Goal: Navigation & Orientation: Find specific page/section

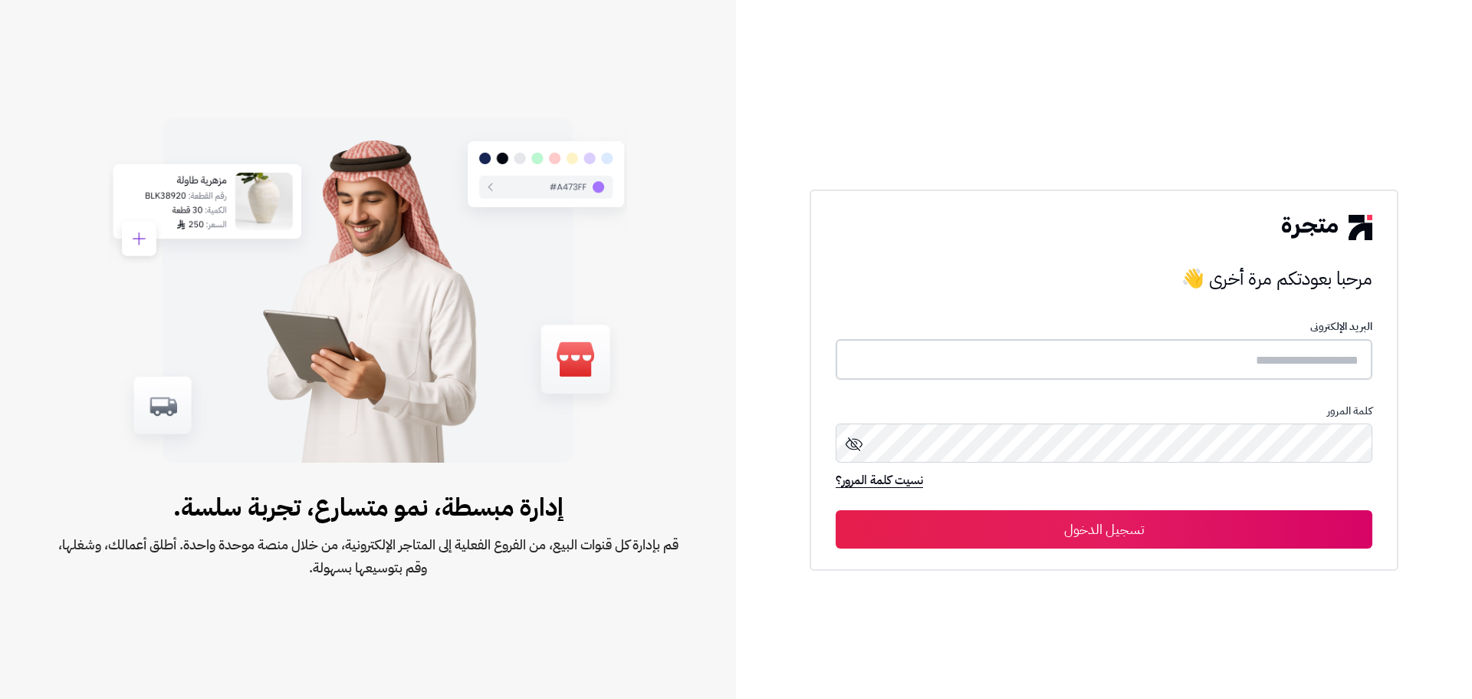
type input "*****"
click at [1128, 525] on button "تسجيل الدخول" at bounding box center [1104, 528] width 537 height 38
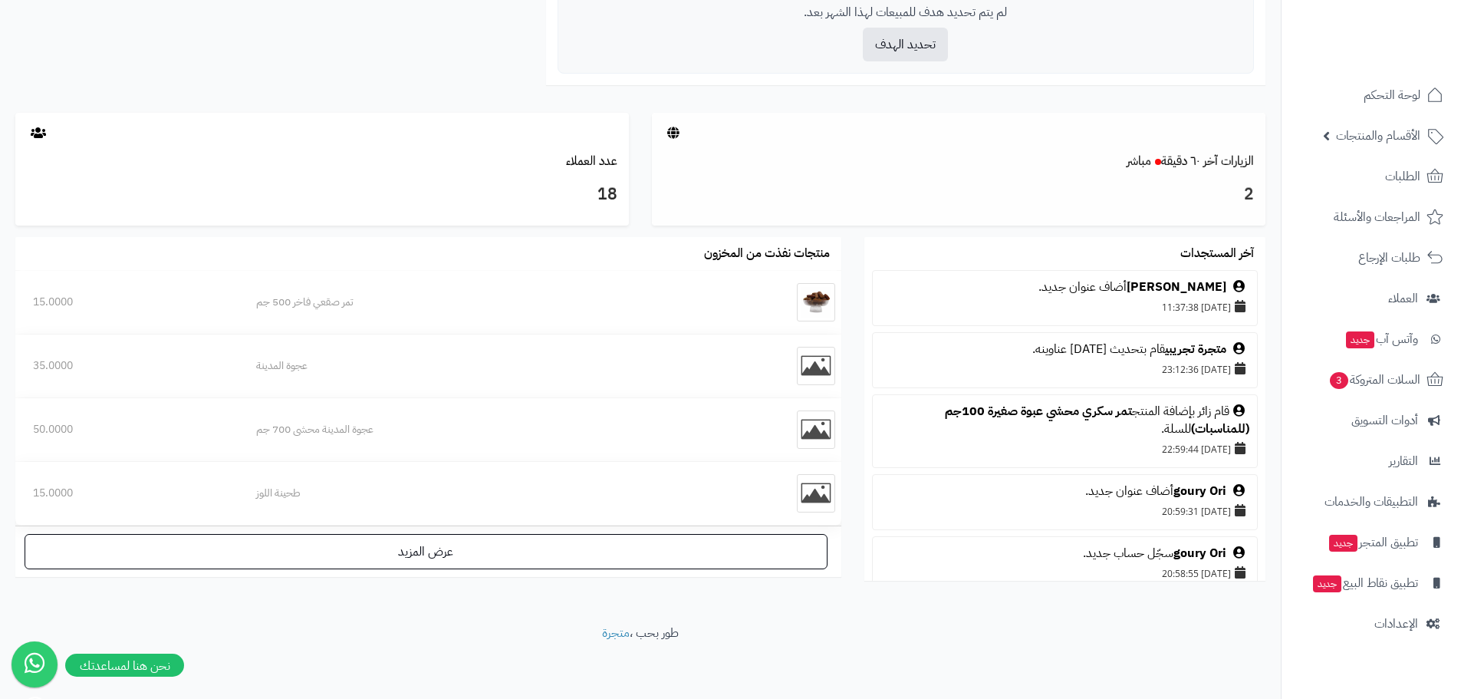
scroll to position [706, 0]
click at [1400, 138] on span "الأقسام والمنتجات" at bounding box center [1378, 135] width 84 height 21
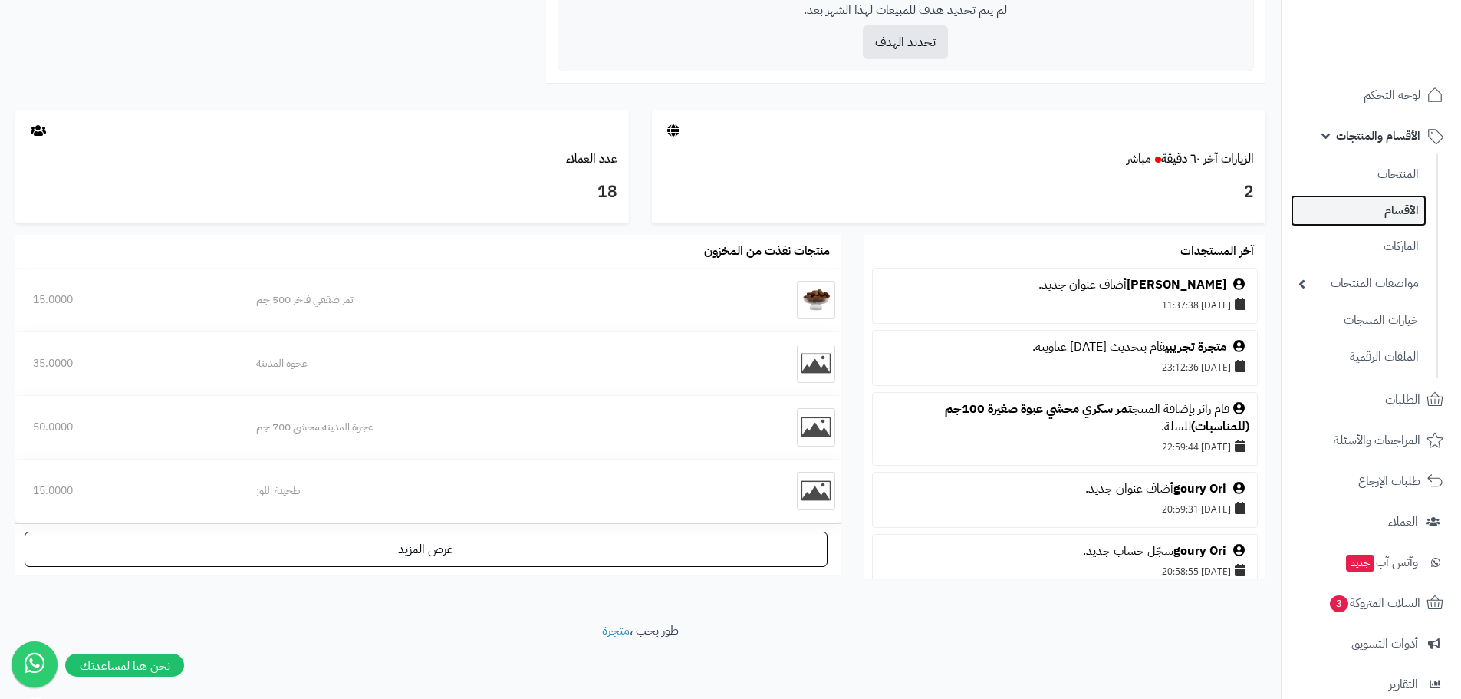
click at [1394, 208] on link "الأقسام" at bounding box center [1359, 210] width 136 height 31
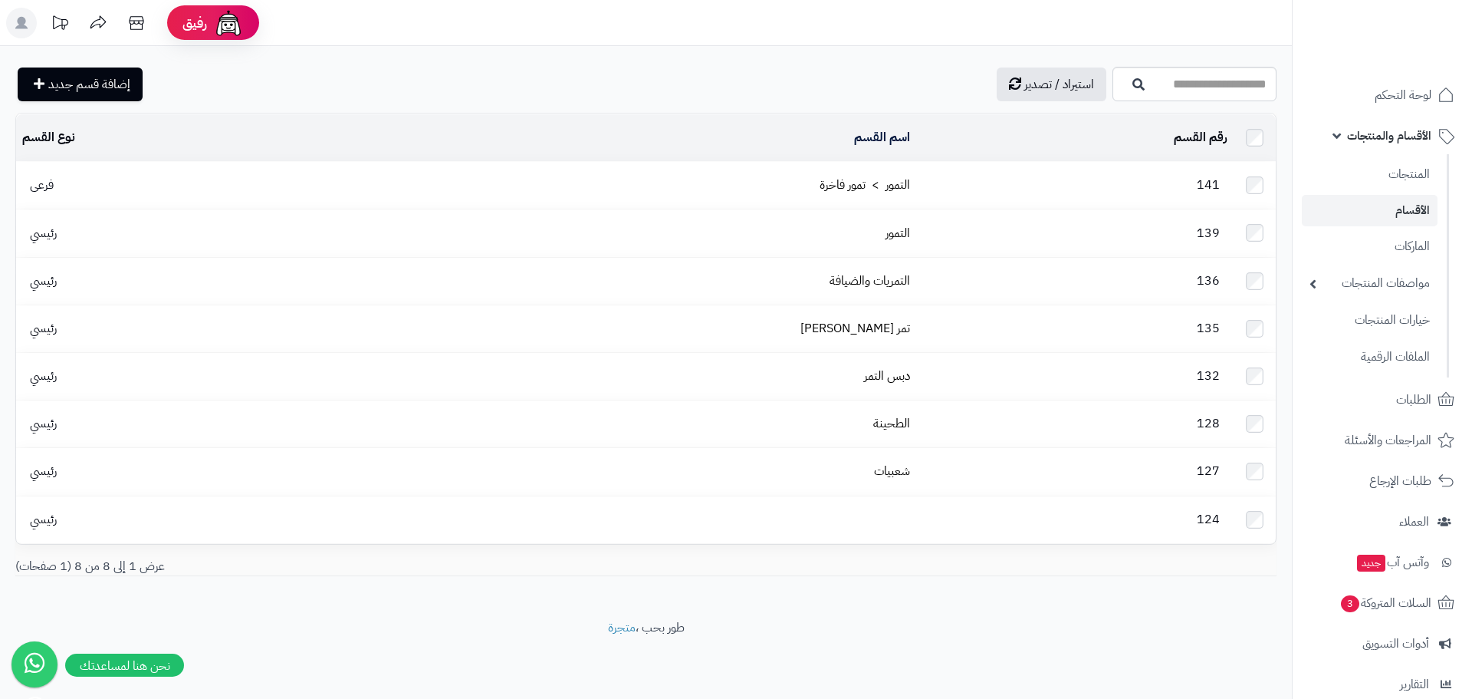
click at [752, 173] on td "التمور > تمور فاخرة" at bounding box center [623, 185] width 587 height 47
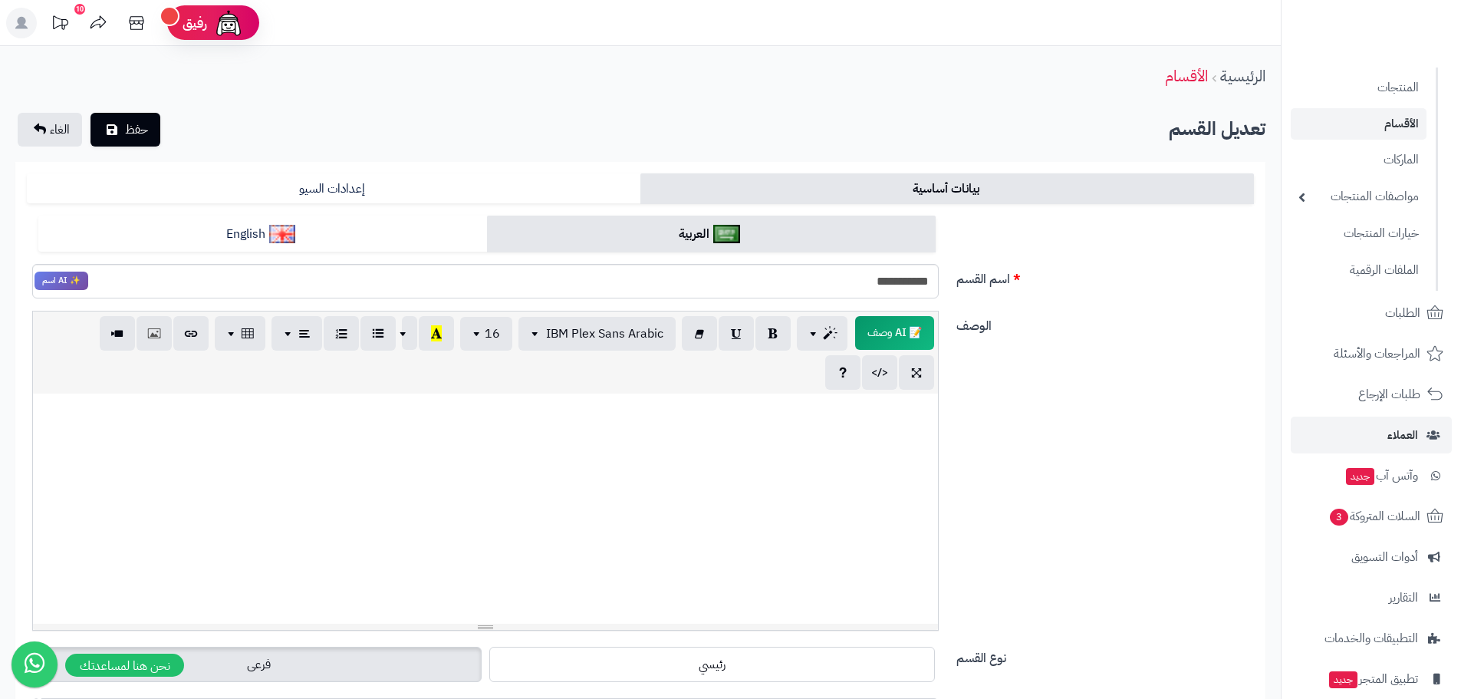
scroll to position [186, 0]
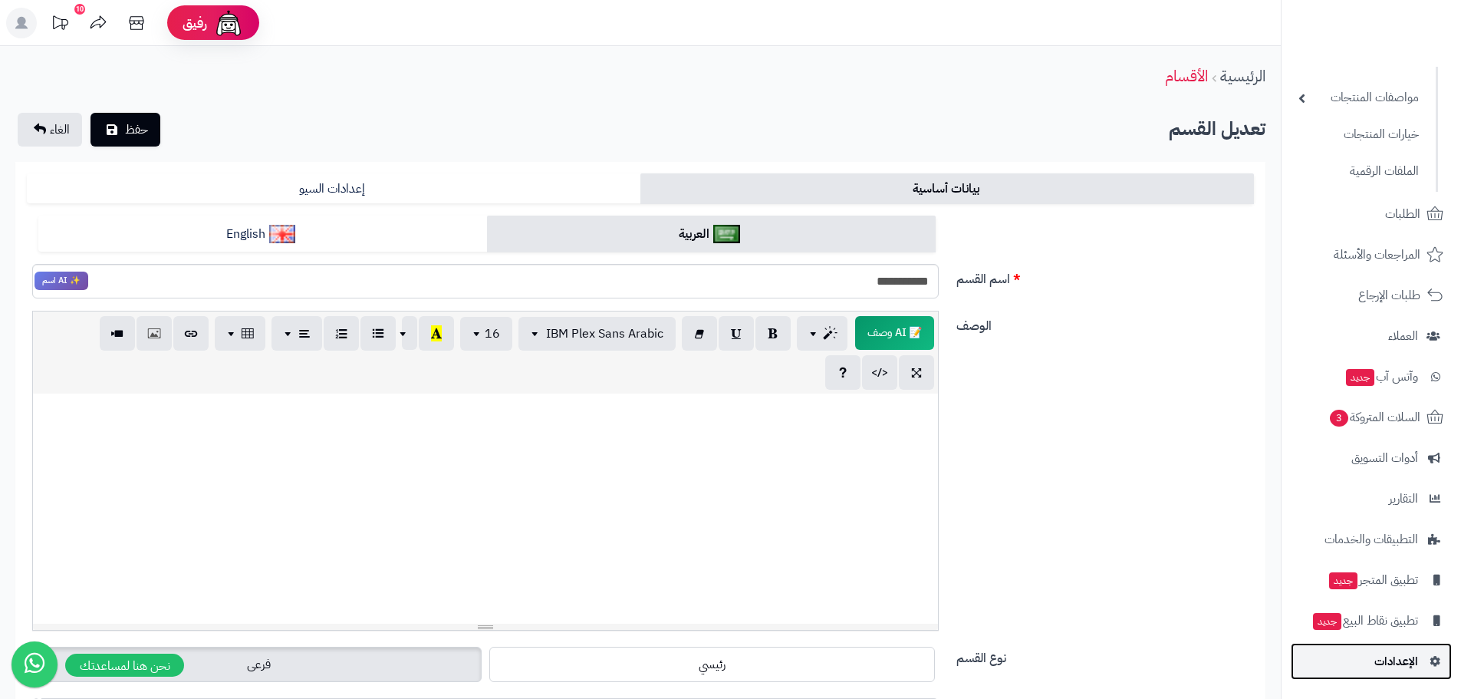
click at [1377, 655] on span "الإعدادات" at bounding box center [1396, 660] width 44 height 21
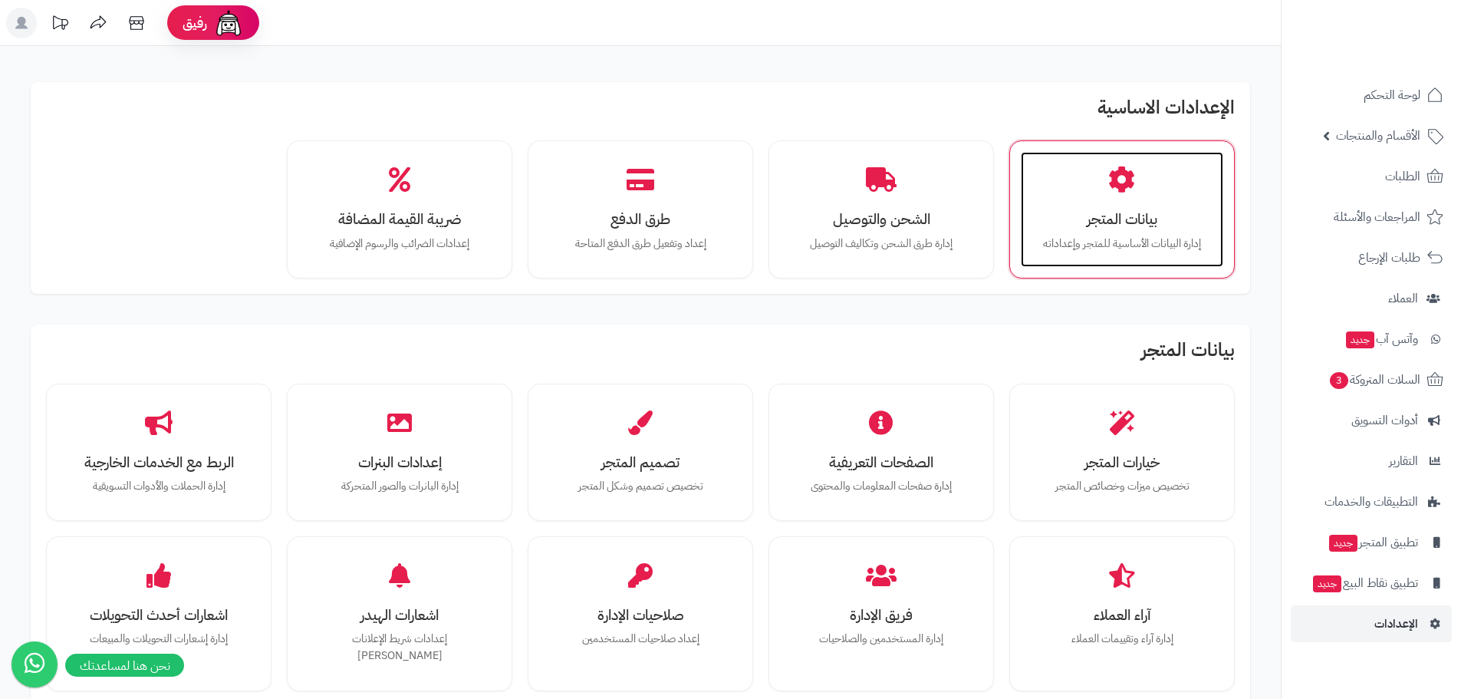
click at [1114, 224] on h3 "بيانات المتجر" at bounding box center [1122, 219] width 172 height 16
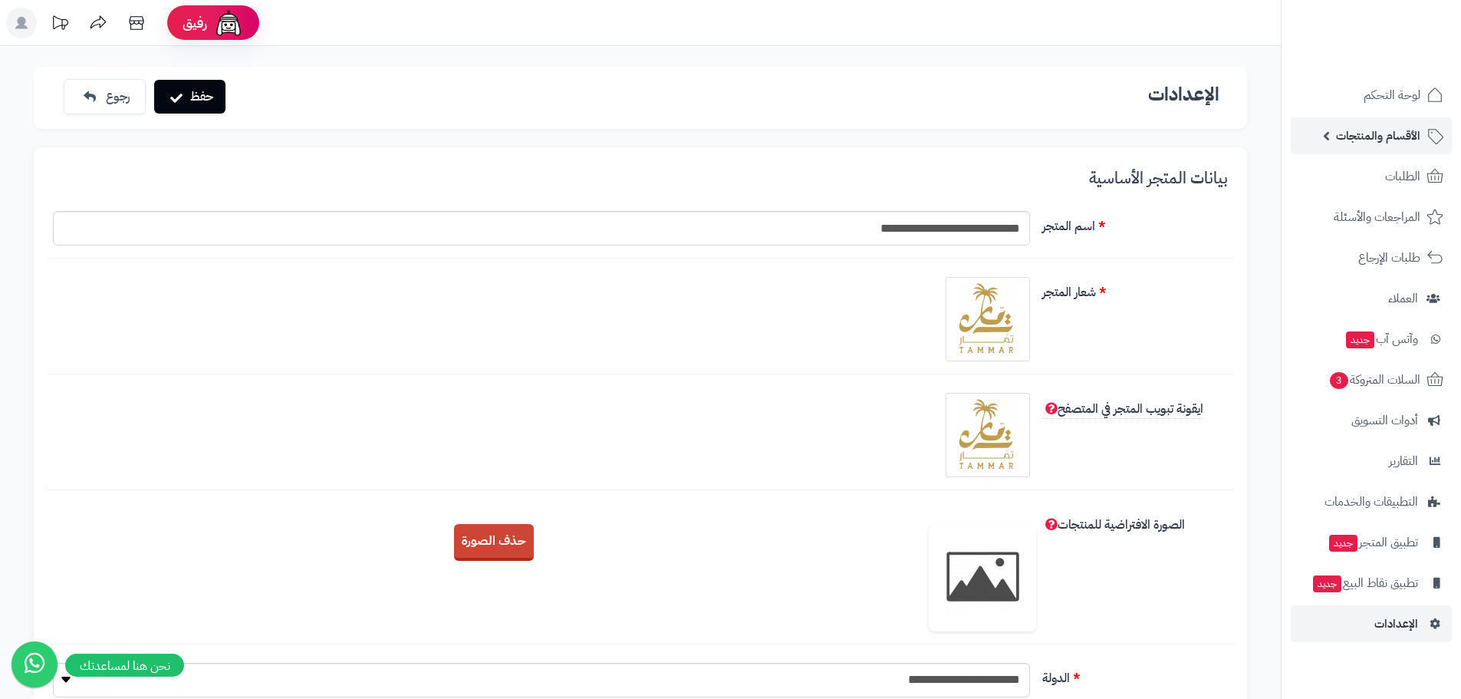
click at [1401, 141] on span "الأقسام والمنتجات" at bounding box center [1378, 135] width 84 height 21
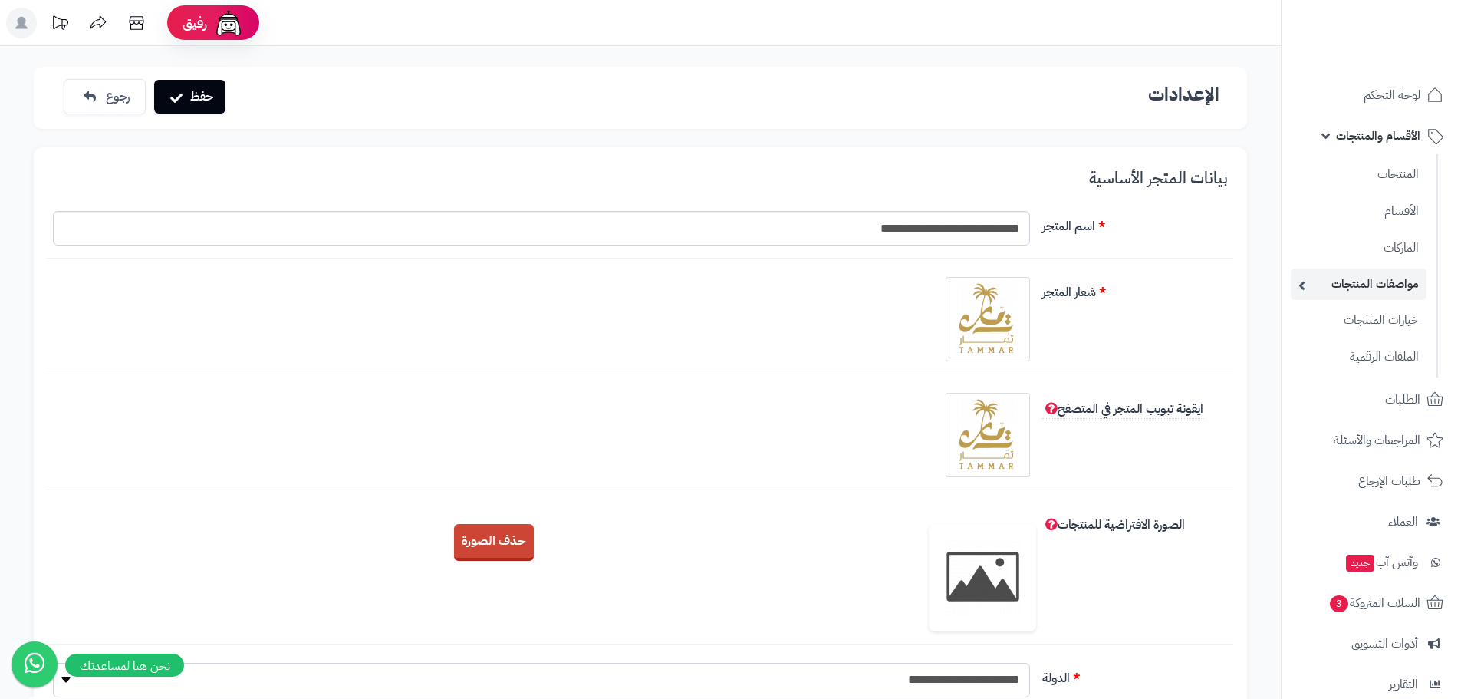
click at [1378, 289] on link "مواصفات المنتجات" at bounding box center [1359, 283] width 136 height 31
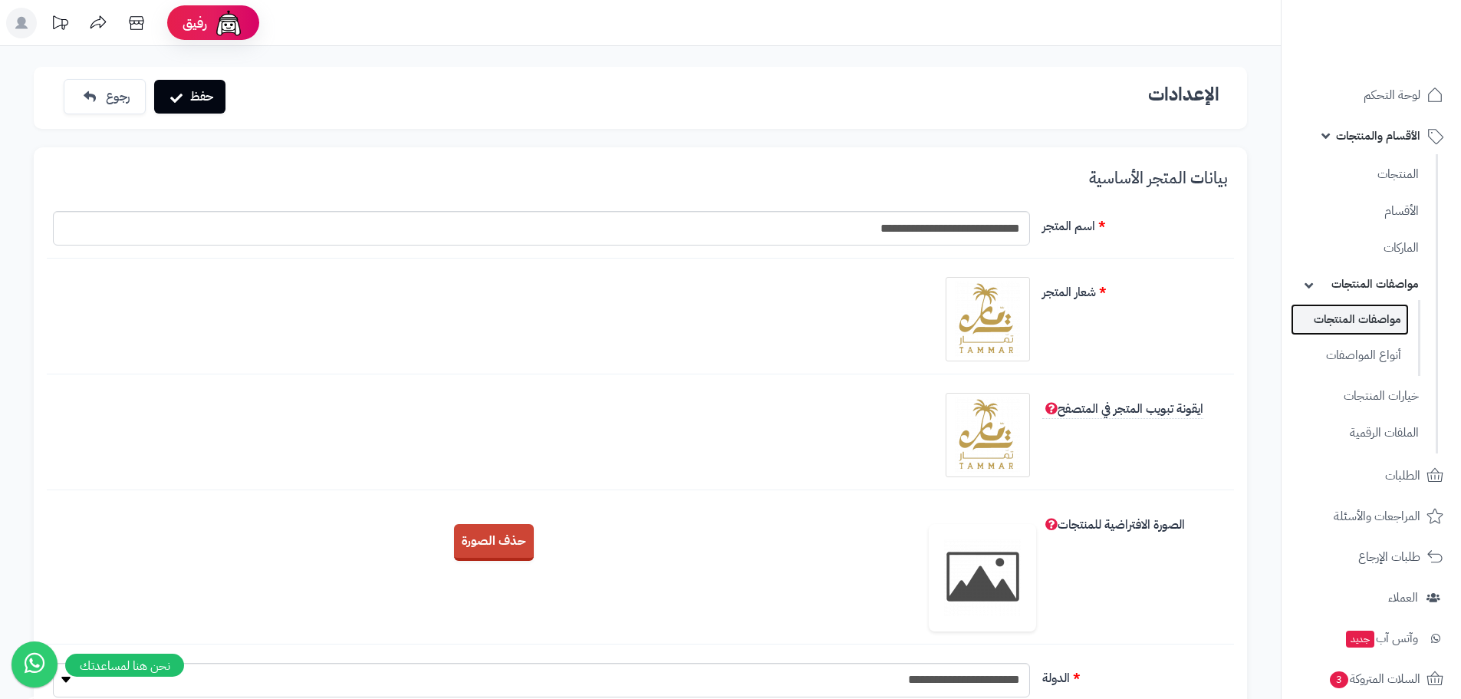
click at [1370, 321] on link "مواصفات المنتجات" at bounding box center [1350, 319] width 118 height 31
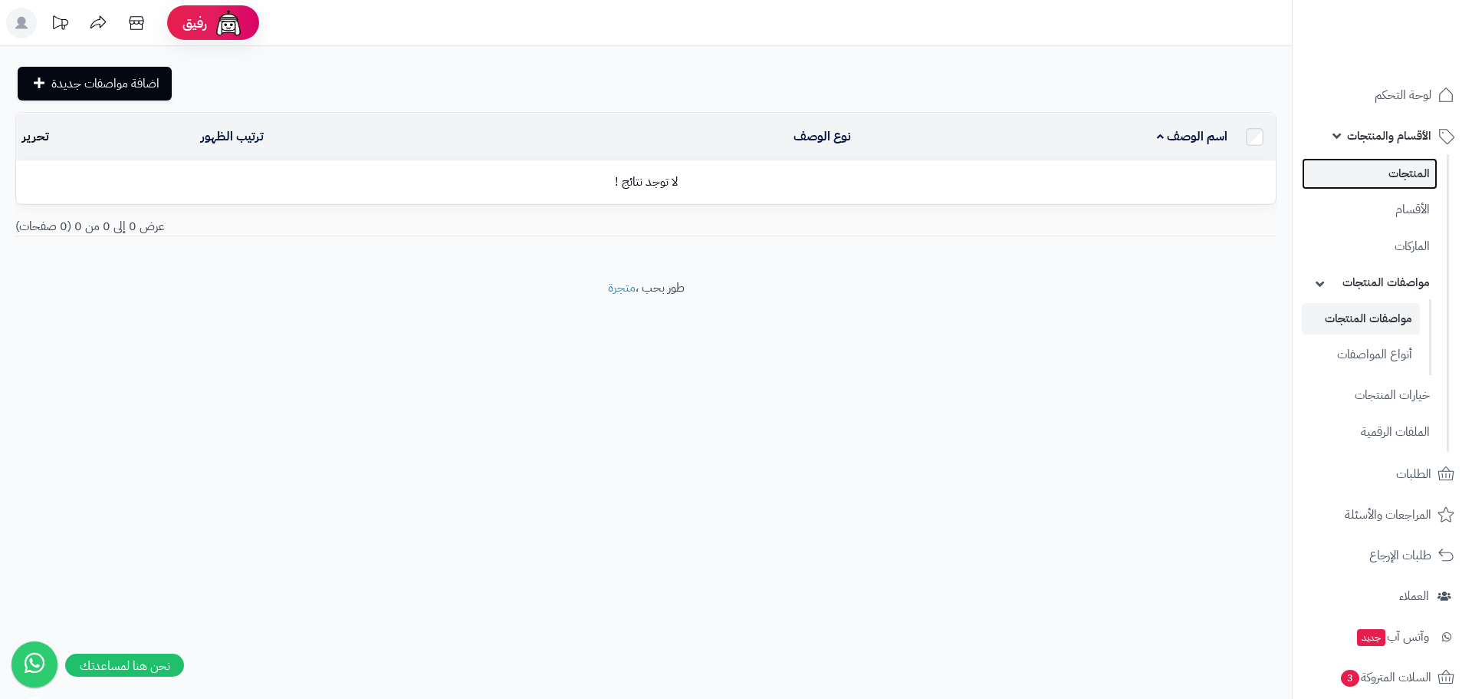
click at [1425, 175] on link "المنتجات" at bounding box center [1370, 173] width 136 height 31
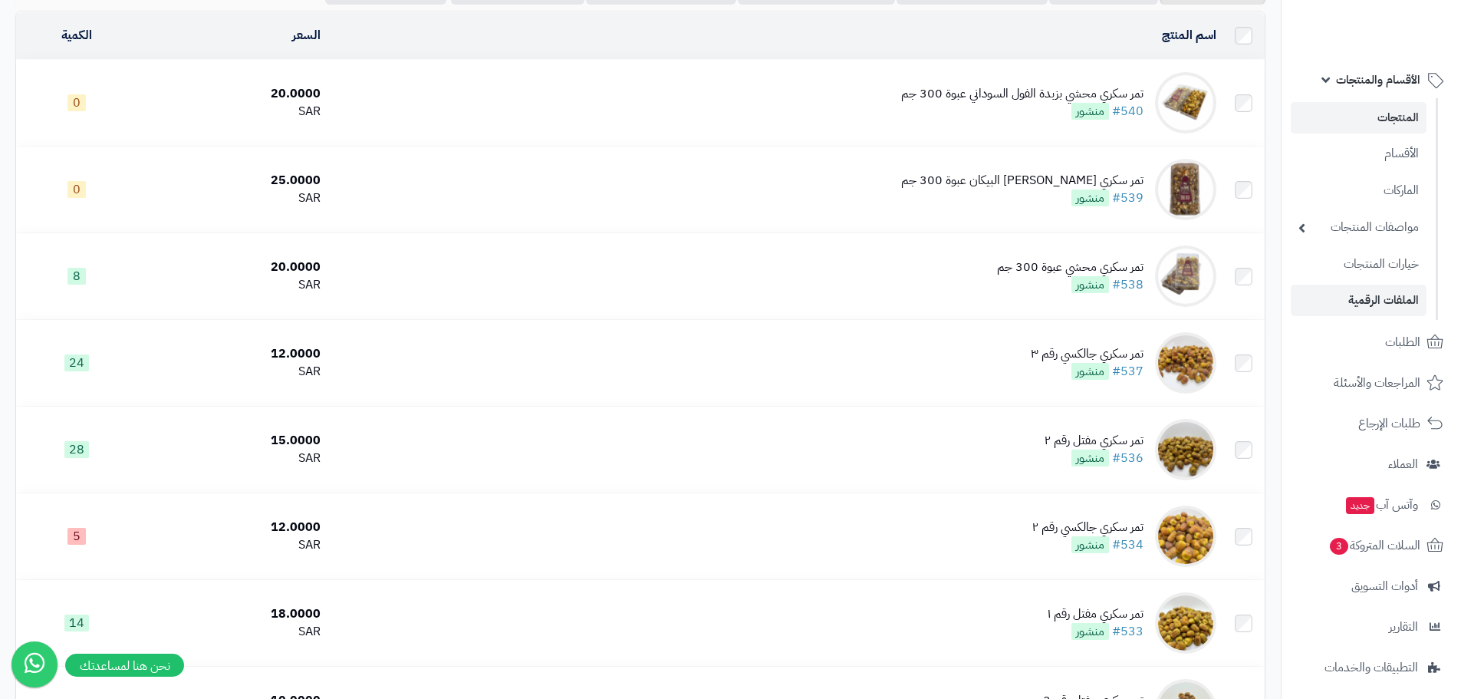
scroll to position [77, 0]
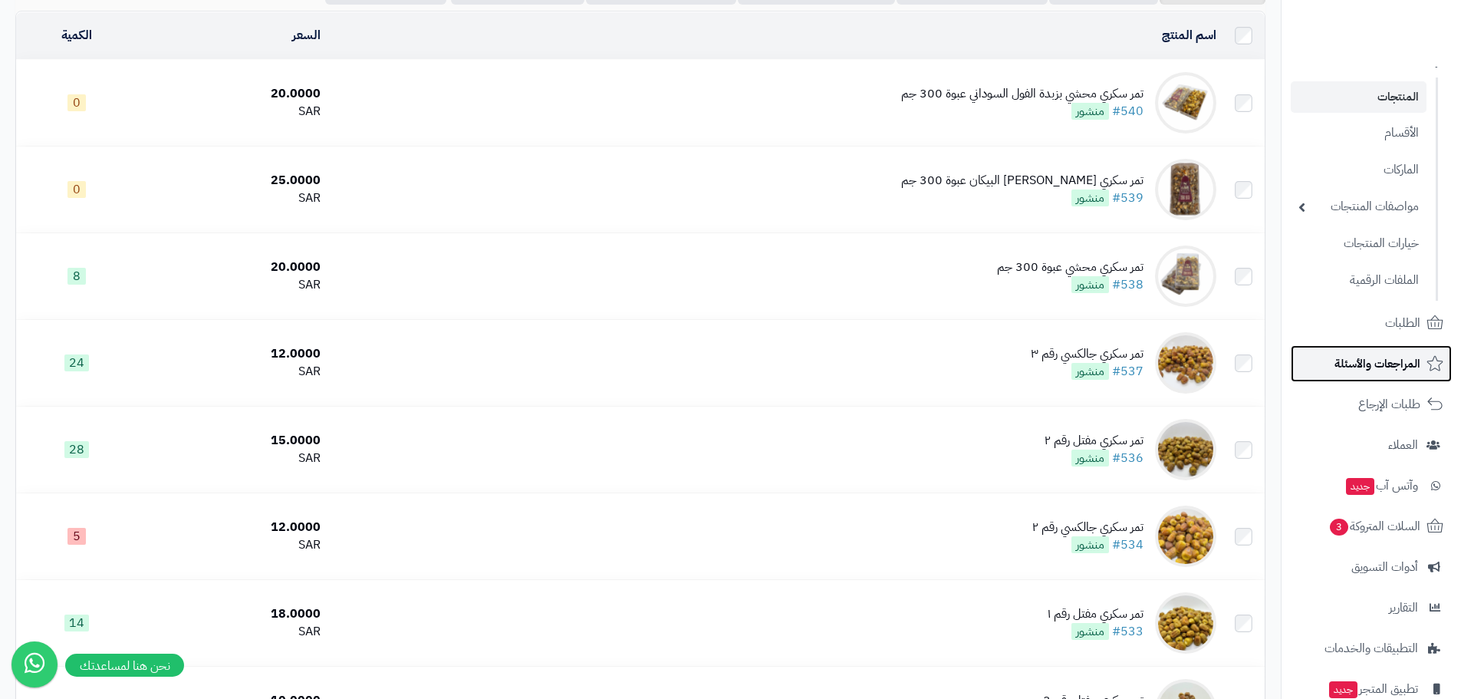
click at [1370, 355] on span "المراجعات والأسئلة" at bounding box center [1377, 363] width 86 height 21
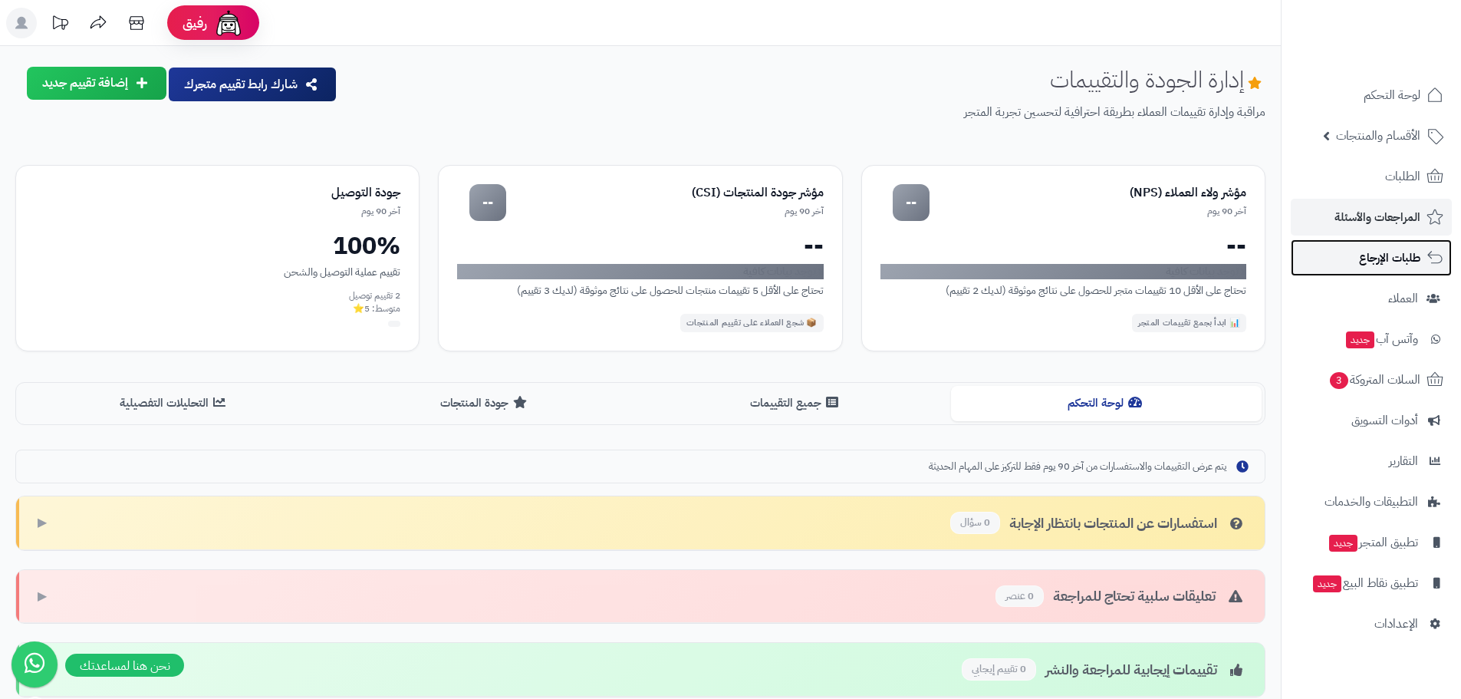
click at [1377, 257] on span "طلبات الإرجاع" at bounding box center [1389, 257] width 61 height 21
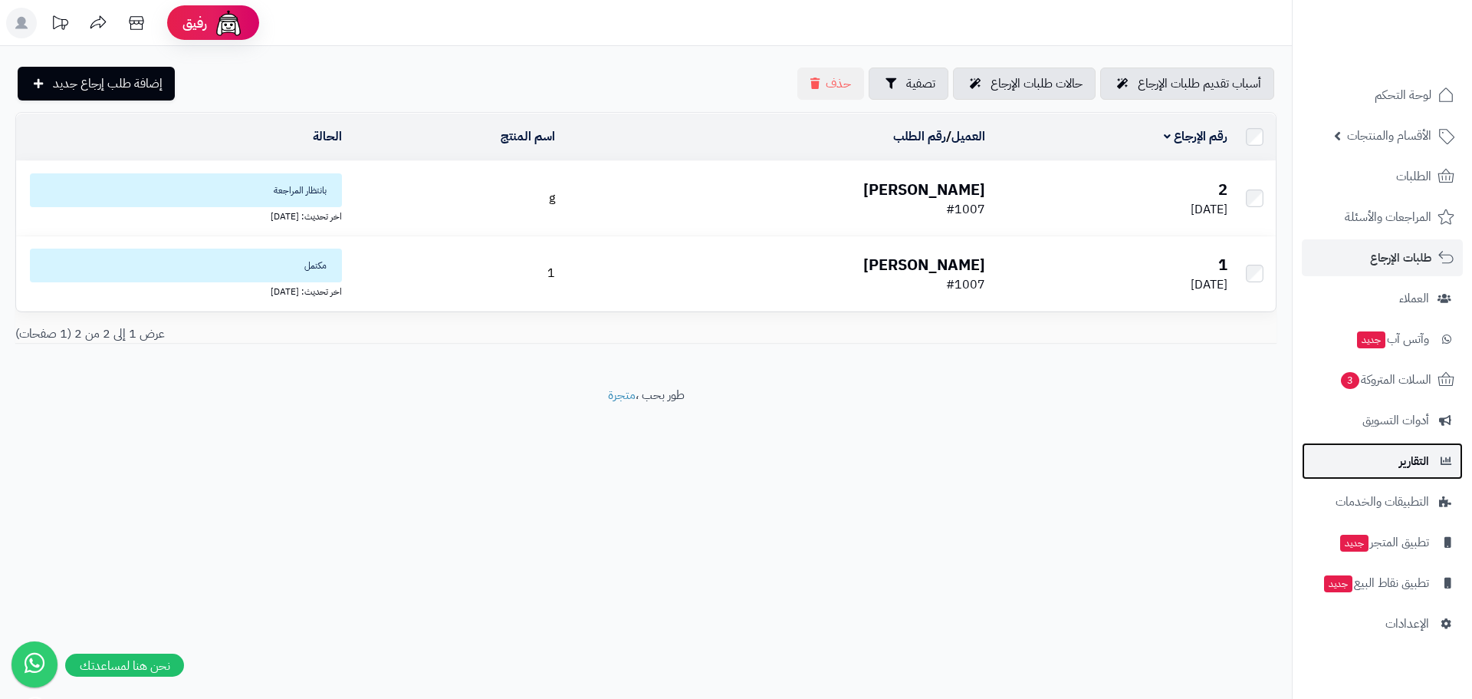
click at [1420, 456] on span "التقارير" at bounding box center [1415, 460] width 30 height 21
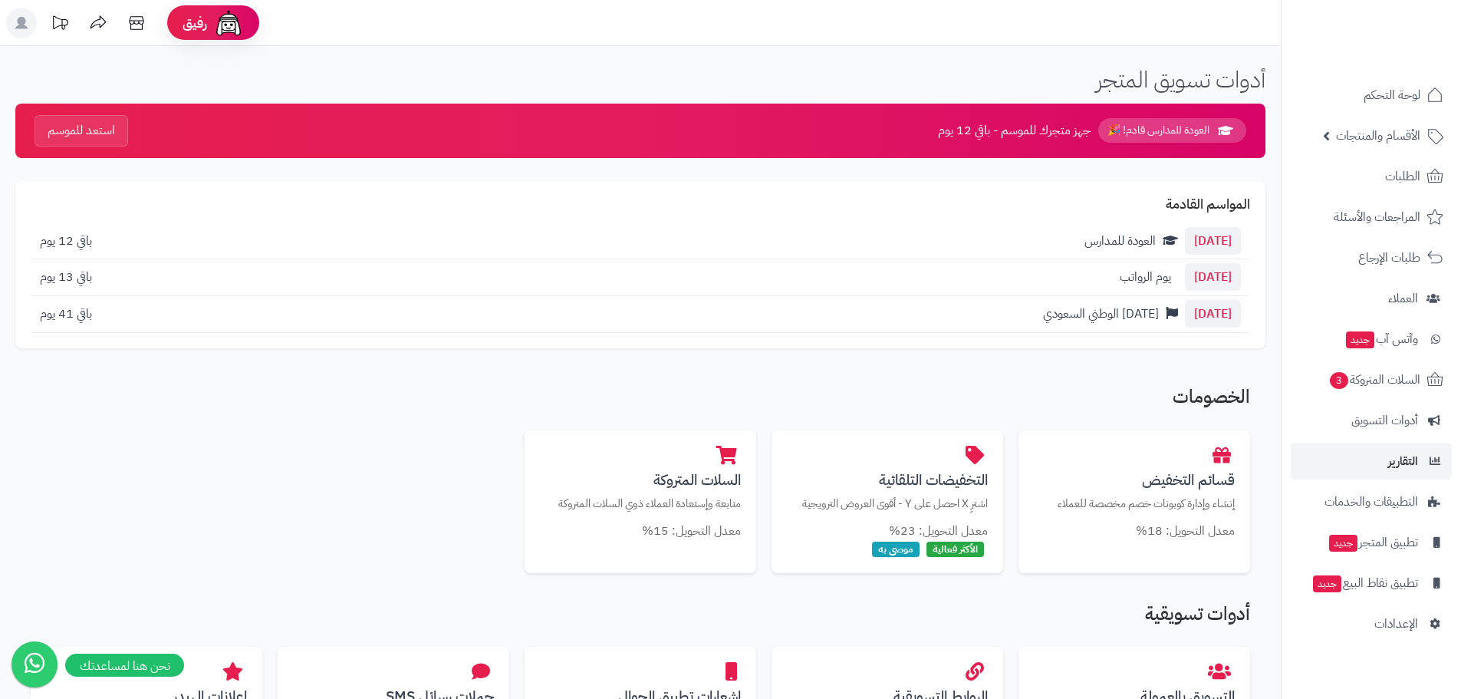
click at [1200, 316] on span "[DATE]" at bounding box center [1213, 314] width 56 height 28
click at [1363, 422] on span "أدوات التسويق" at bounding box center [1384, 420] width 67 height 21
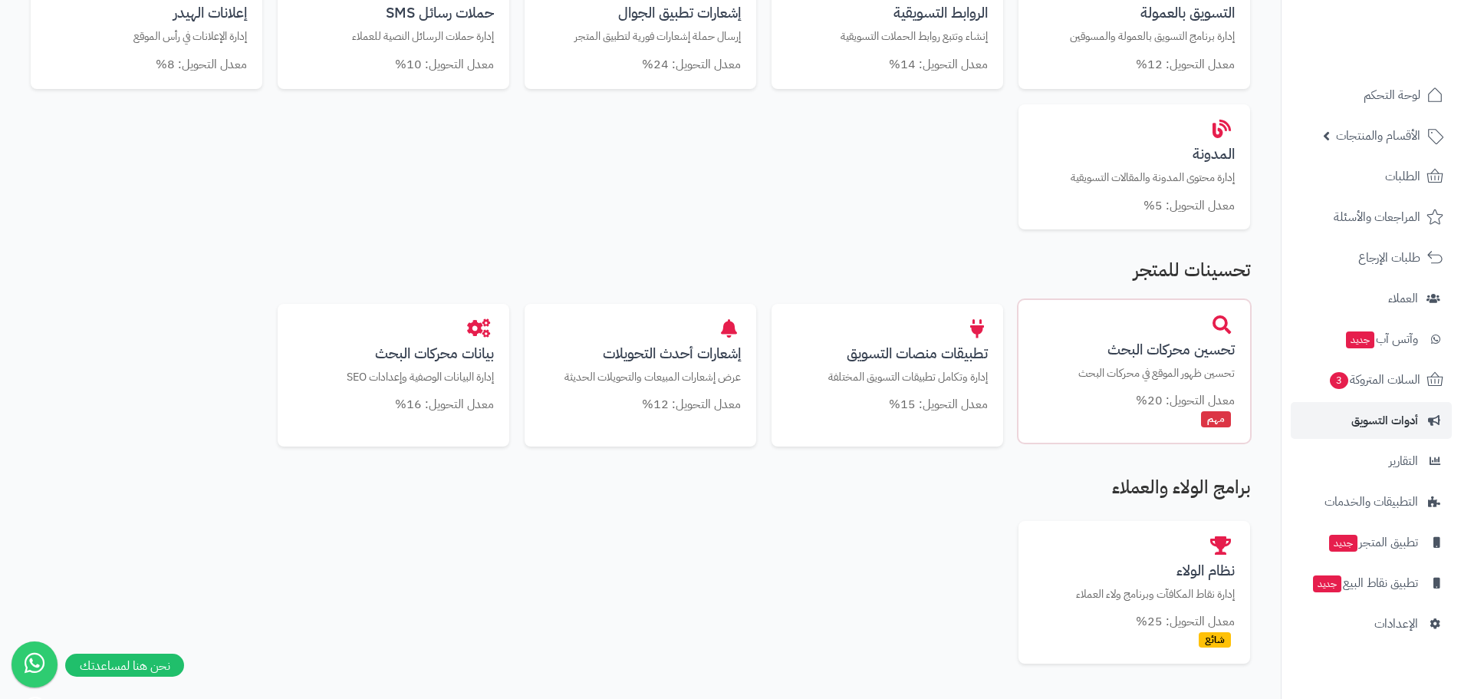
scroll to position [690, 0]
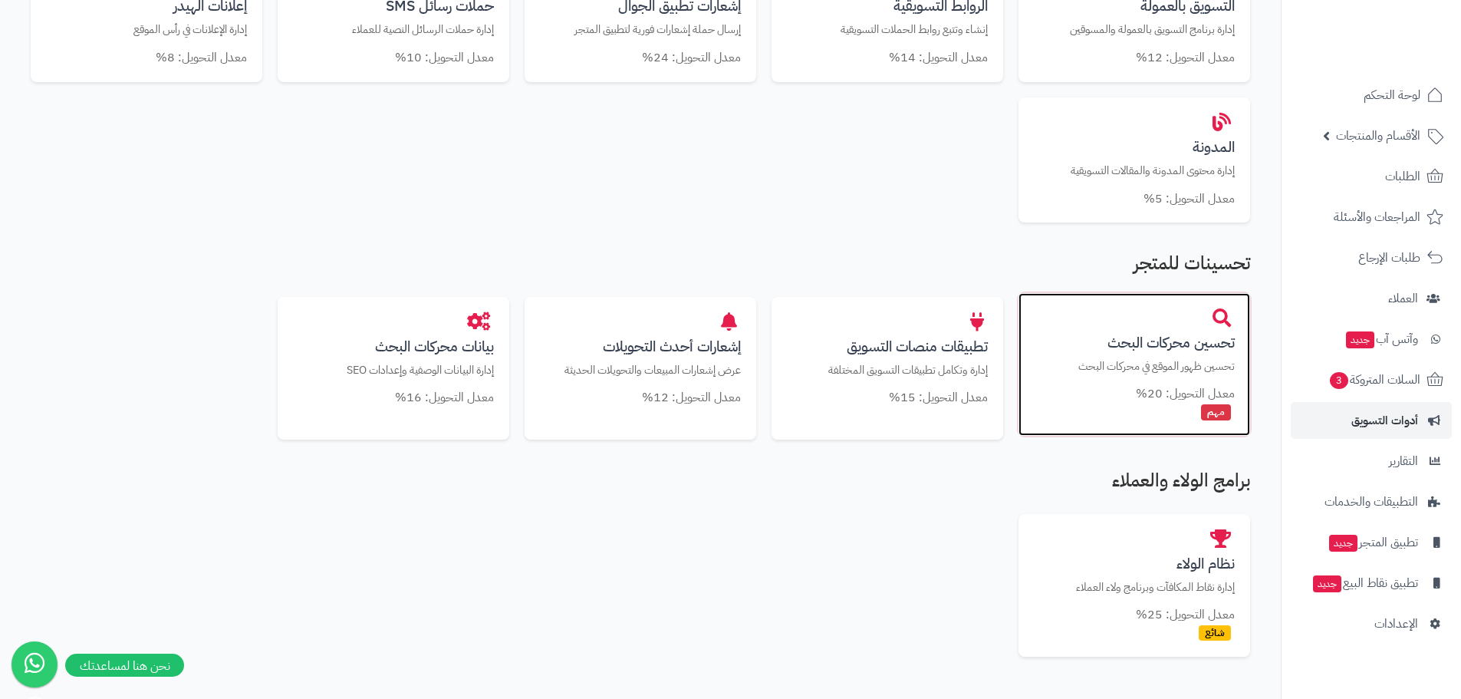
click at [1082, 376] on div "تحسين محركات البحث تحسين ظهور الموقع في محركات البحث معدل التحويل: 20% مهم" at bounding box center [1134, 364] width 232 height 143
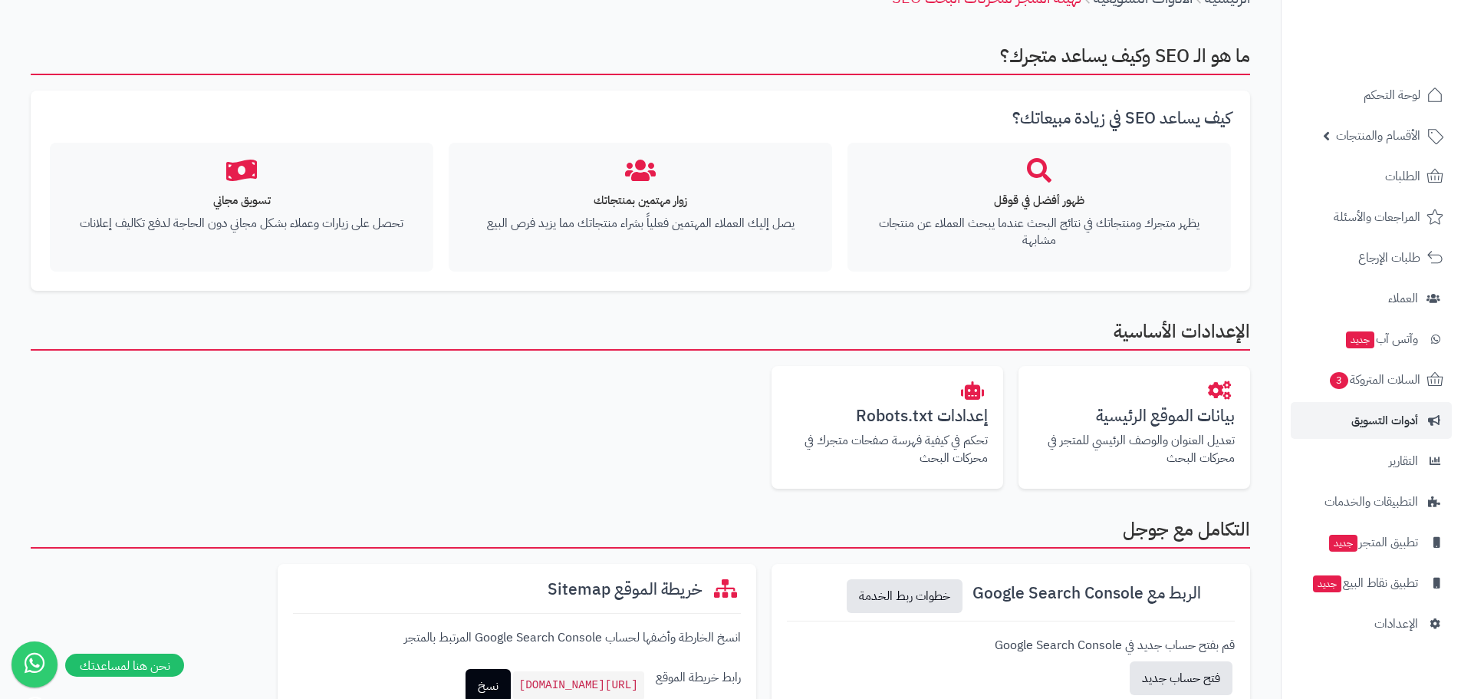
scroll to position [77, 0]
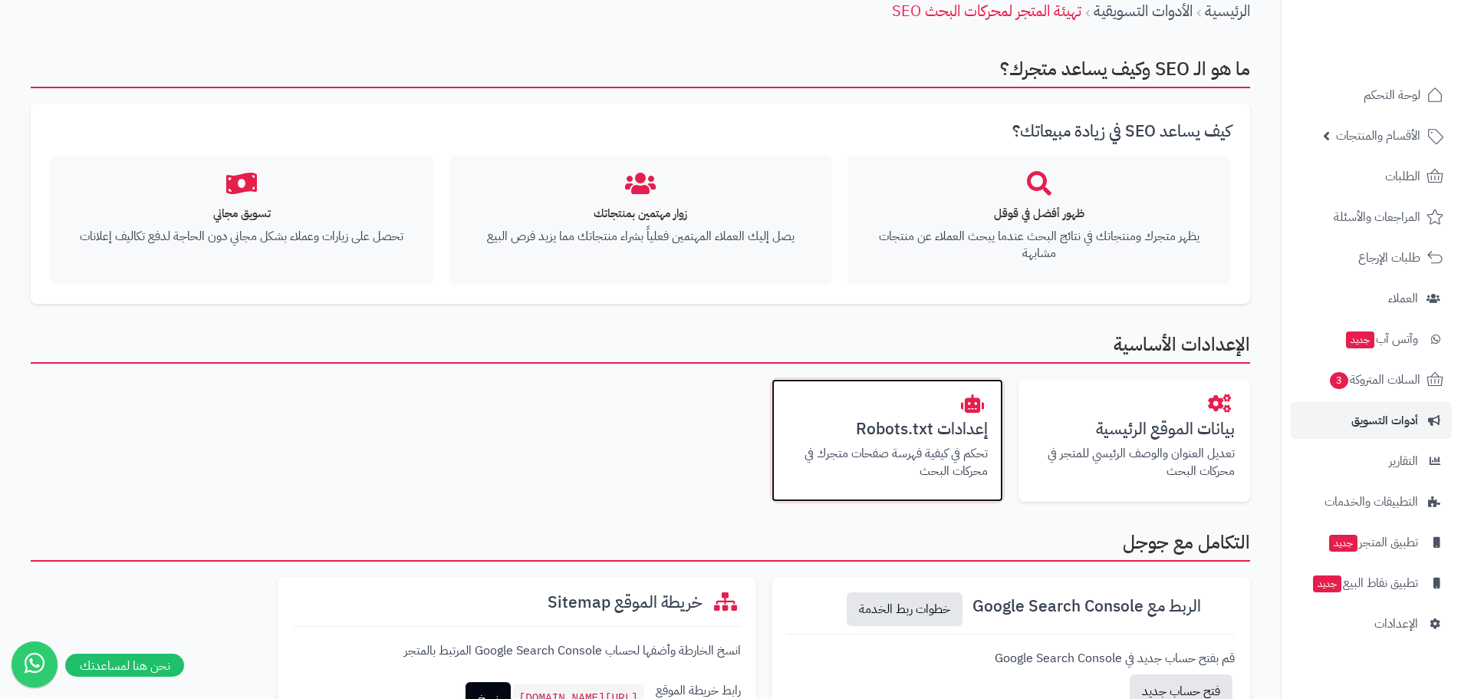
click at [913, 426] on h3 "إعدادات Robots.txt" at bounding box center [887, 429] width 201 height 18
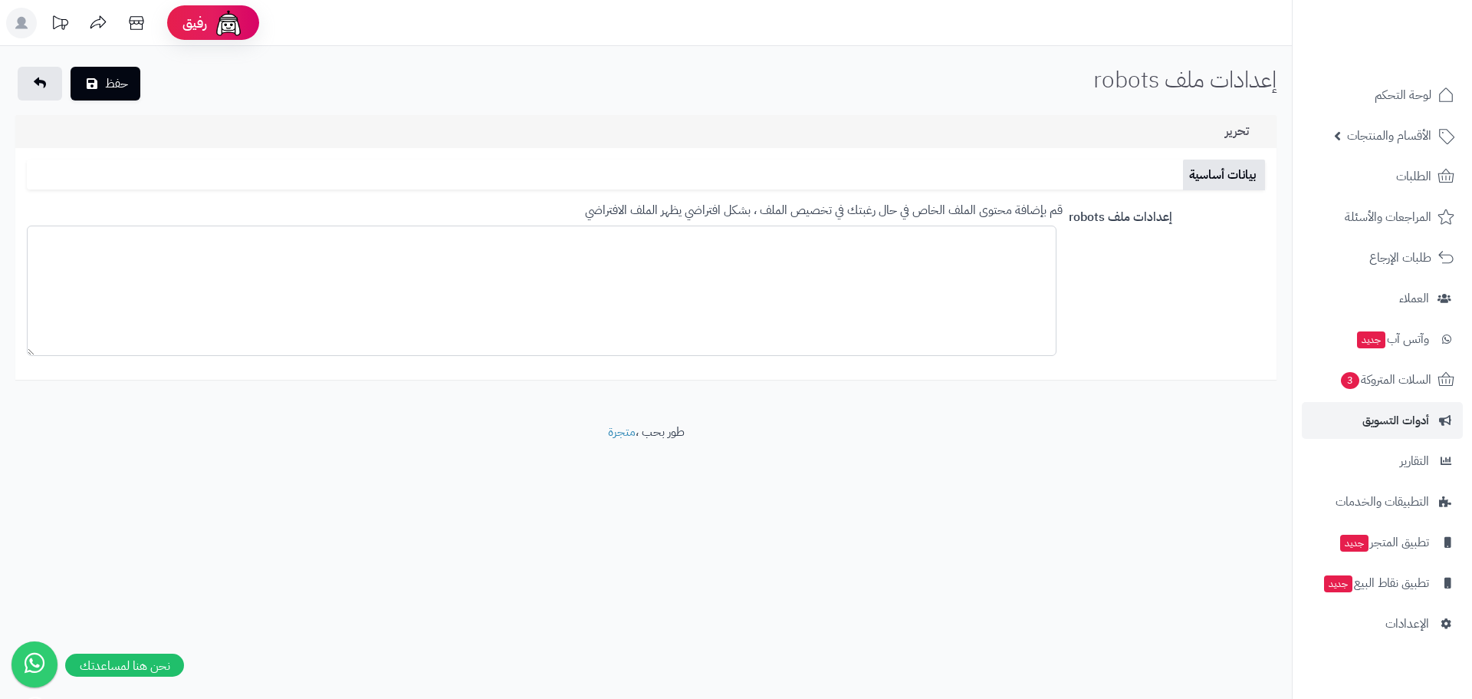
click at [952, 272] on textarea at bounding box center [542, 290] width 1030 height 130
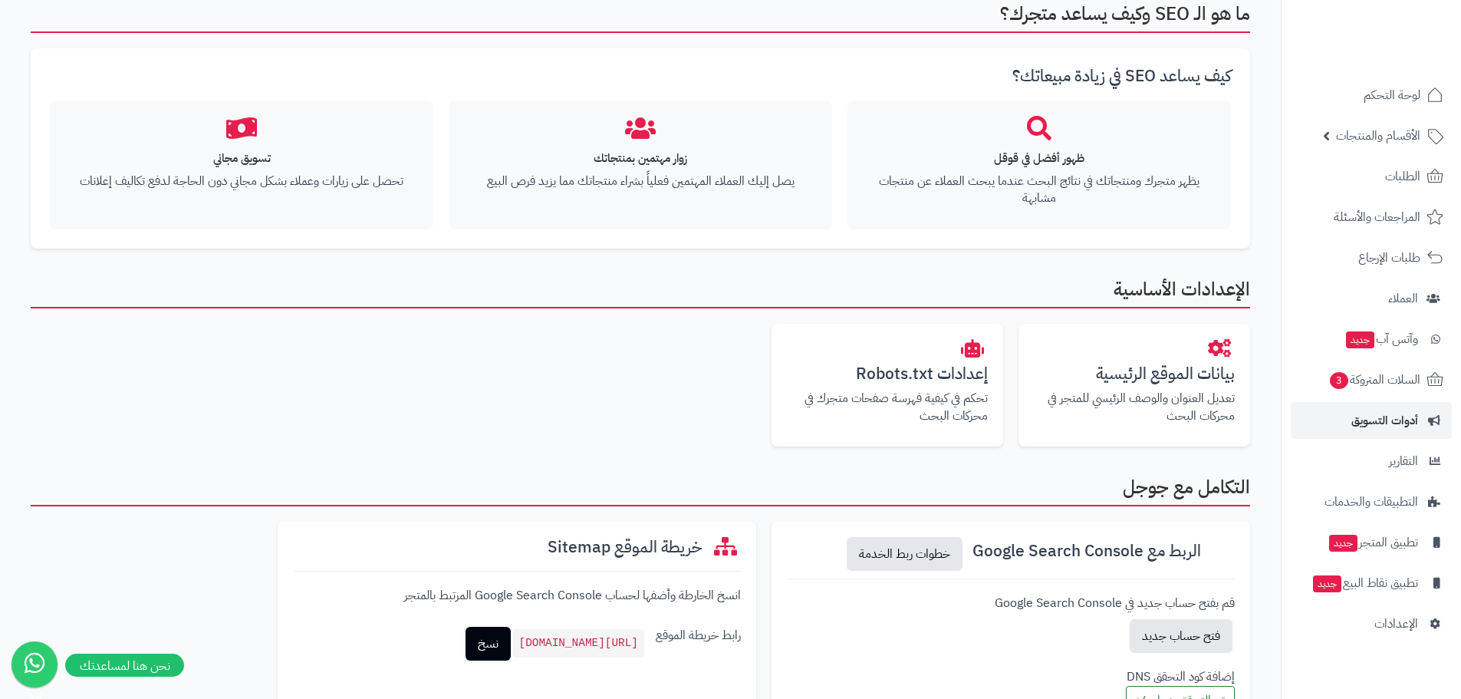
scroll to position [153, 0]
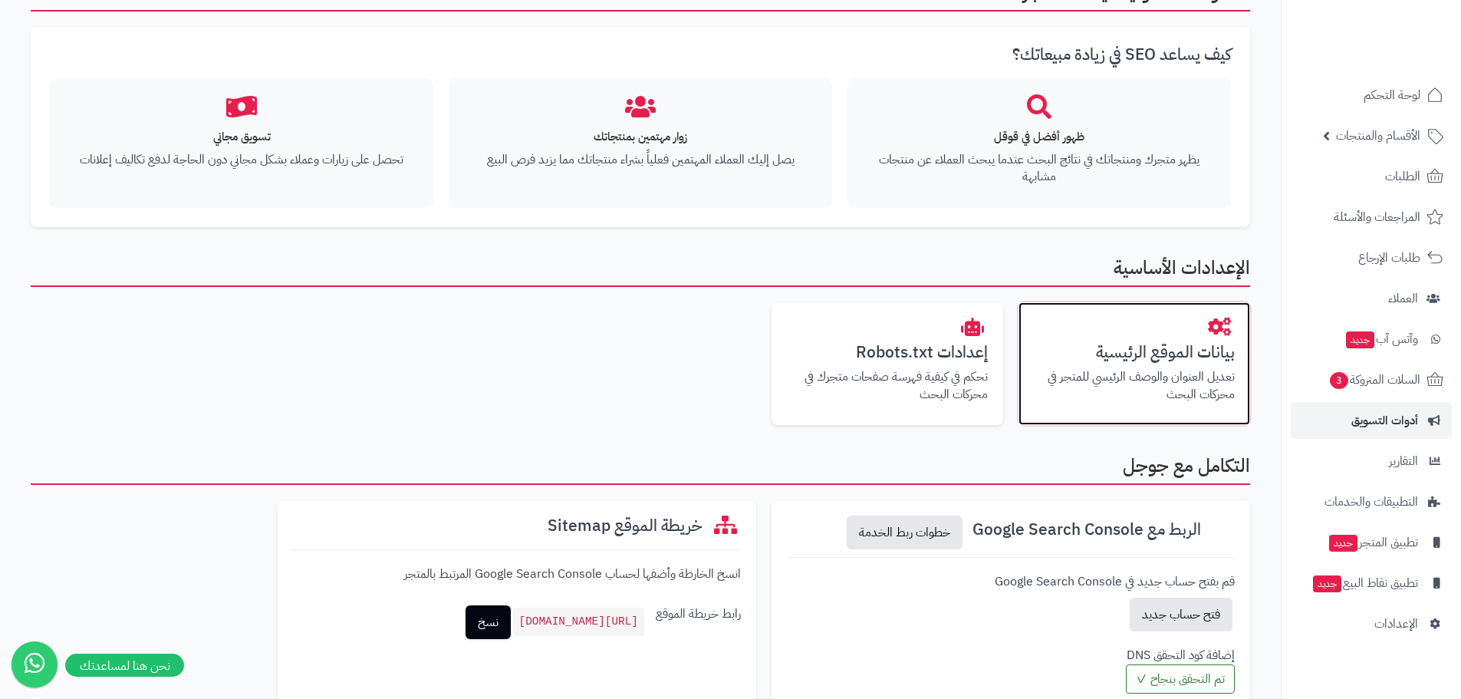
click at [1109, 374] on p "تعديل العنوان والوصف الرئيسي للمتجر في محركات البحث" at bounding box center [1134, 385] width 201 height 35
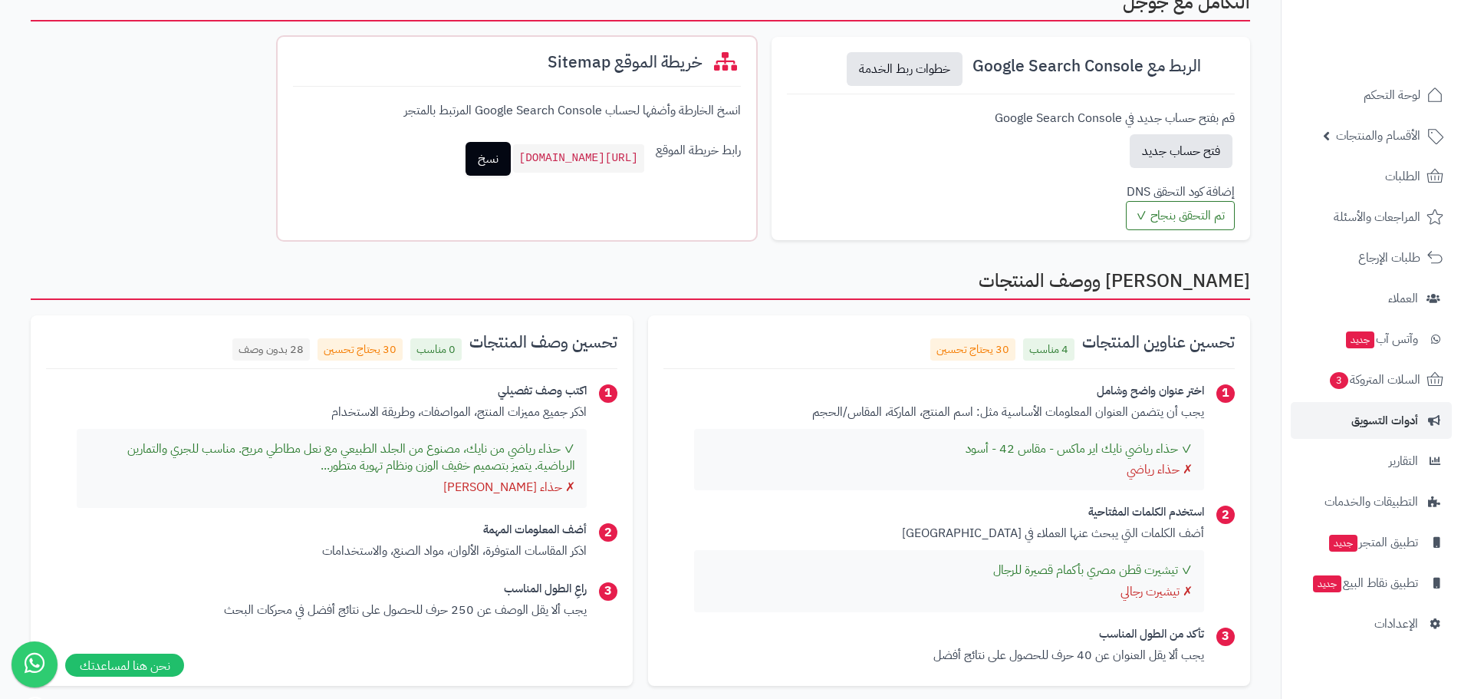
scroll to position [617, 0]
click at [380, 350] on span "30 يحتاج تحسين" at bounding box center [360, 348] width 85 height 22
click at [340, 346] on span "30 يحتاج تحسين" at bounding box center [360, 348] width 85 height 22
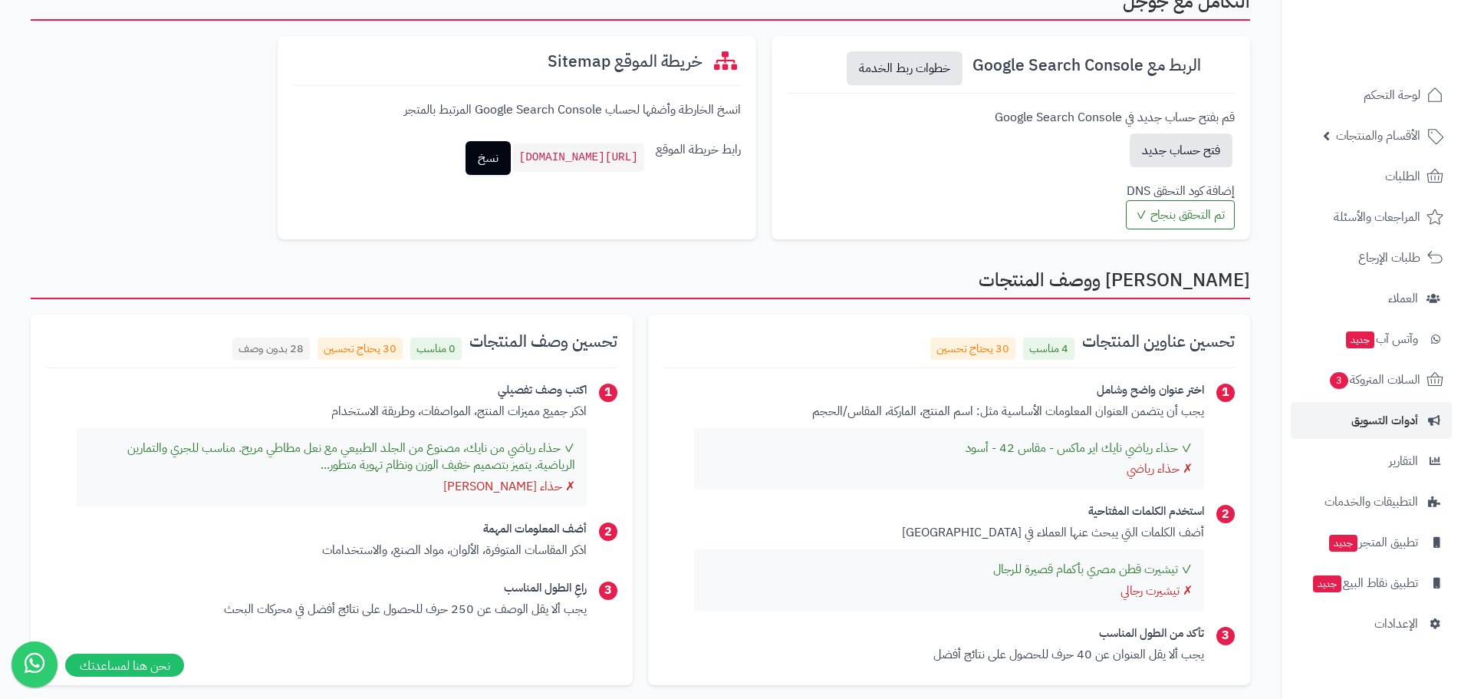
click at [288, 340] on span "28 بدون وصف" at bounding box center [270, 348] width 77 height 22
click at [452, 344] on span "0 مناسب" at bounding box center [435, 348] width 51 height 22
click at [450, 339] on span "0 مناسب" at bounding box center [435, 348] width 51 height 22
click at [504, 327] on div "تحسين وصف المنتجات 0 مناسب 30 يحتاج تحسين 28 بدون وصف 1 اكتب وصف تفصيلي اذكر جم…" at bounding box center [332, 499] width 602 height 370
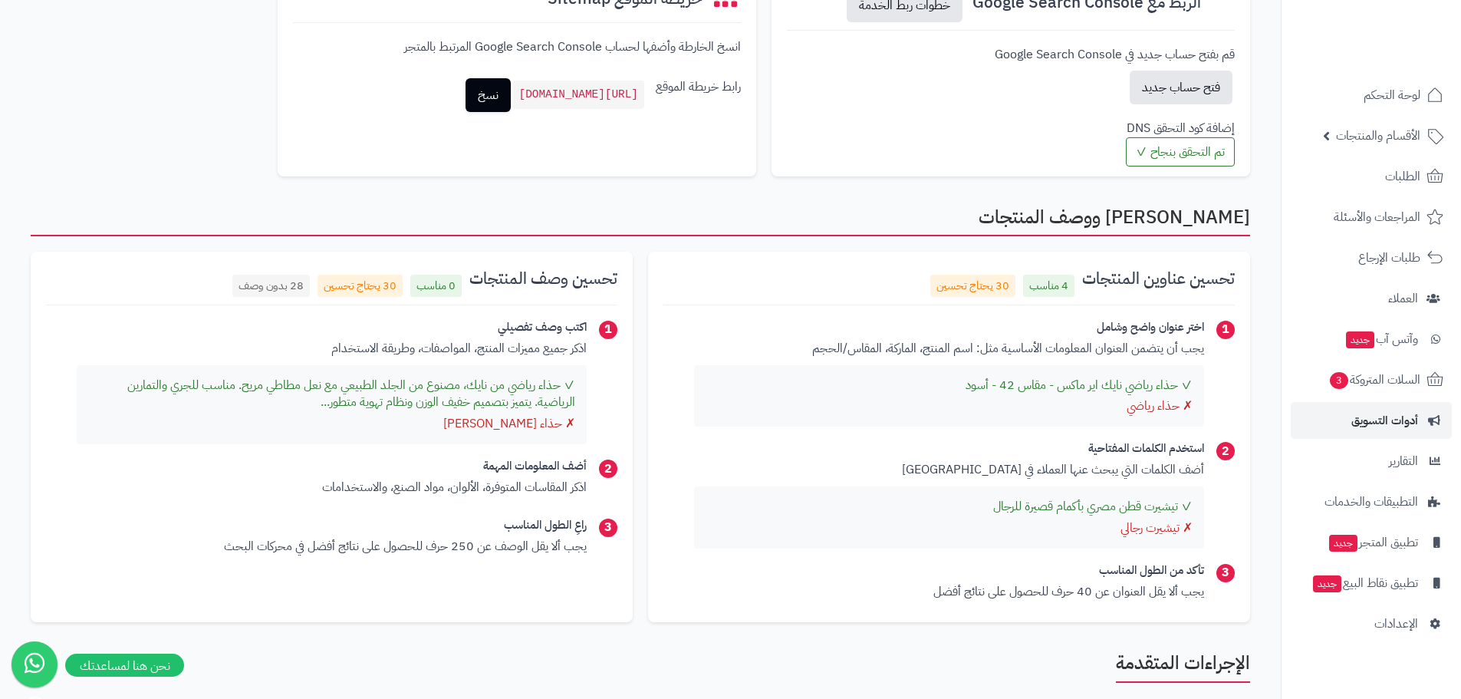
scroll to position [679, 0]
click at [979, 280] on span "30 يحتاج تحسين" at bounding box center [972, 286] width 85 height 22
click at [979, 281] on span "30 يحتاج تحسين" at bounding box center [972, 286] width 85 height 22
click at [965, 268] on div "تحسين عناوين المنتجات 4 مناسب 30 يحتاج تحسين" at bounding box center [948, 287] width 571 height 38
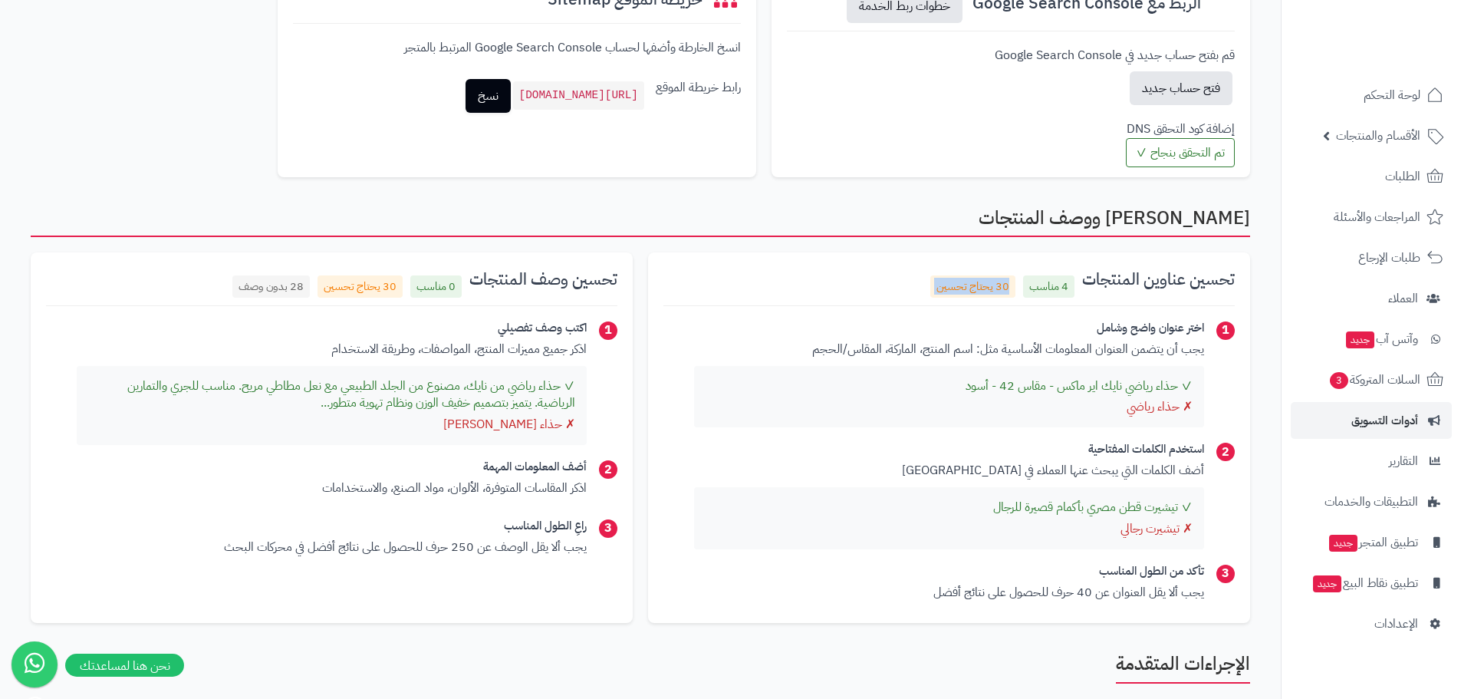
click at [995, 262] on div "تحسين عناوين المنتجات 4 مناسب 30 يحتاج تحسين 1 اختر عنوان واضح وشامل يجب أن يتض…" at bounding box center [949, 437] width 602 height 370
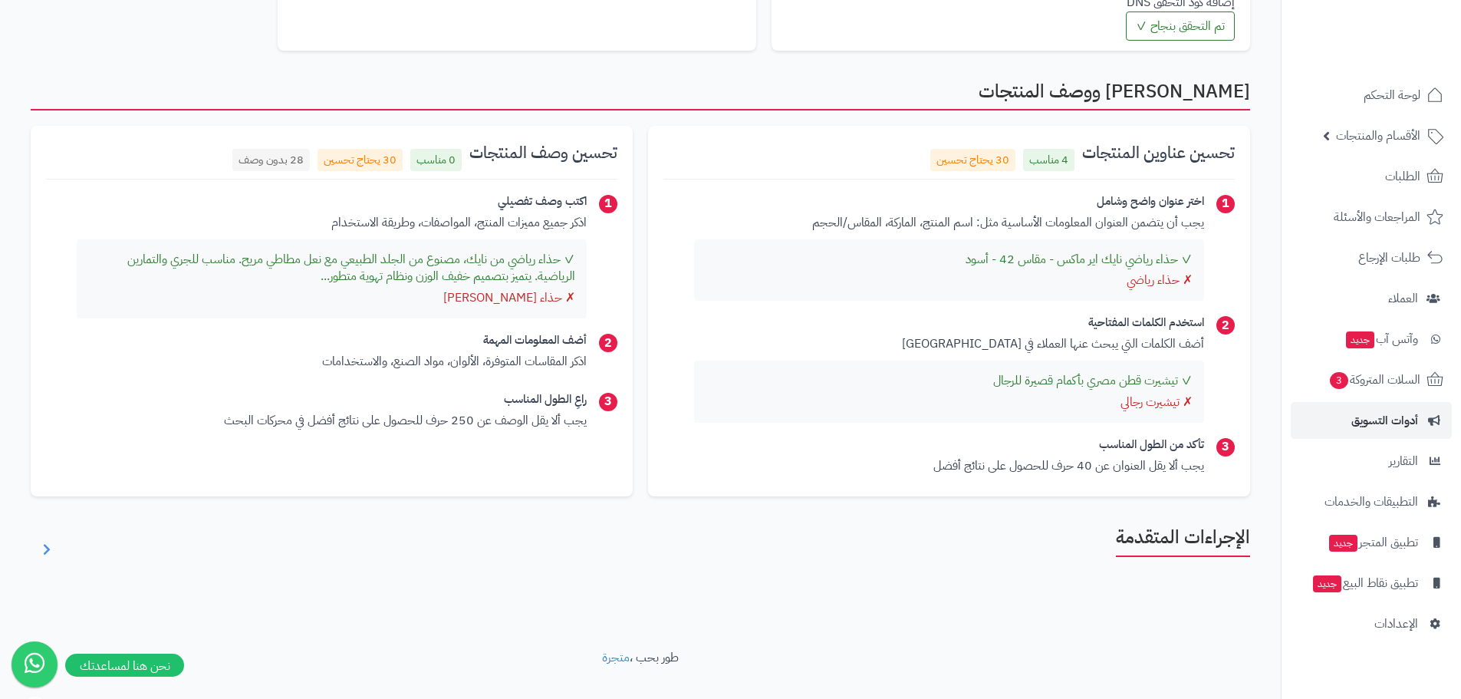
scroll to position [833, 0]
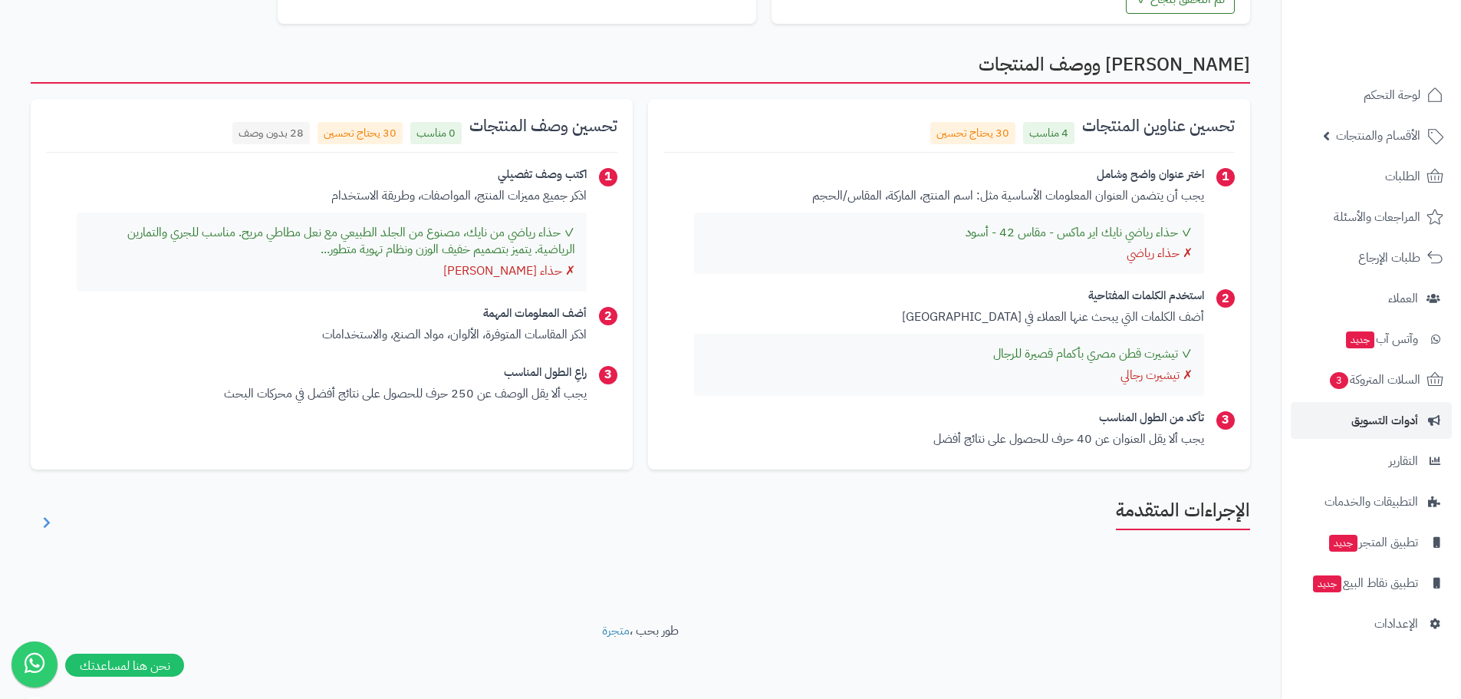
click at [1163, 508] on h2 "الإجراءات المتقدمة" at bounding box center [1183, 514] width 134 height 29
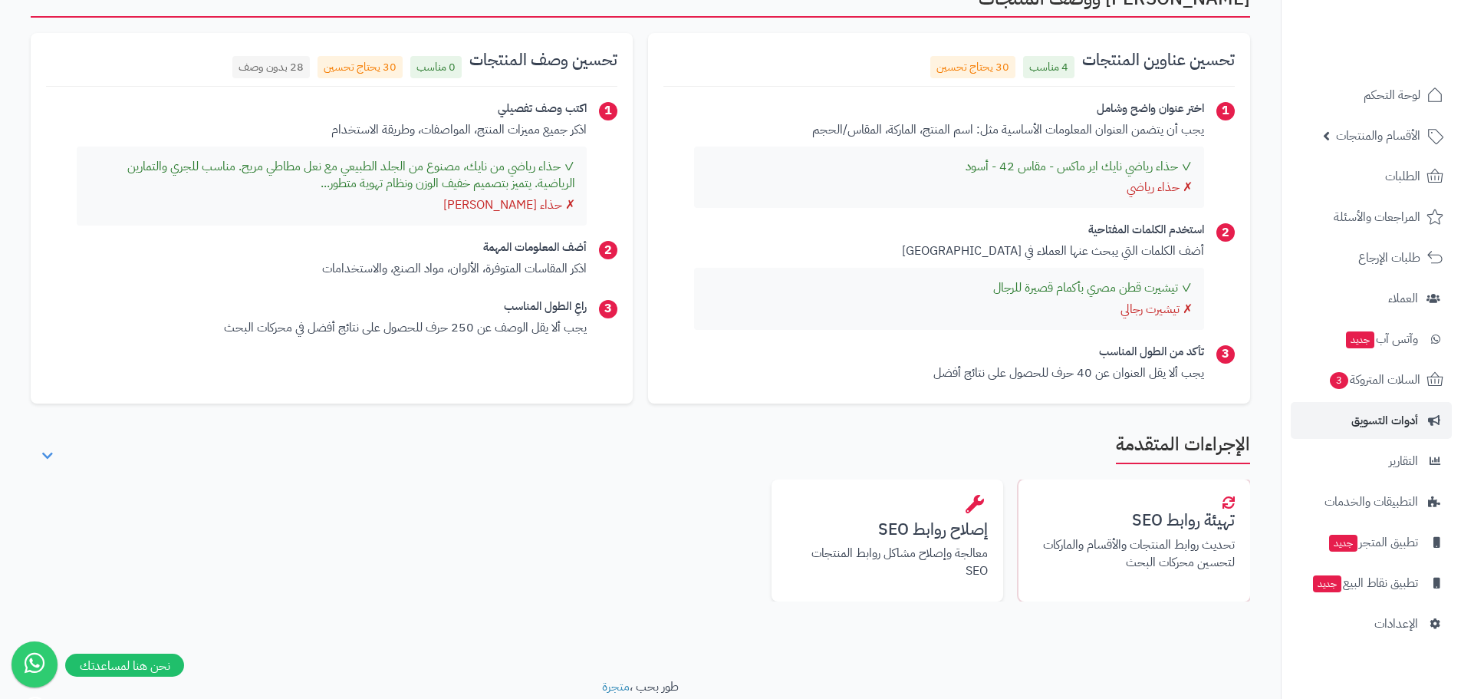
scroll to position [955, 0]
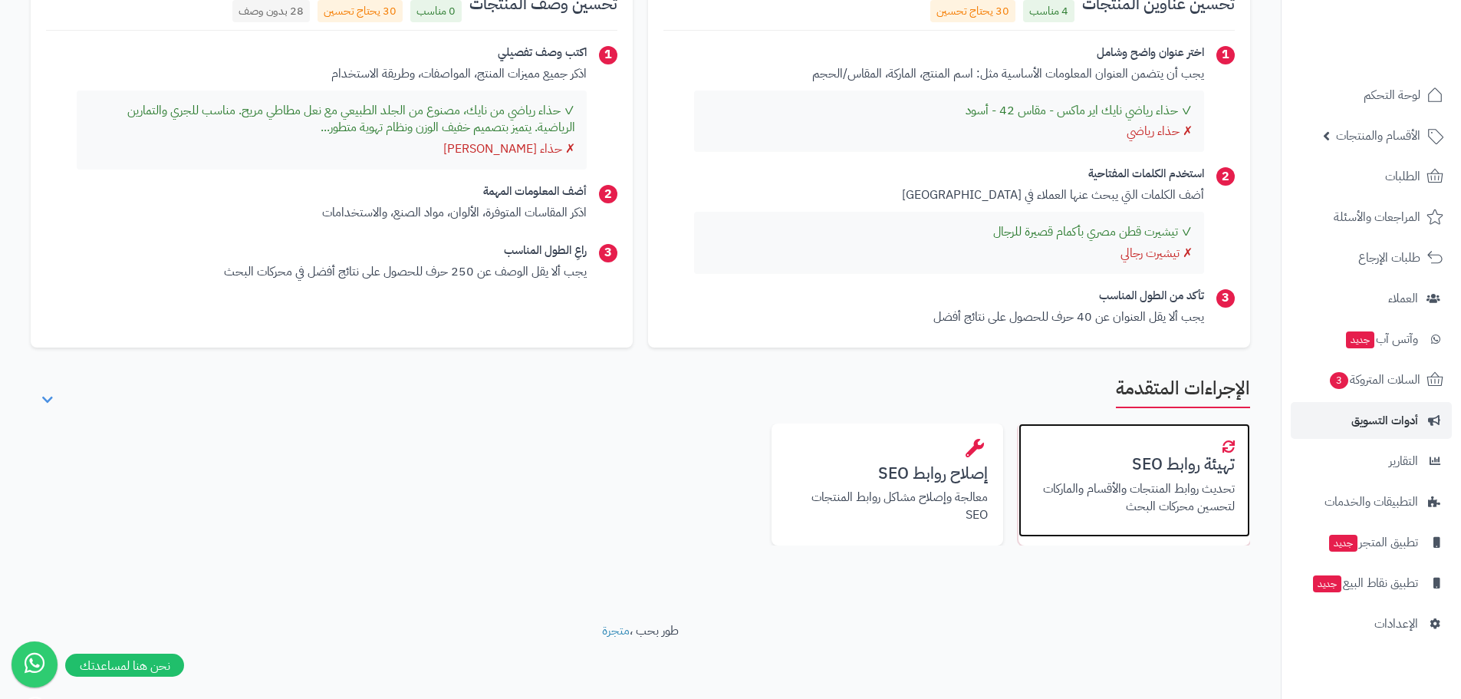
click at [1163, 459] on h3 "تهيئة روابط SEO" at bounding box center [1134, 465] width 201 height 18
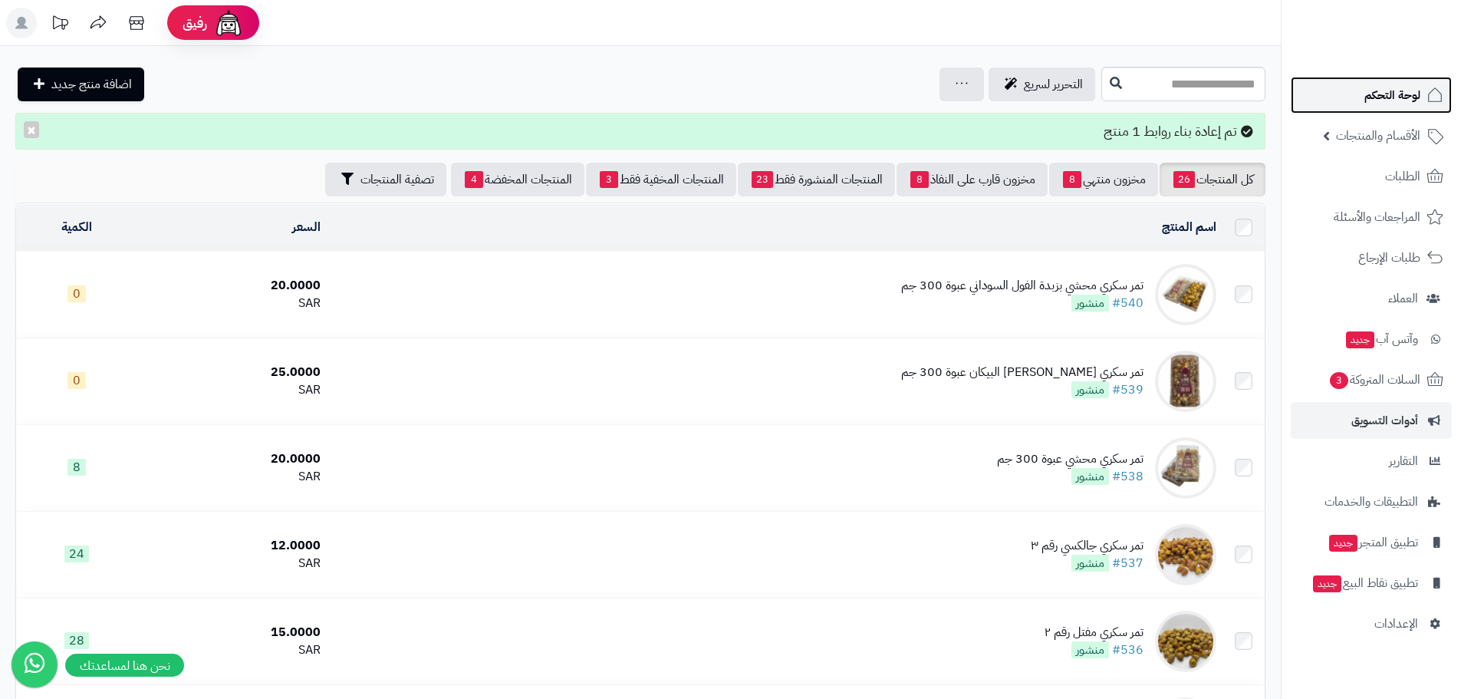
click at [1387, 90] on span "لوحة التحكم" at bounding box center [1392, 94] width 56 height 21
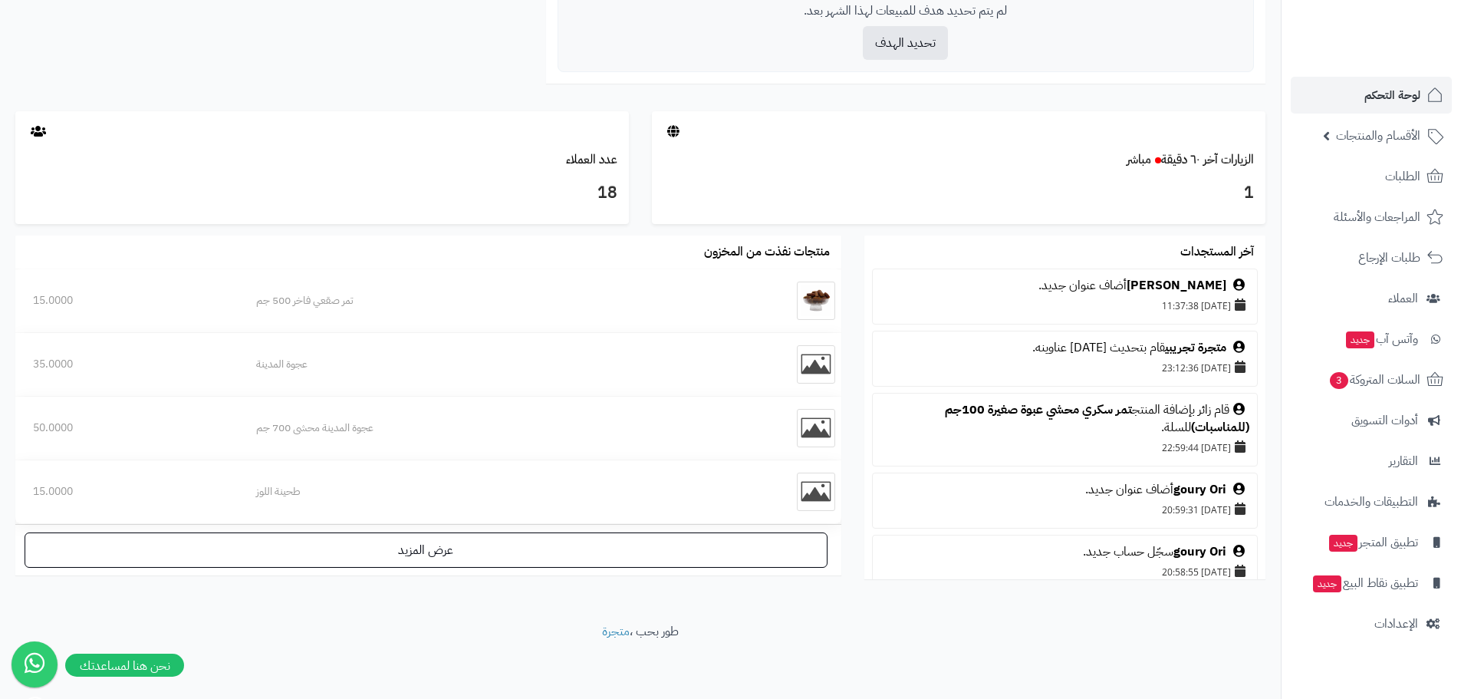
scroll to position [706, 0]
click at [1227, 156] on link "الزيارات آخر ٦٠ دقيقة مباشر" at bounding box center [1190, 159] width 127 height 18
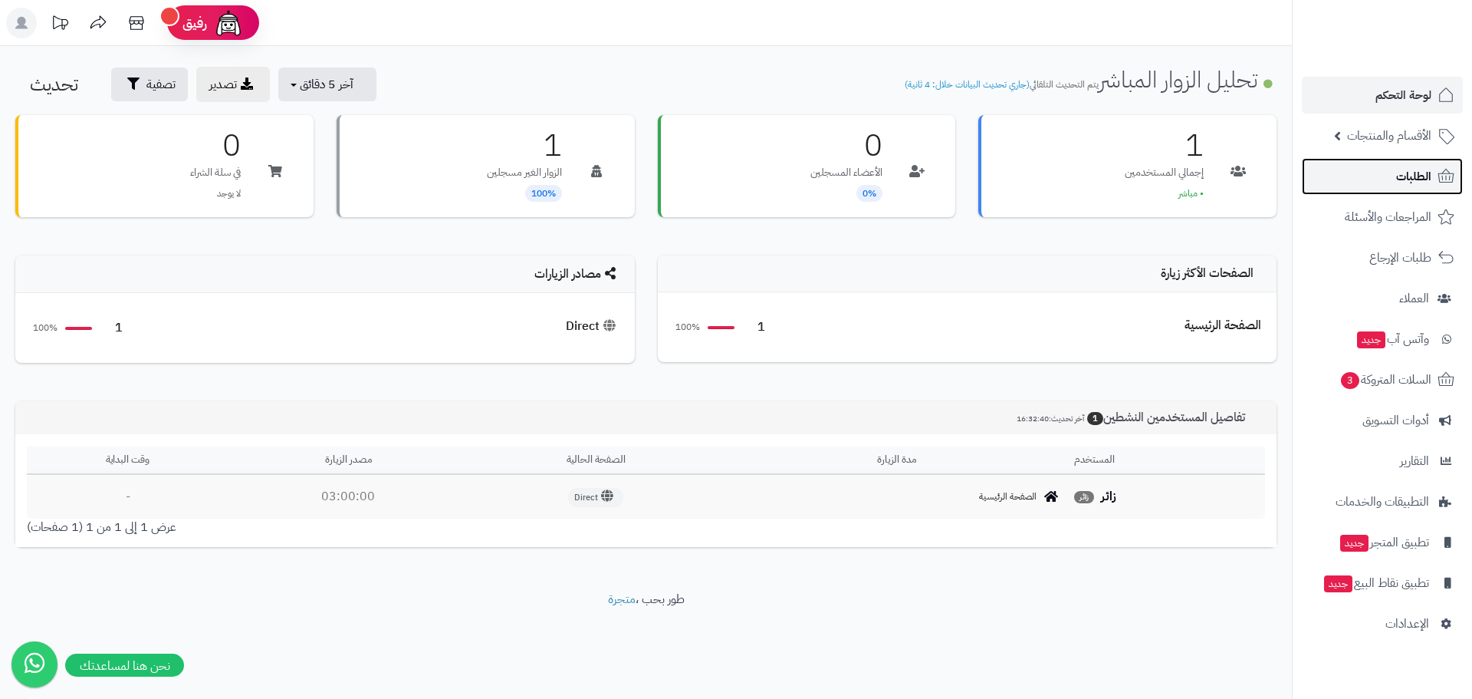
click at [1433, 181] on link "الطلبات" at bounding box center [1382, 176] width 161 height 37
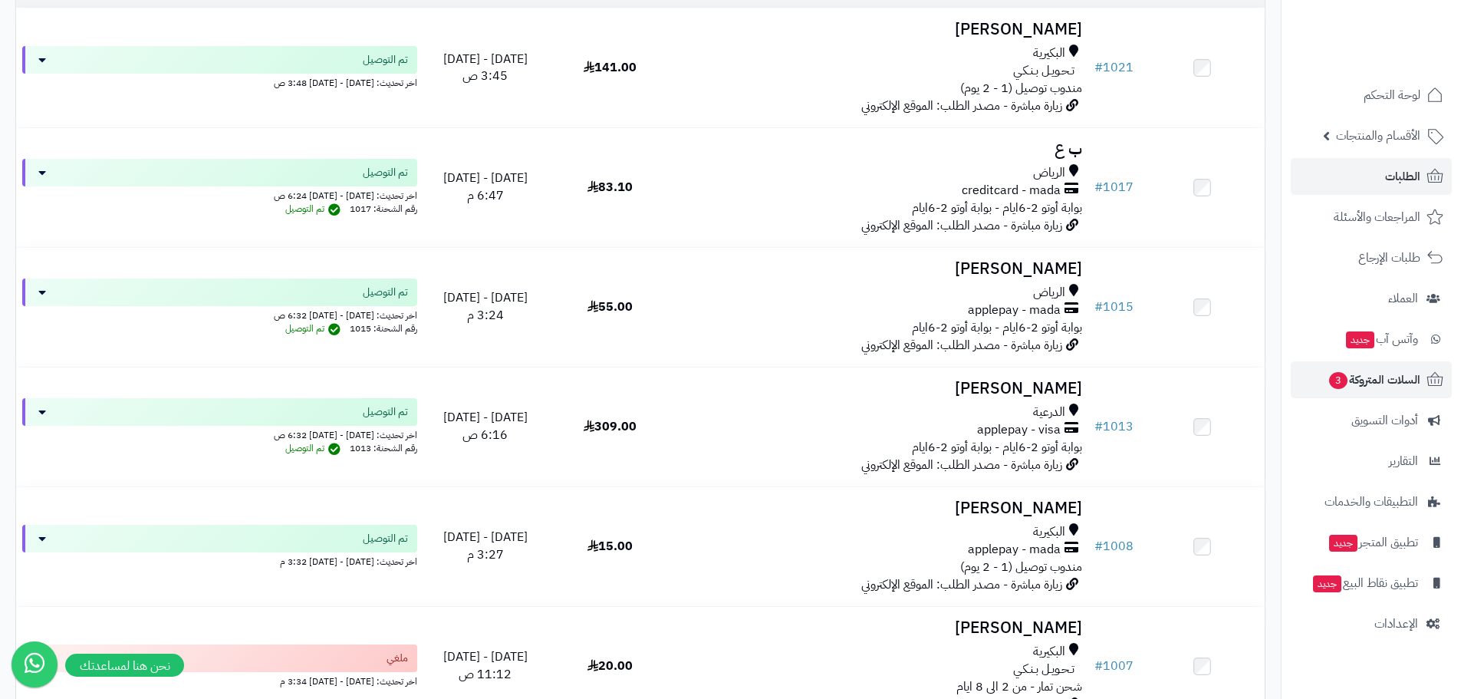
scroll to position [230, 0]
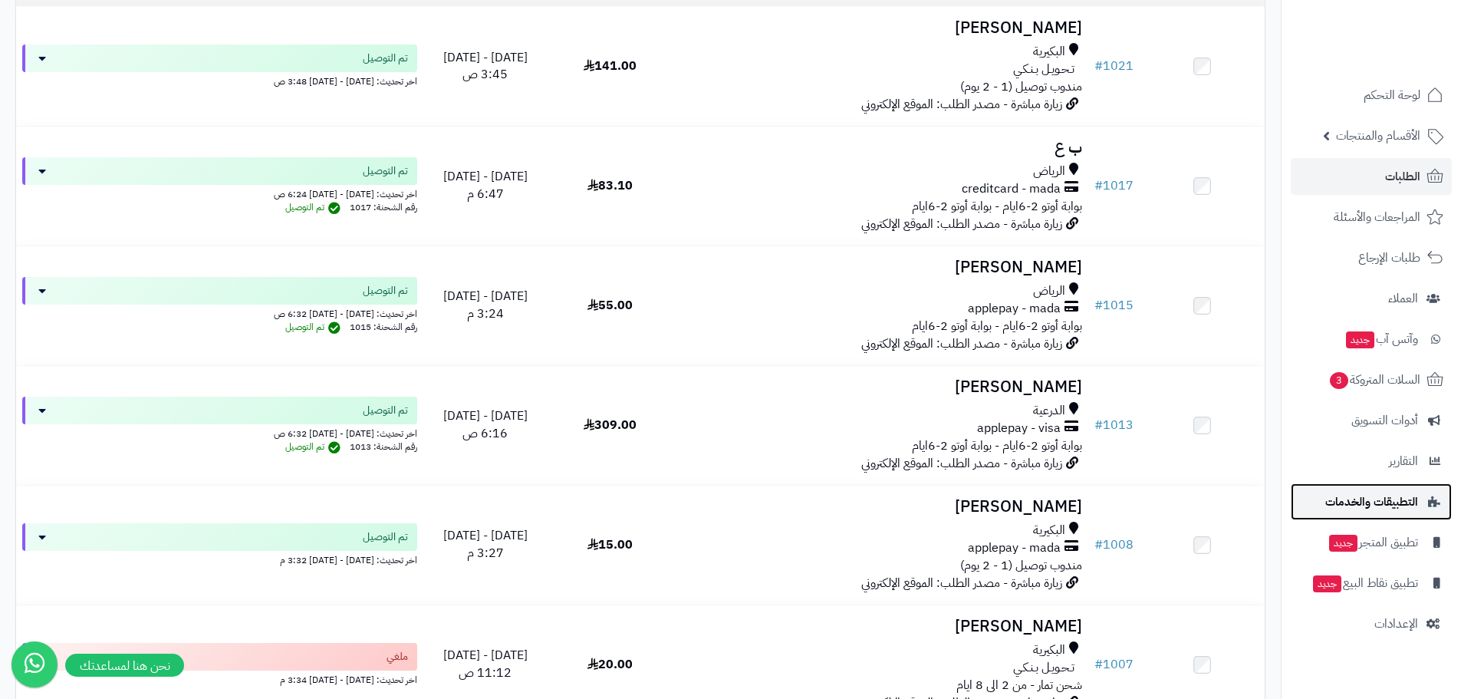
click at [1405, 505] on span "التطبيقات والخدمات" at bounding box center [1371, 501] width 93 height 21
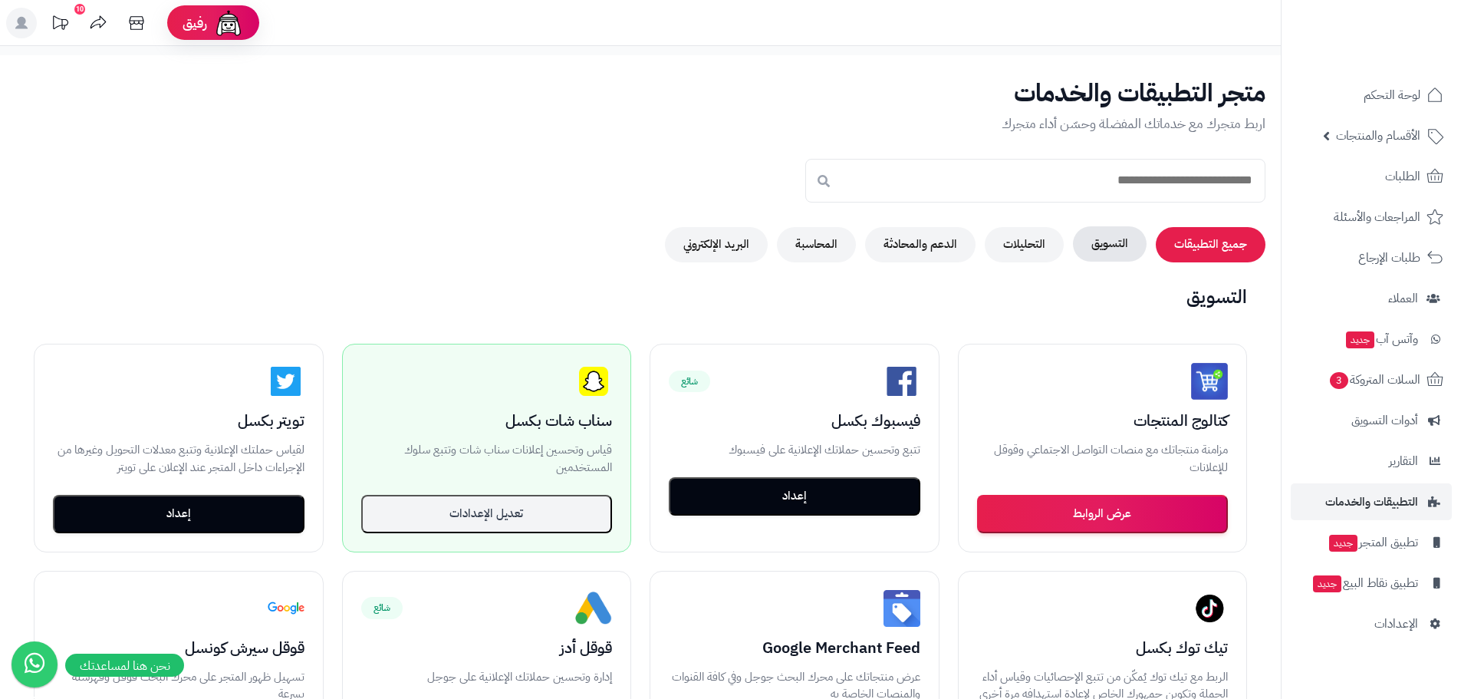
click at [1088, 248] on button "التسويق" at bounding box center [1110, 243] width 74 height 35
click at [930, 252] on button "الدعم والمحادثة" at bounding box center [920, 243] width 110 height 35
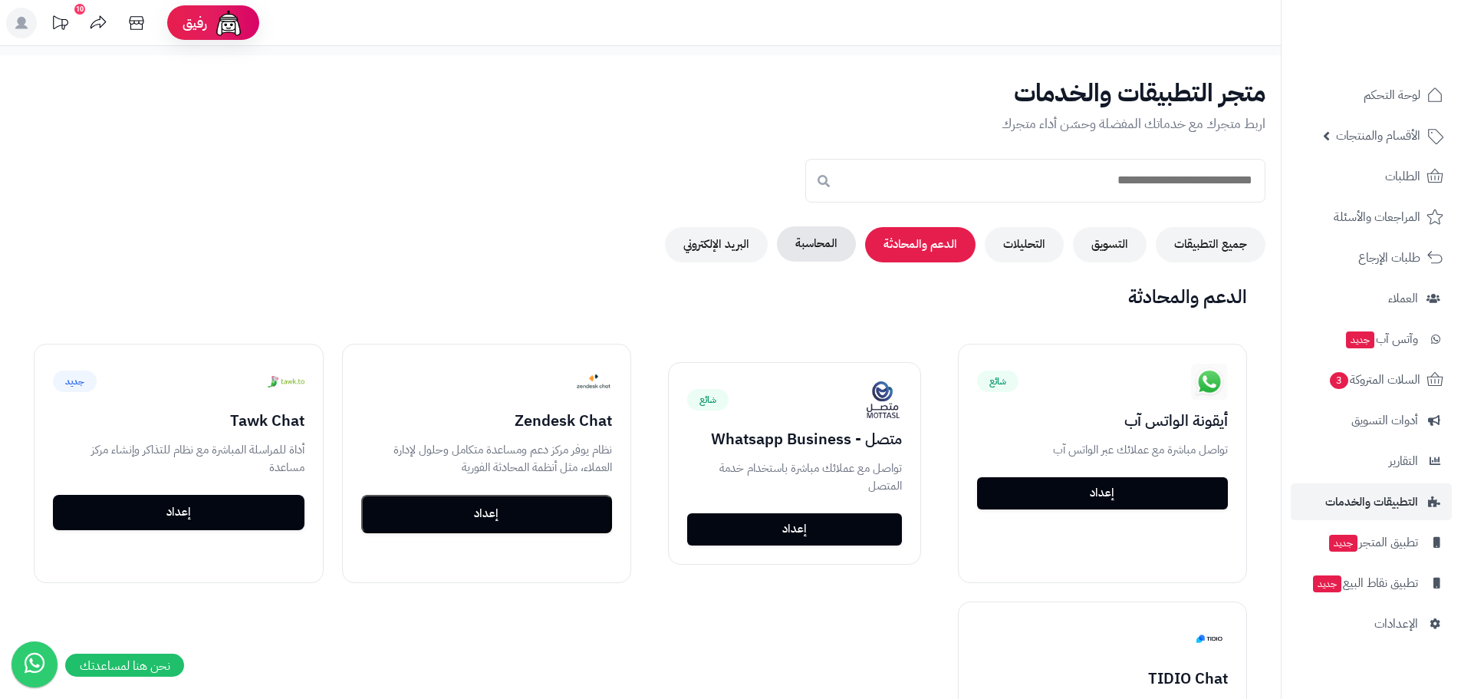
click at [841, 242] on button "المحاسبة" at bounding box center [816, 243] width 79 height 35
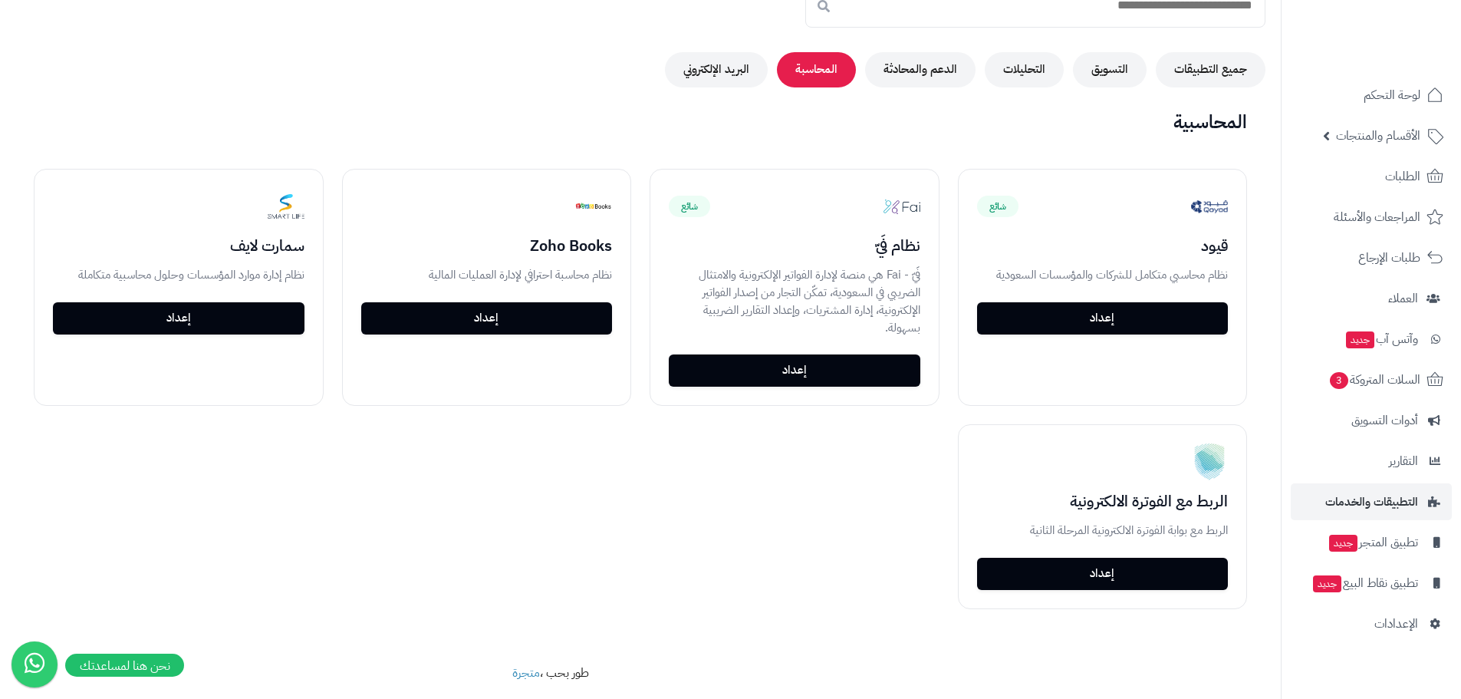
scroll to position [153, 0]
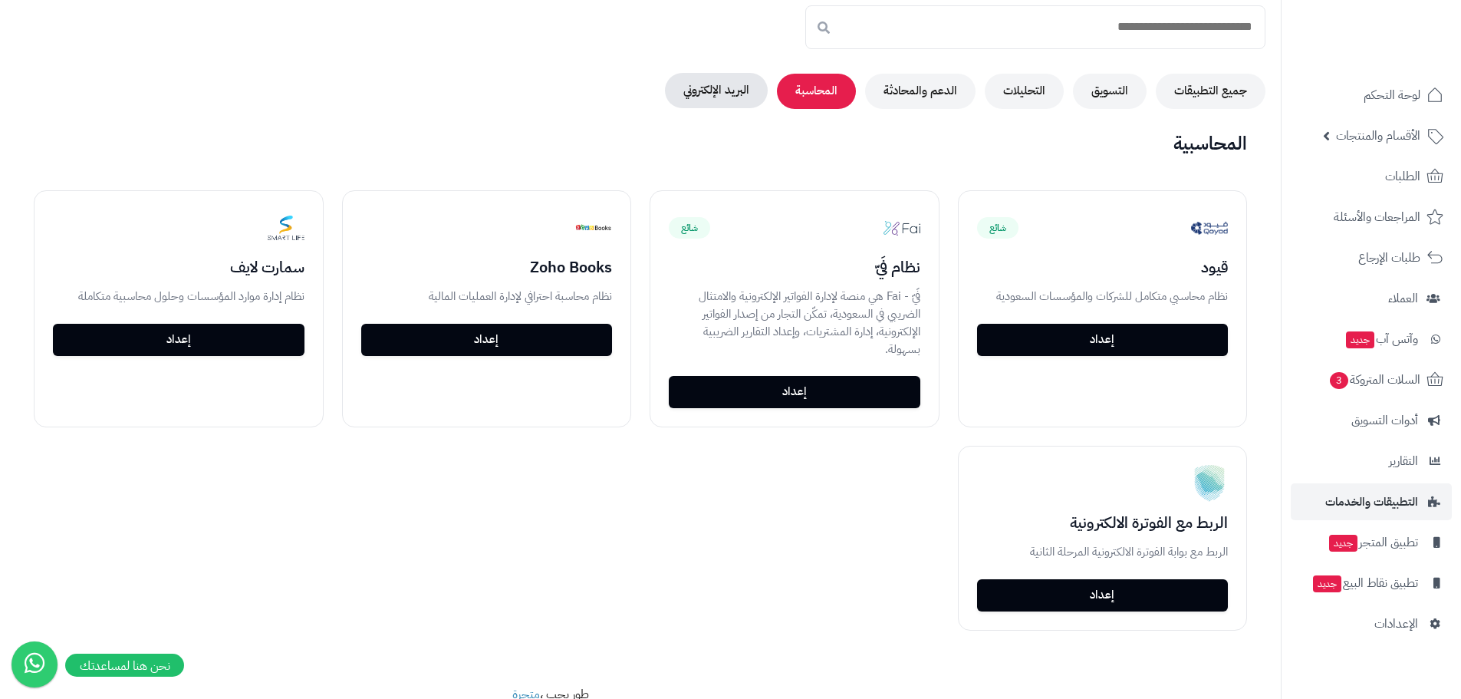
click at [746, 108] on div "جميع التطبيقات التسويق التحليلات الدعم والمحادثة المحاسبة البريد الإلكتروني" at bounding box center [640, 91] width 1250 height 35
click at [738, 94] on button "البريد الإلكتروني" at bounding box center [716, 90] width 103 height 35
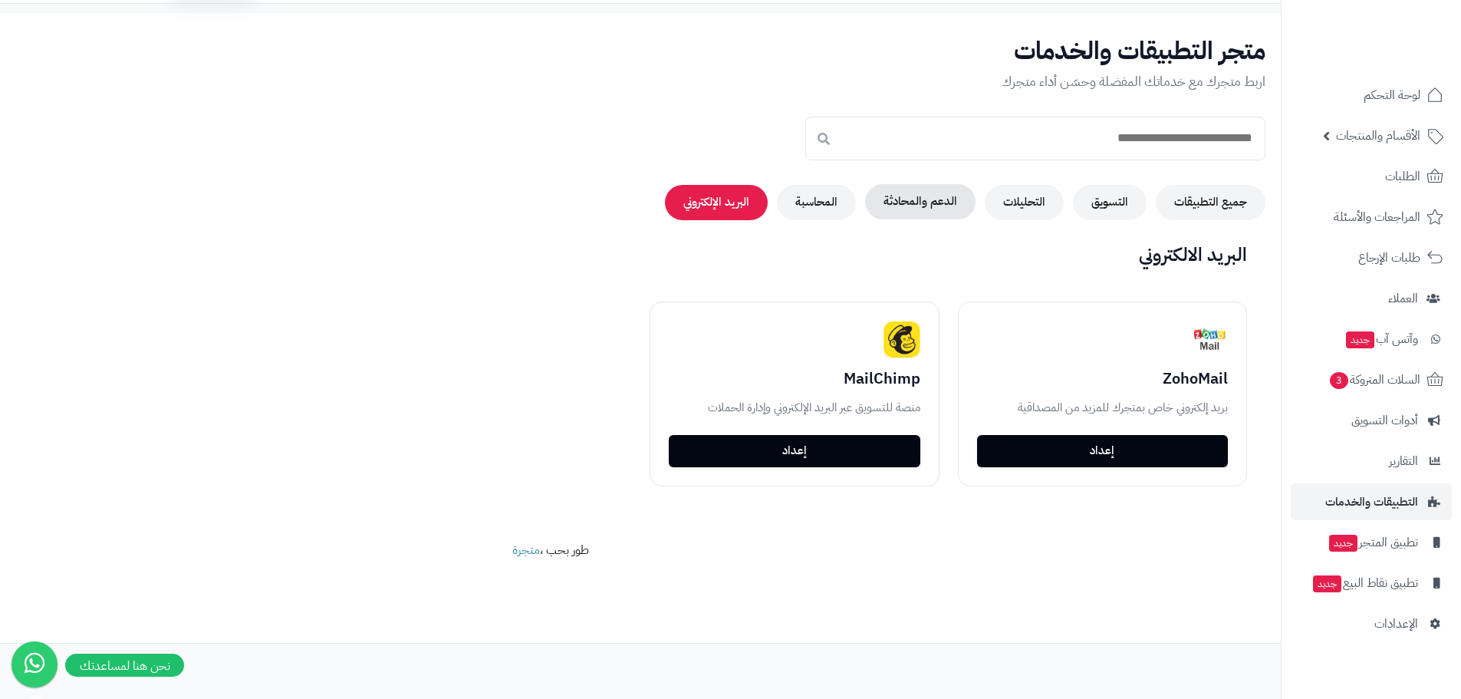
click at [942, 202] on button "الدعم والمحادثة" at bounding box center [920, 201] width 110 height 35
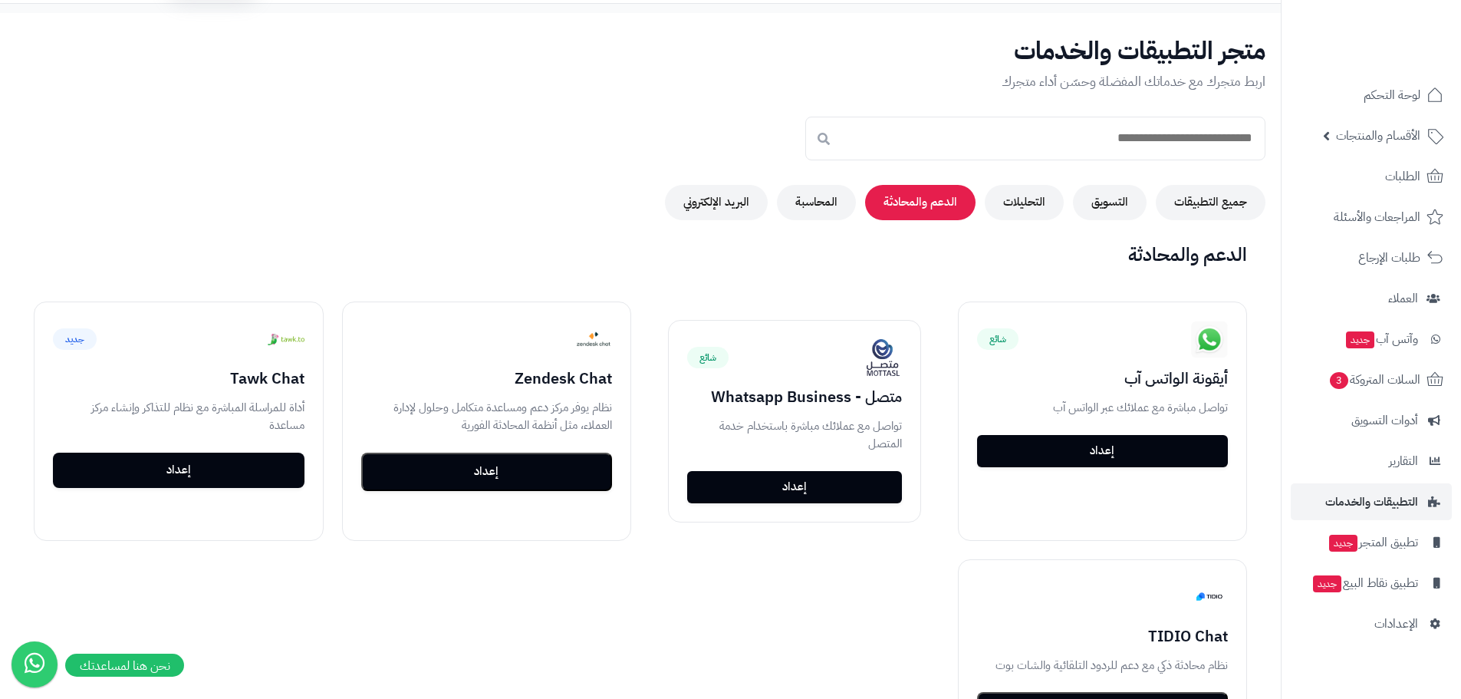
scroll to position [196, 0]
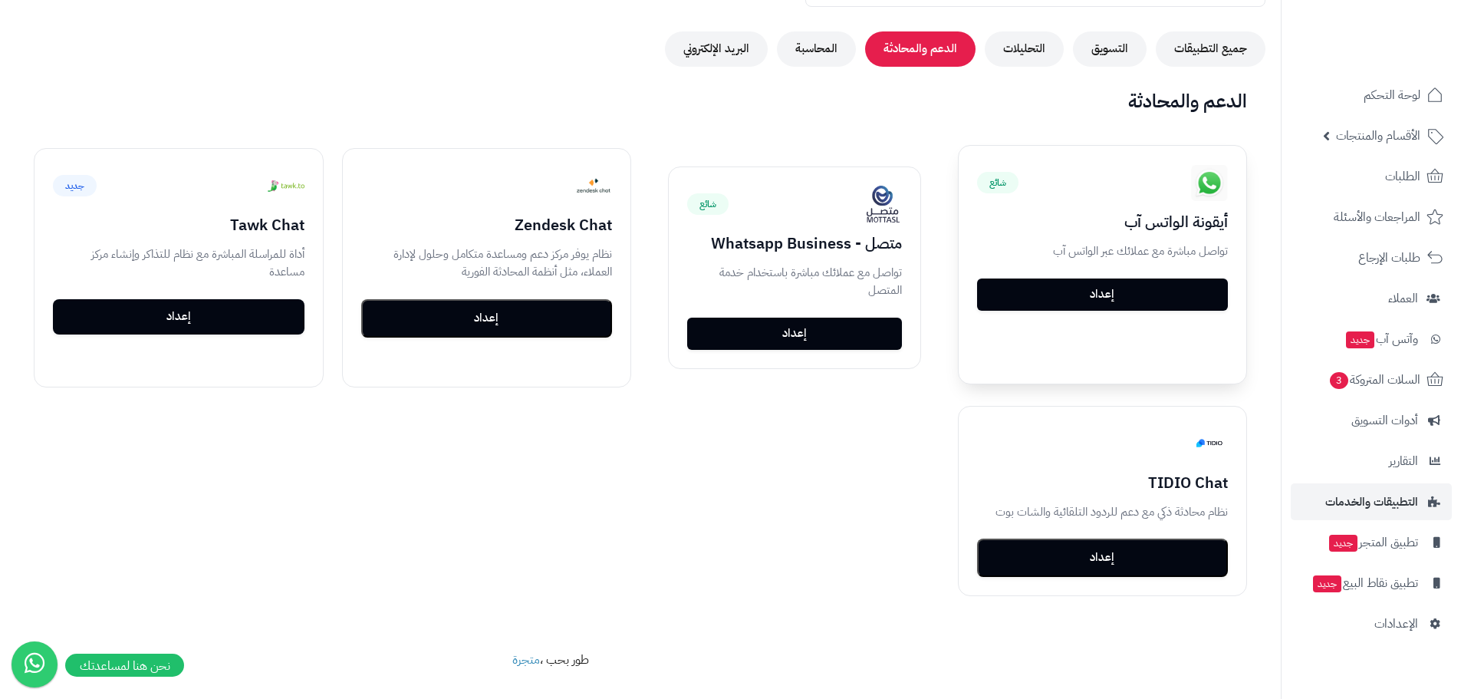
click at [1105, 242] on p "تواصل مباشرة مع عملائك عبر الواتس آب" at bounding box center [1103, 251] width 252 height 18
click at [1170, 219] on h3 "أيقونة الواتس آب" at bounding box center [1103, 221] width 252 height 17
click at [1071, 301] on link "إعداد" at bounding box center [1103, 294] width 252 height 32
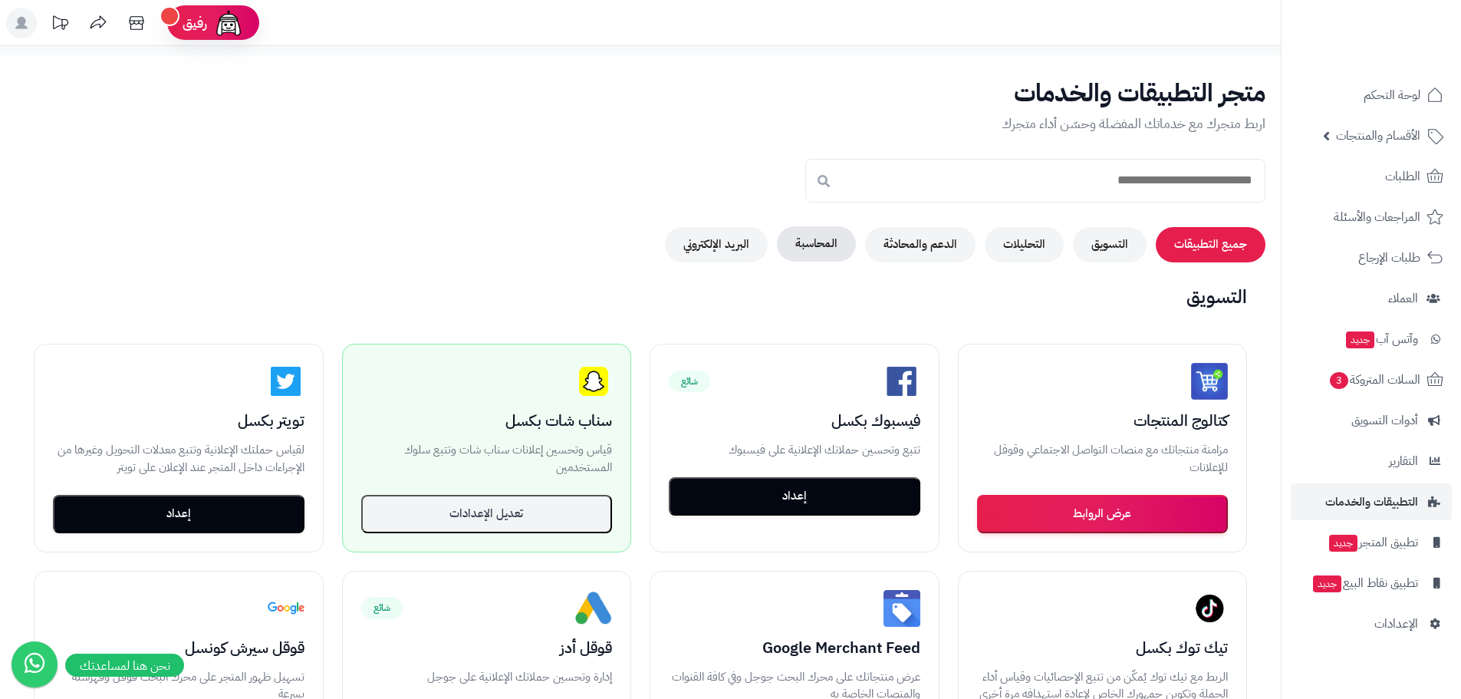
click at [807, 243] on button "المحاسبة" at bounding box center [816, 243] width 79 height 35
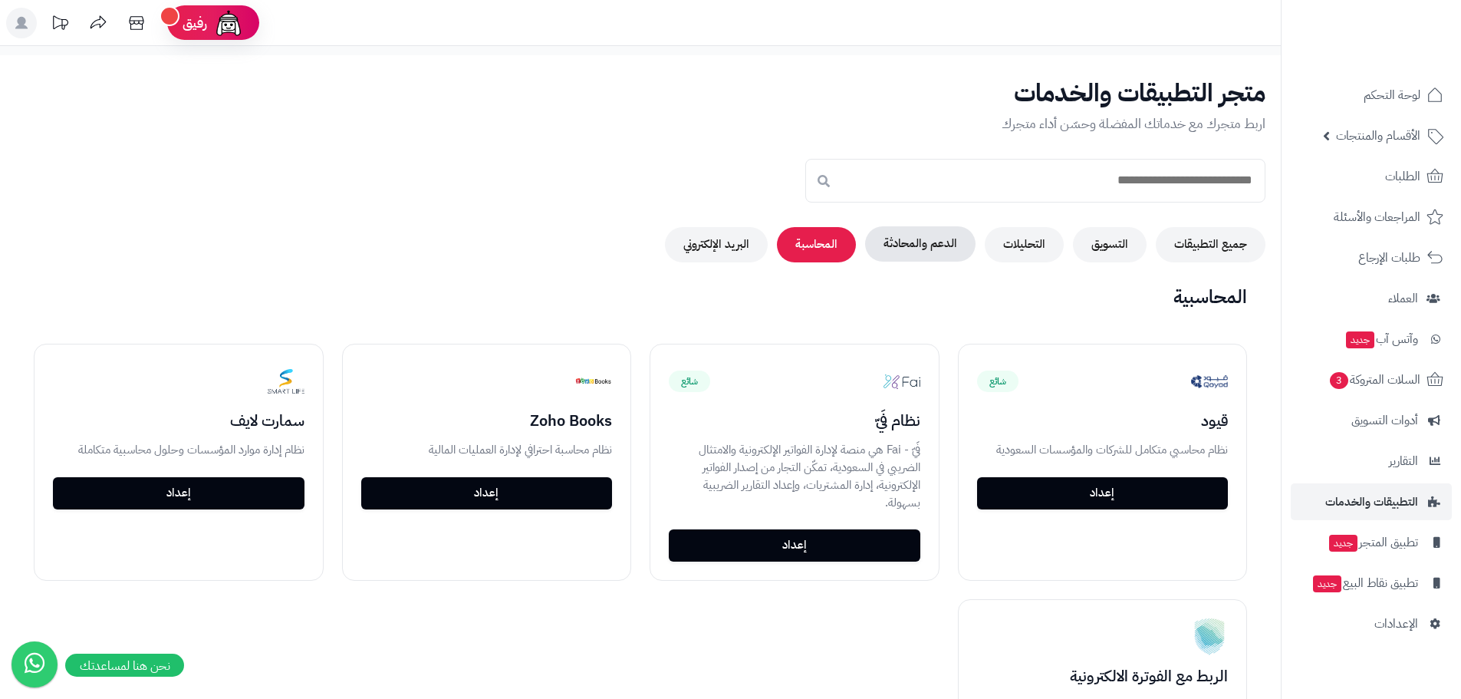
click at [900, 252] on button "الدعم والمحادثة" at bounding box center [920, 243] width 110 height 35
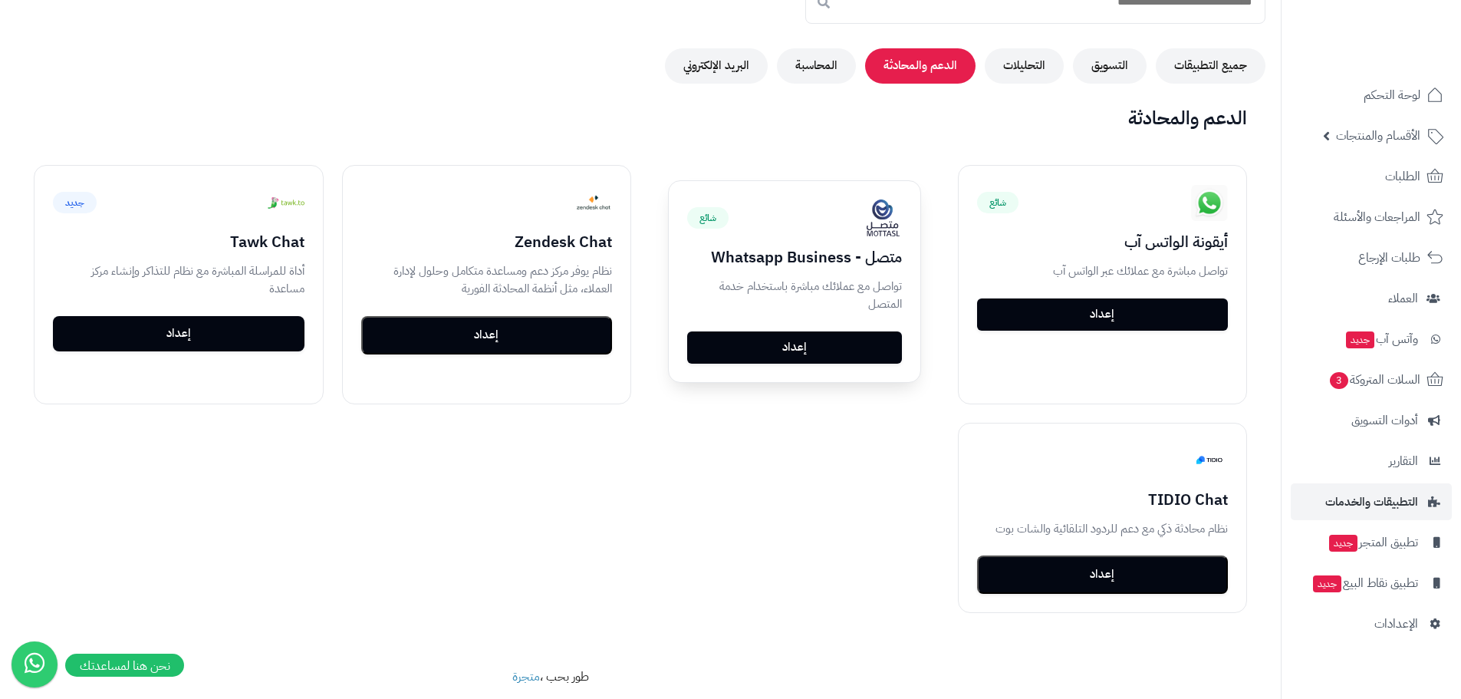
scroll to position [153, 0]
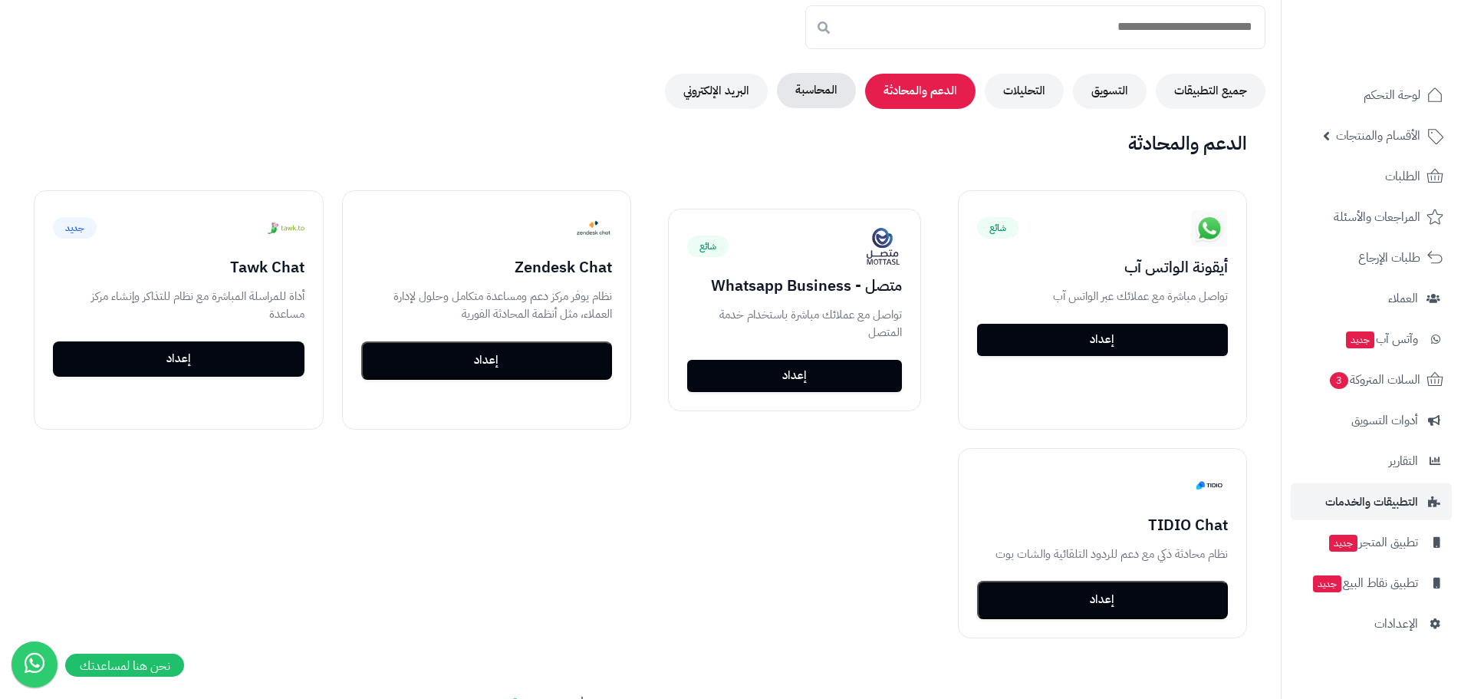
click at [821, 106] on button "المحاسبة" at bounding box center [816, 90] width 79 height 35
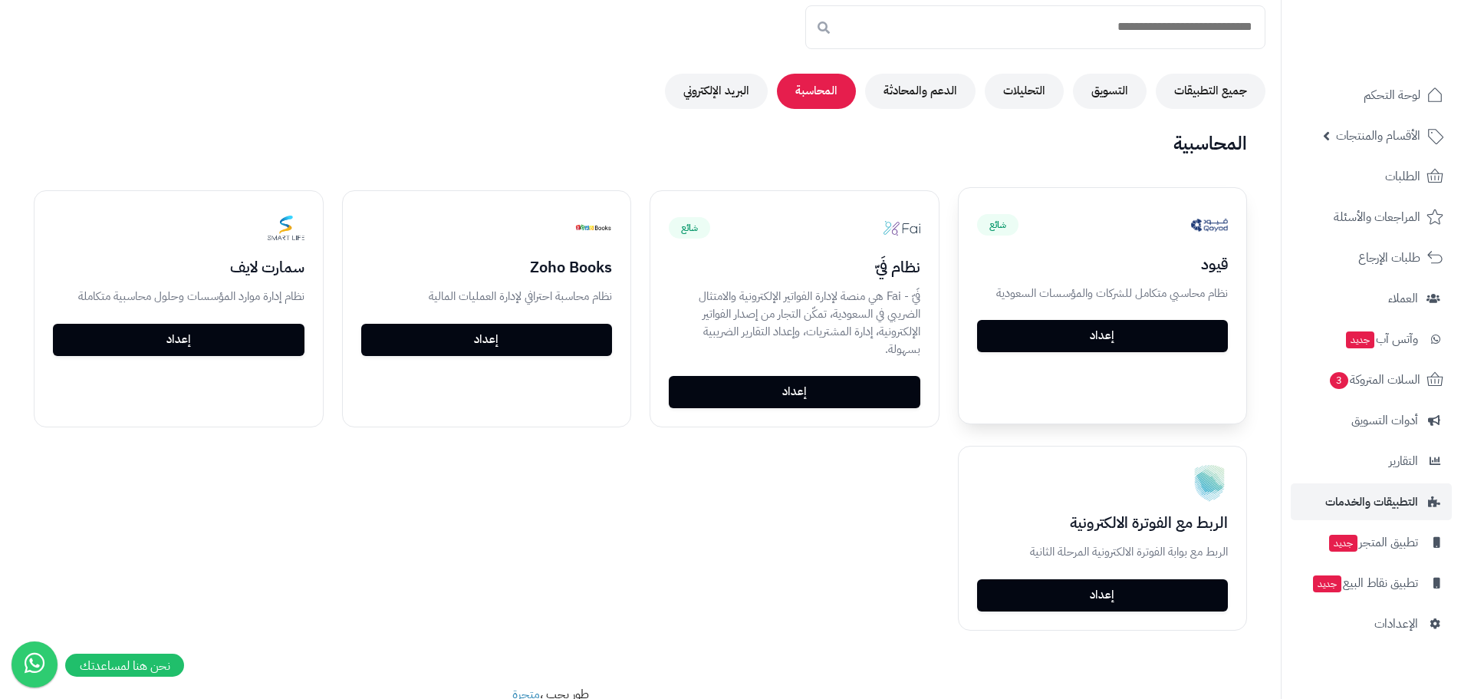
click at [1022, 338] on link "إعداد" at bounding box center [1103, 336] width 252 height 32
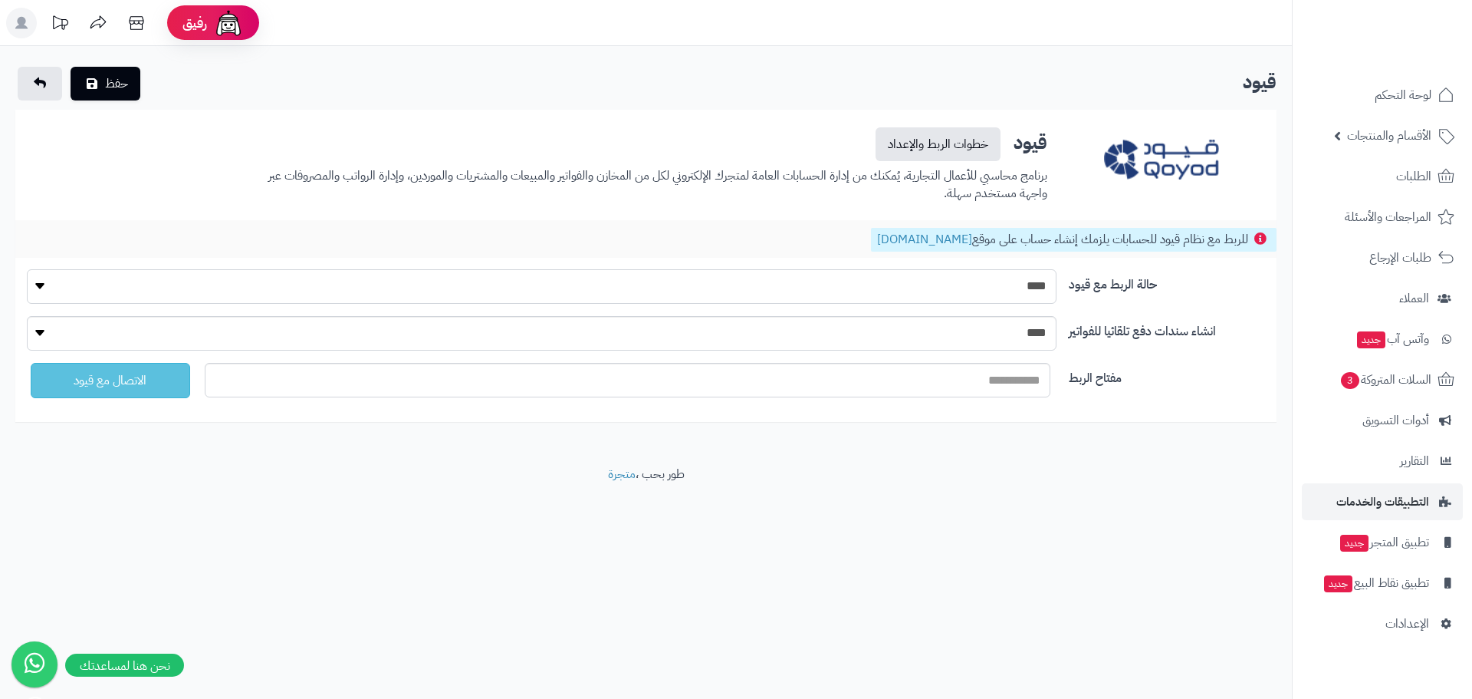
click at [1004, 291] on select "**** ****" at bounding box center [542, 286] width 1030 height 35
click at [1041, 436] on div "حفظ قيود الرئيسية قيود قيود × × [GEOGRAPHIC_DATA] خطوات الربط والإعداد برنامج م…" at bounding box center [646, 256] width 1292 height 420
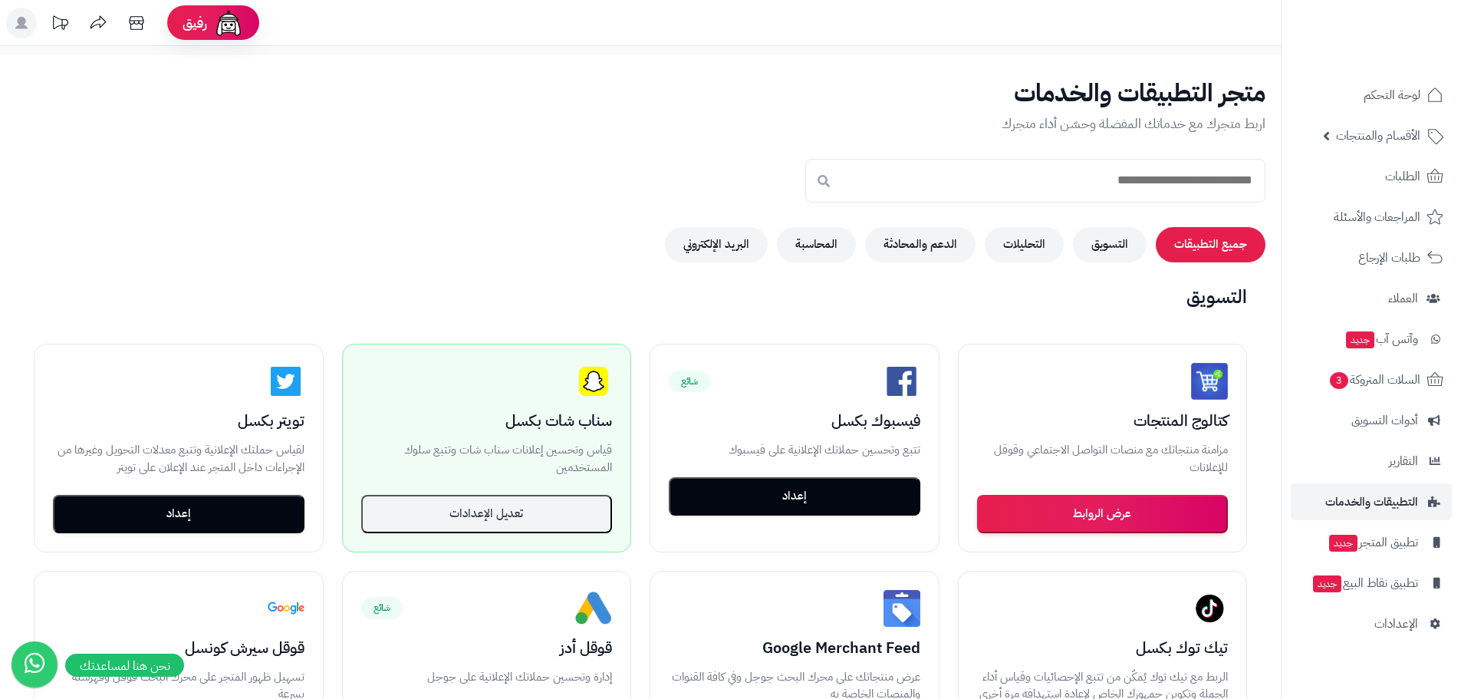
scroll to position [153, 0]
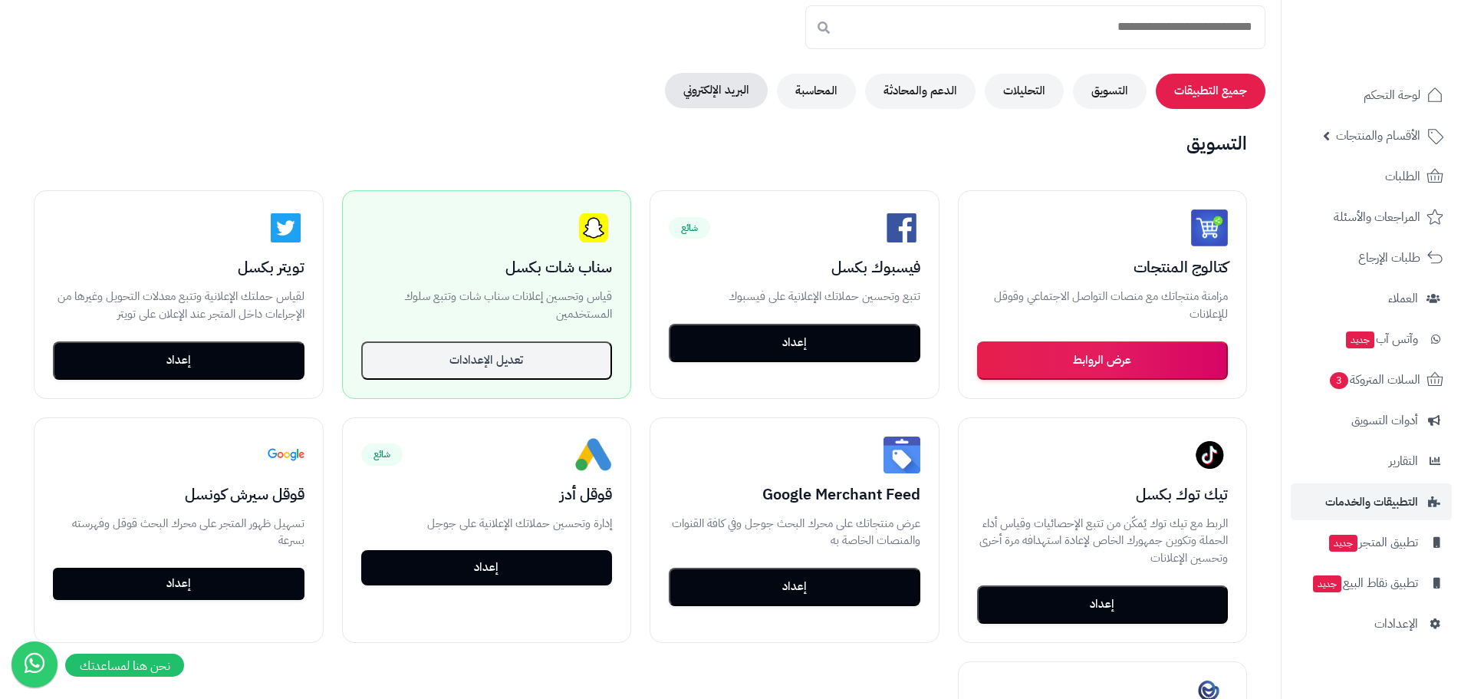
click at [716, 98] on button "البريد الإلكتروني" at bounding box center [716, 90] width 103 height 35
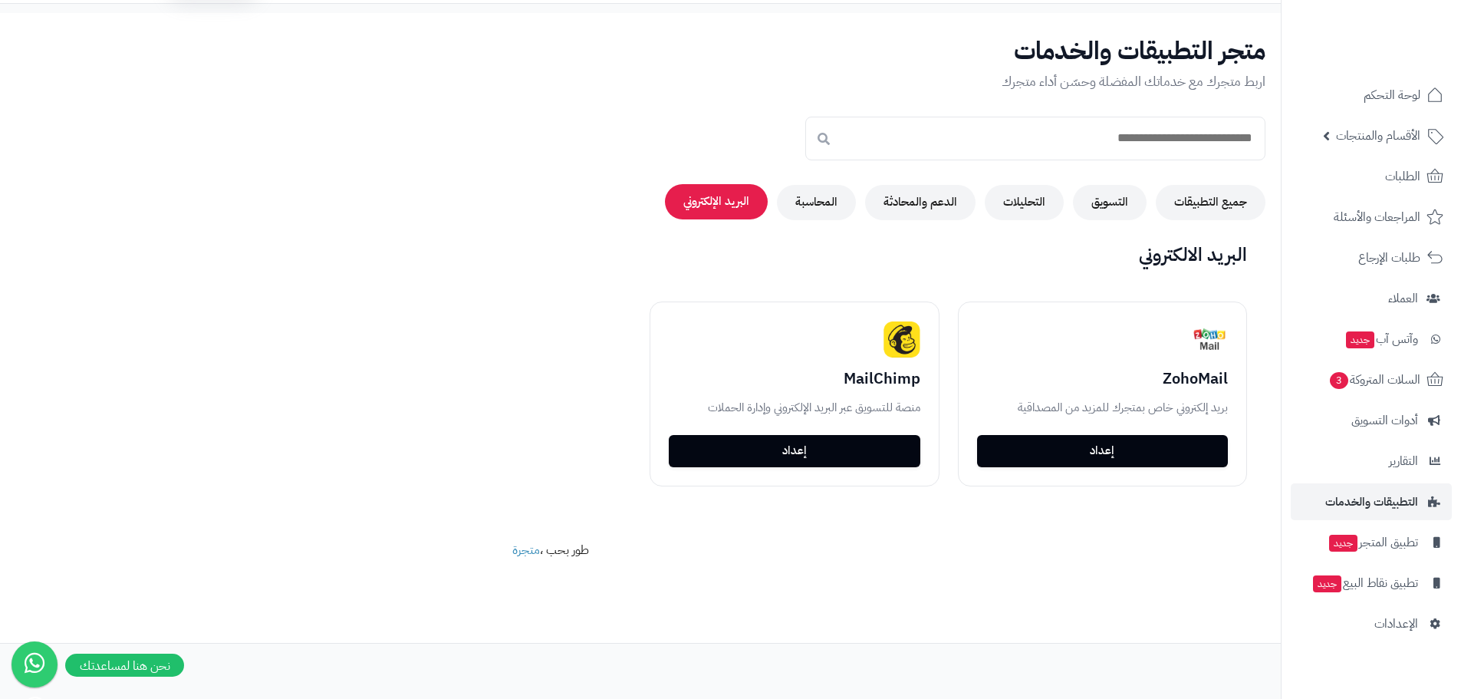
scroll to position [42, 0]
click at [1212, 205] on button "جميع التطبيقات" at bounding box center [1211, 201] width 110 height 35
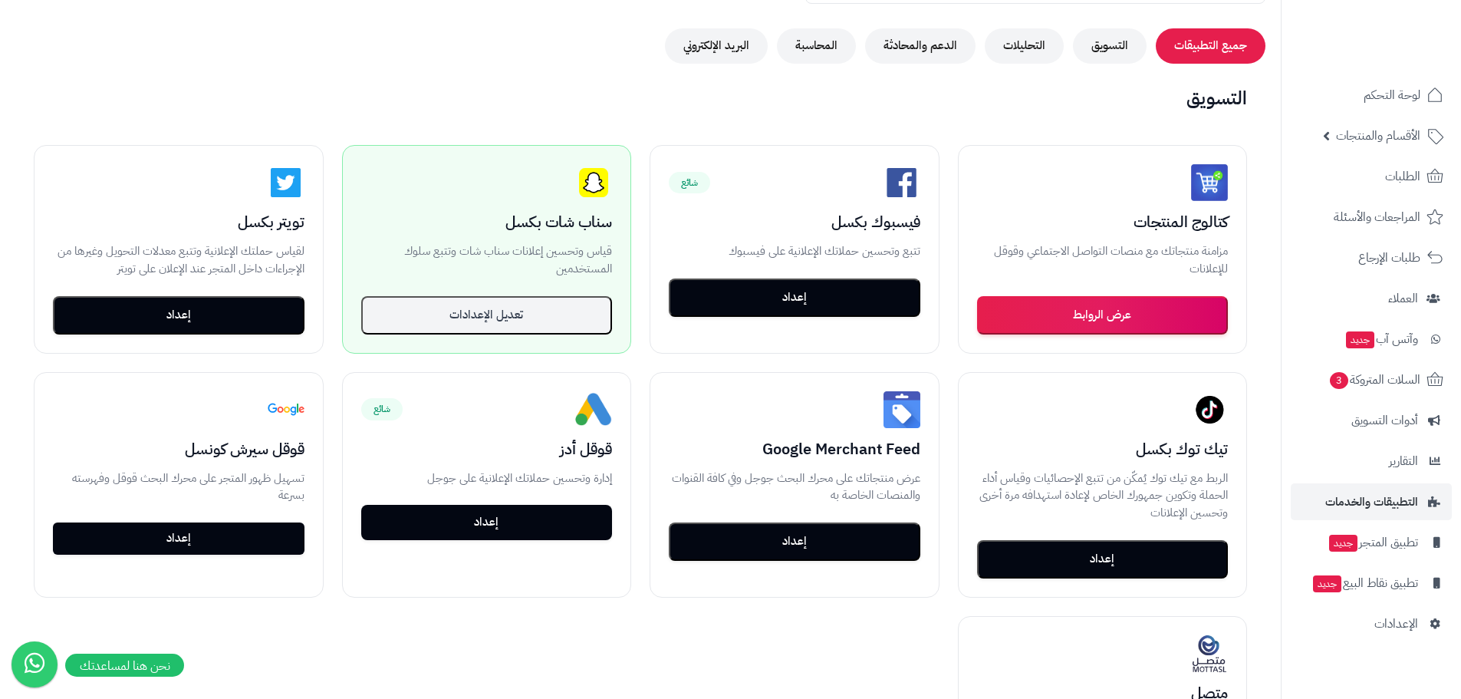
scroll to position [502, 0]
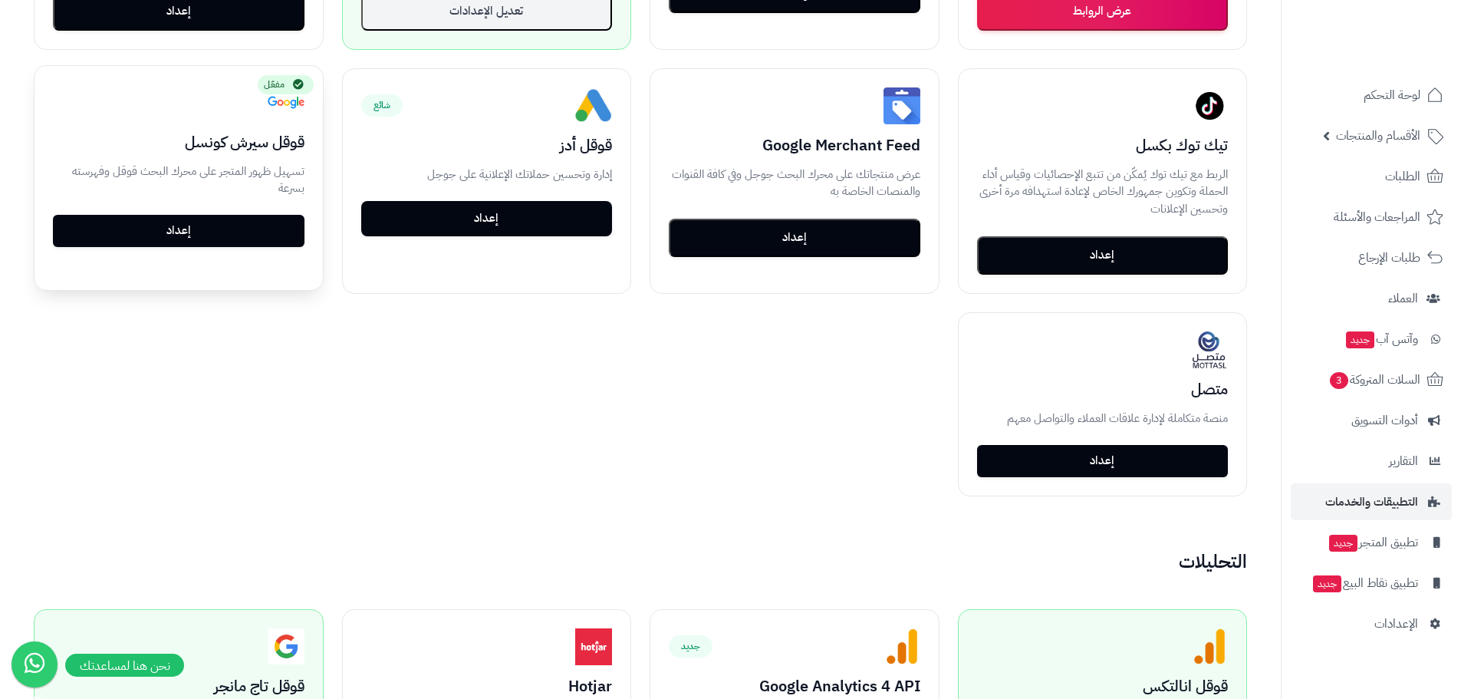
click at [137, 227] on link "إعداد" at bounding box center [179, 231] width 252 height 32
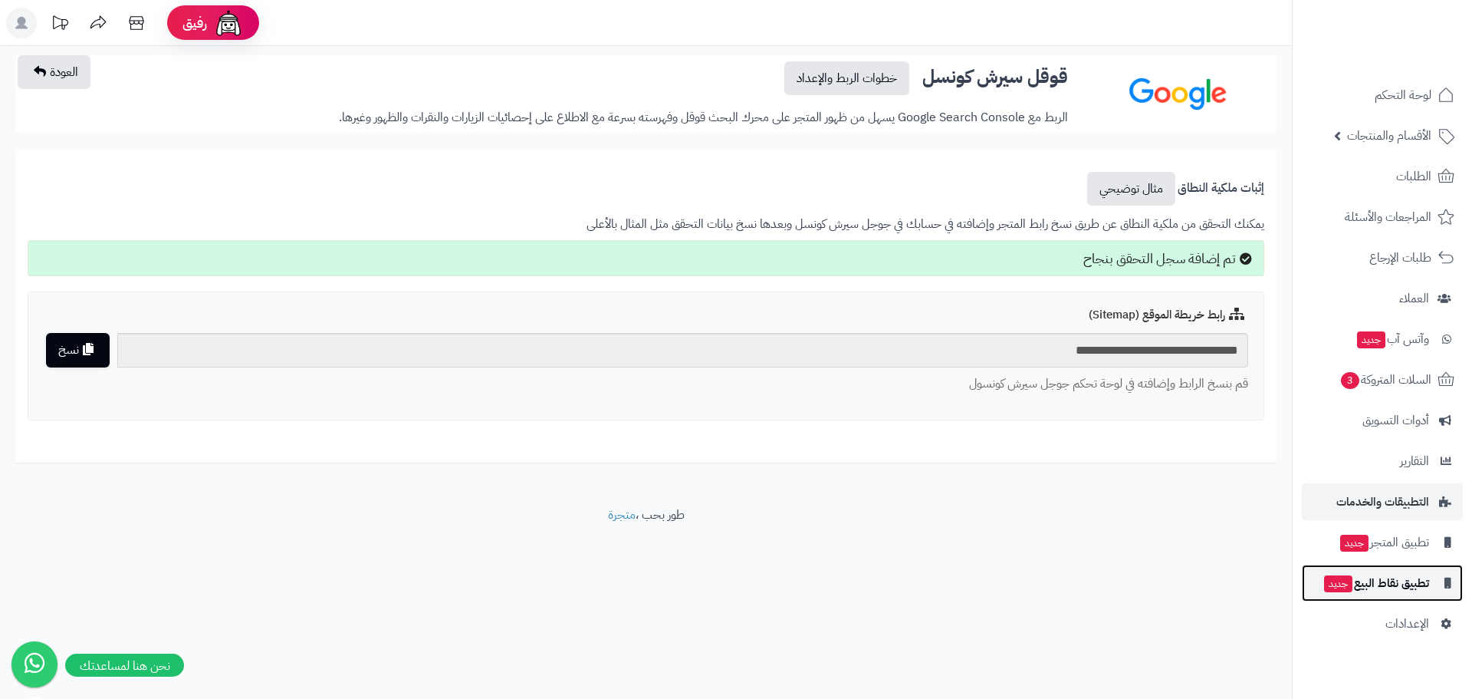
click at [1377, 570] on link "تطبيق نقاط البيع جديد" at bounding box center [1382, 582] width 161 height 37
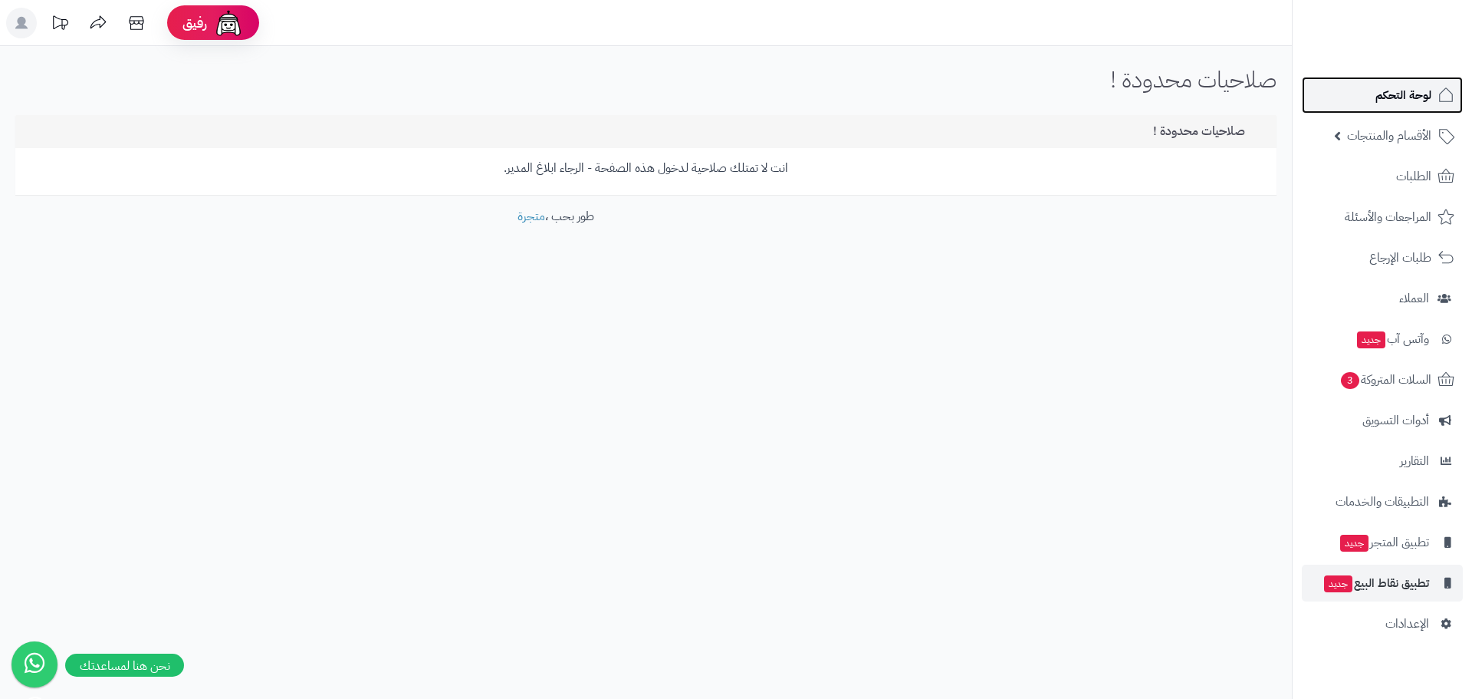
click at [1399, 97] on span "لوحة التحكم" at bounding box center [1404, 94] width 56 height 21
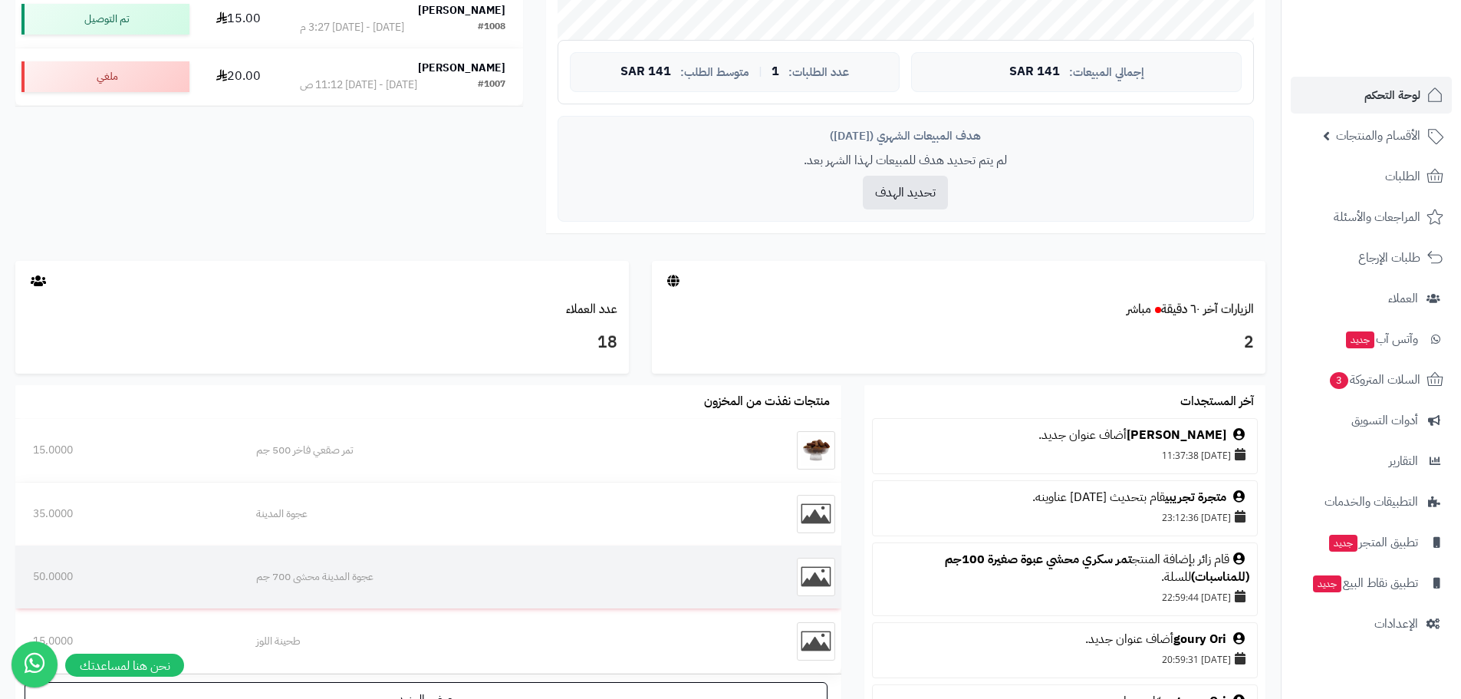
scroll to position [706, 0]
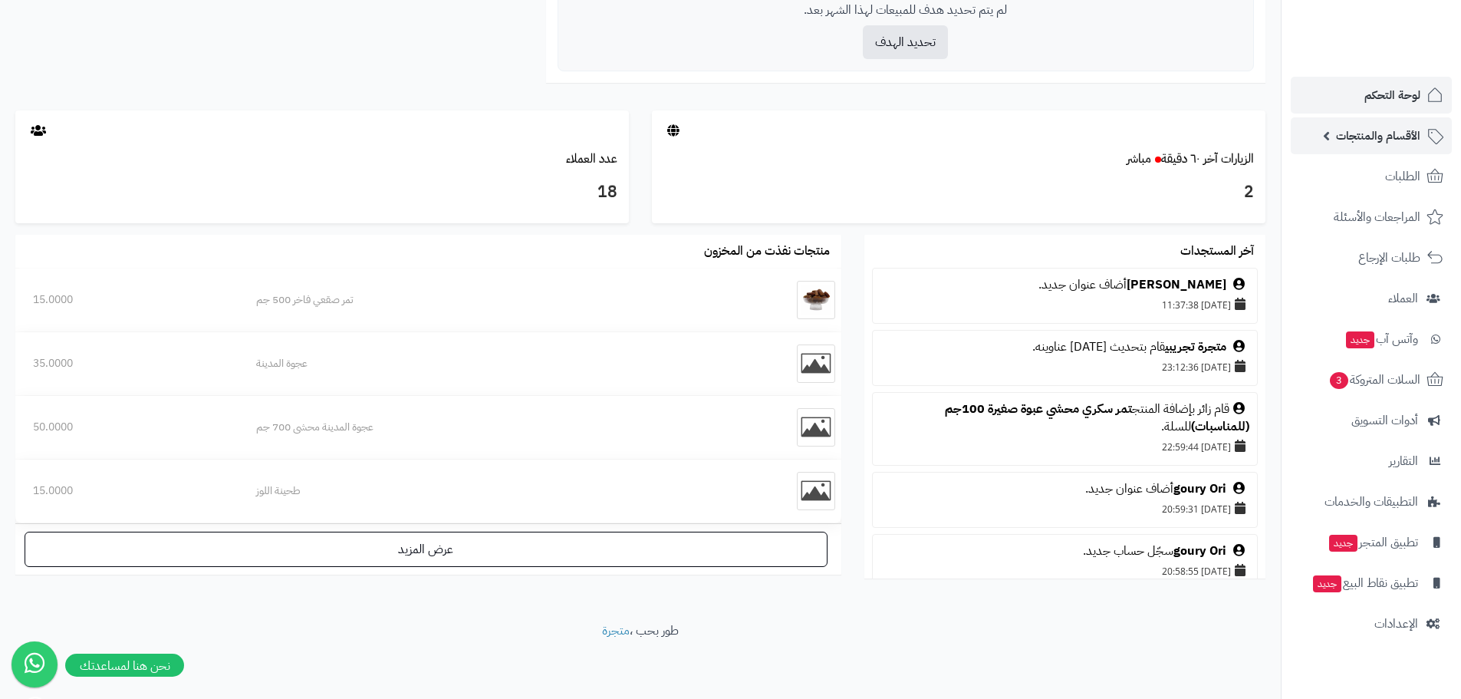
click at [1367, 148] on link "الأقسام والمنتجات" at bounding box center [1371, 135] width 161 height 37
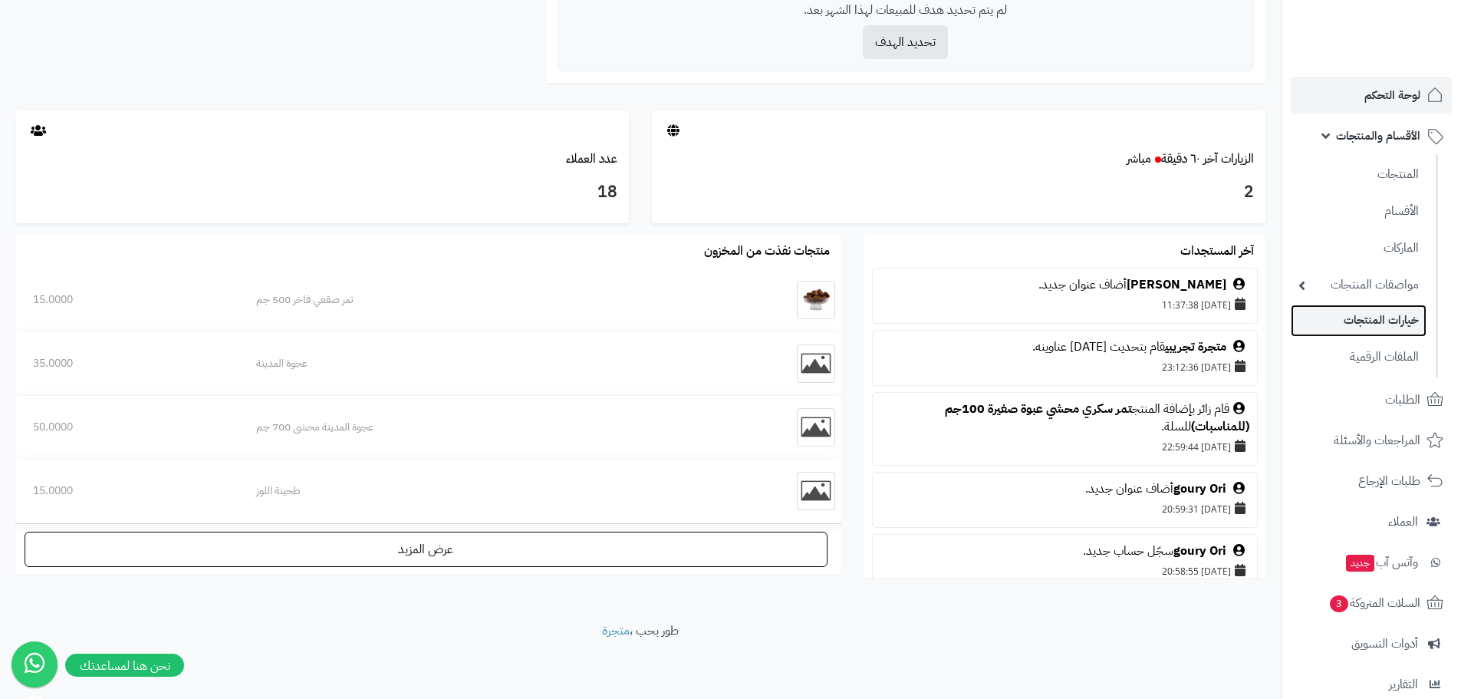
click at [1393, 320] on link "خيارات المنتجات" at bounding box center [1359, 319] width 136 height 31
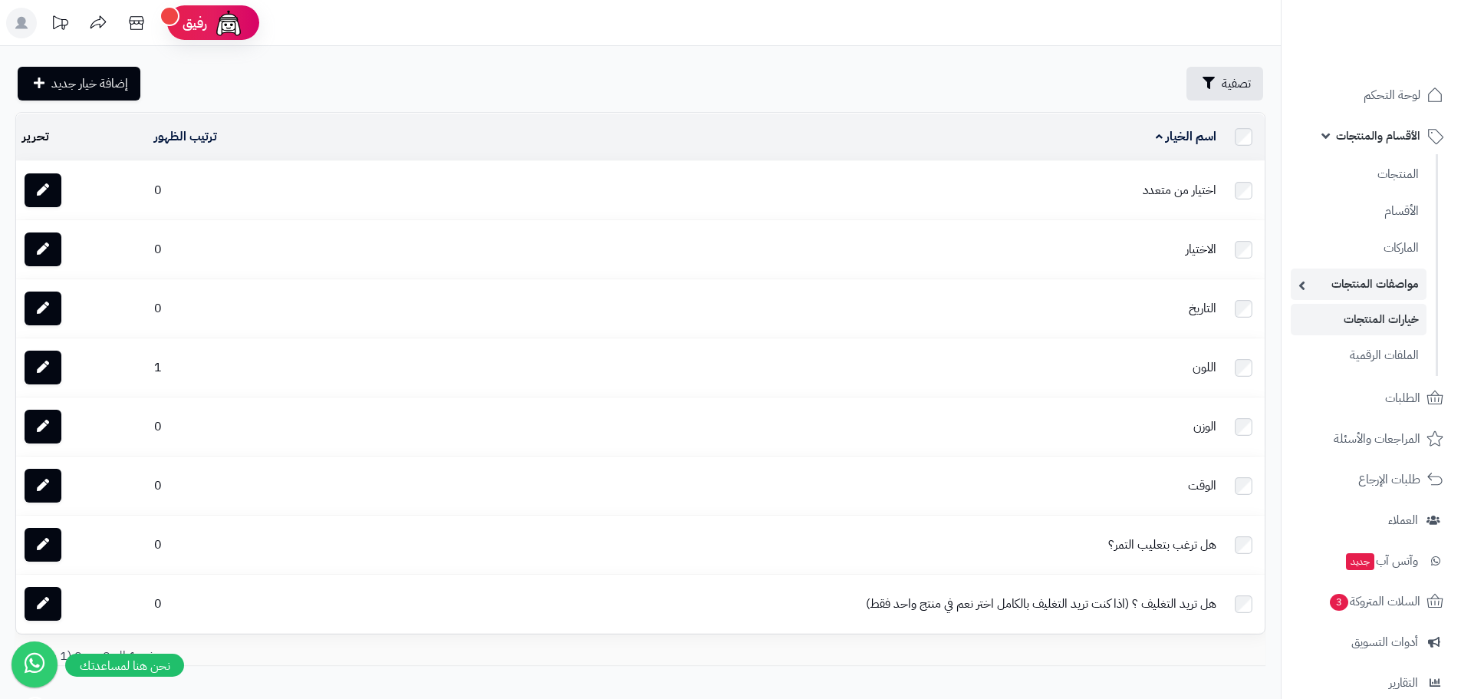
click at [1353, 284] on link "مواصفات المنتجات" at bounding box center [1359, 283] width 136 height 31
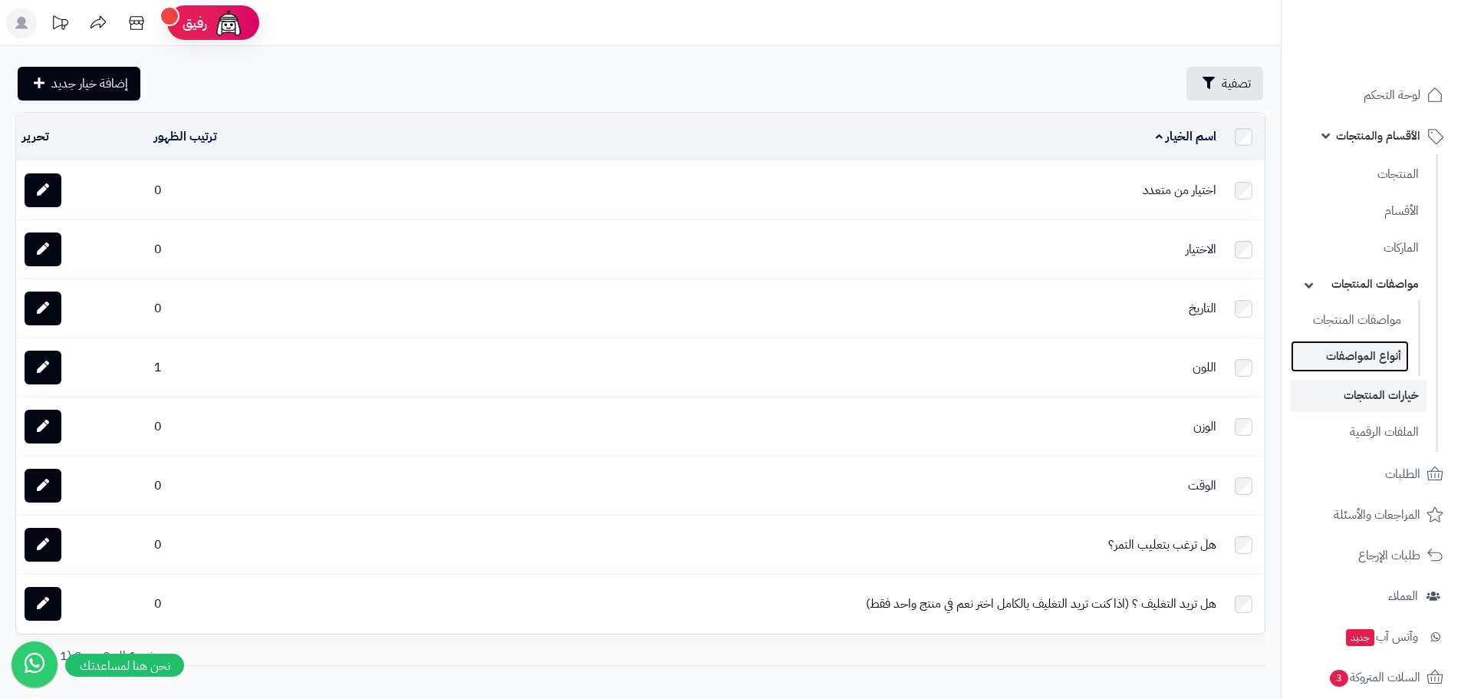
click at [1358, 357] on link "أنواع المواصفات" at bounding box center [1350, 356] width 118 height 31
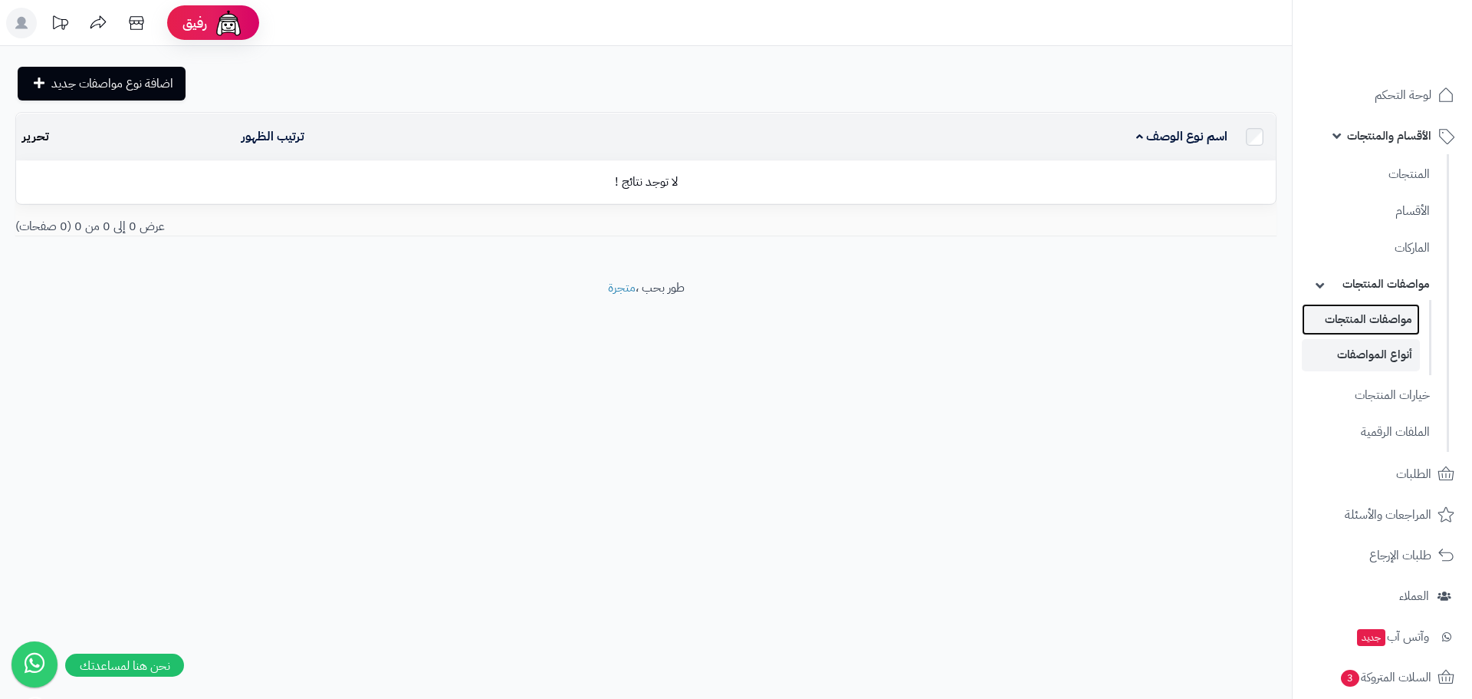
click at [1366, 320] on link "مواصفات المنتجات" at bounding box center [1361, 319] width 118 height 31
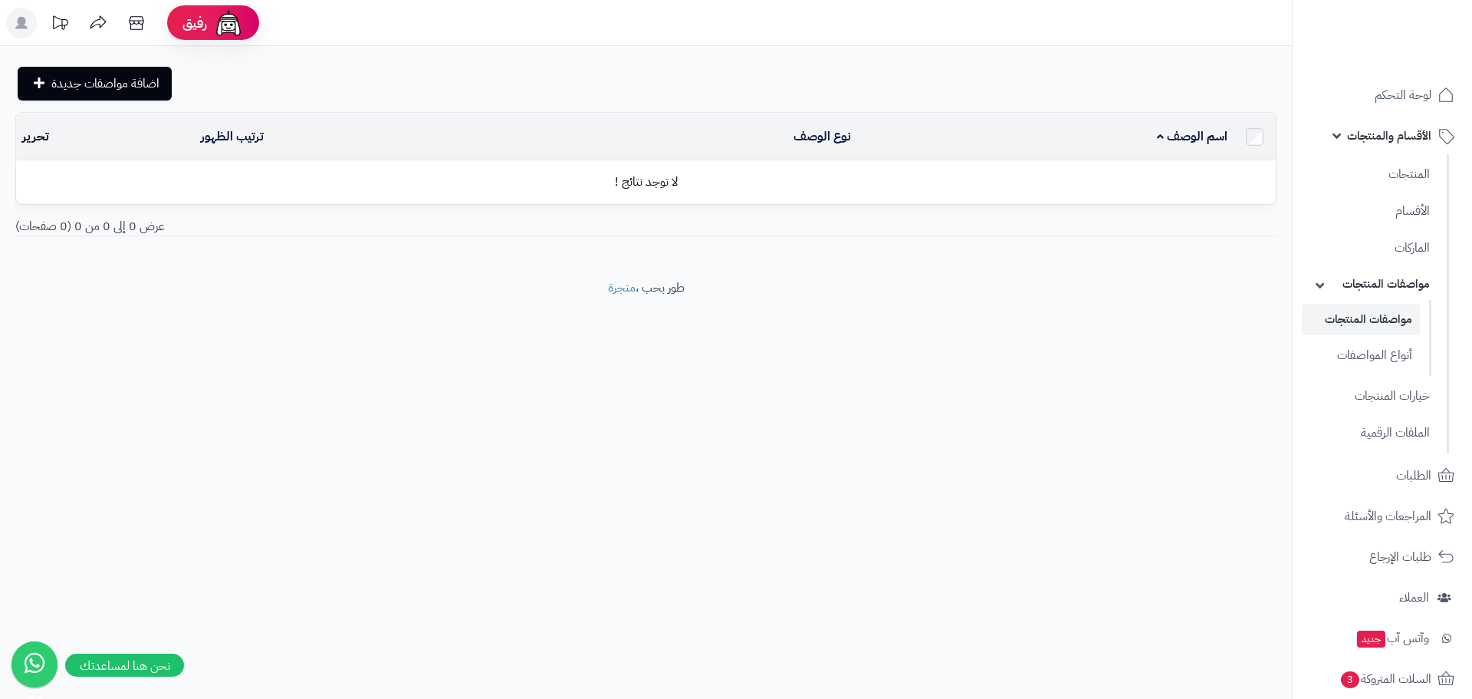
click at [1357, 294] on link "مواصفات المنتجات" at bounding box center [1370, 283] width 136 height 31
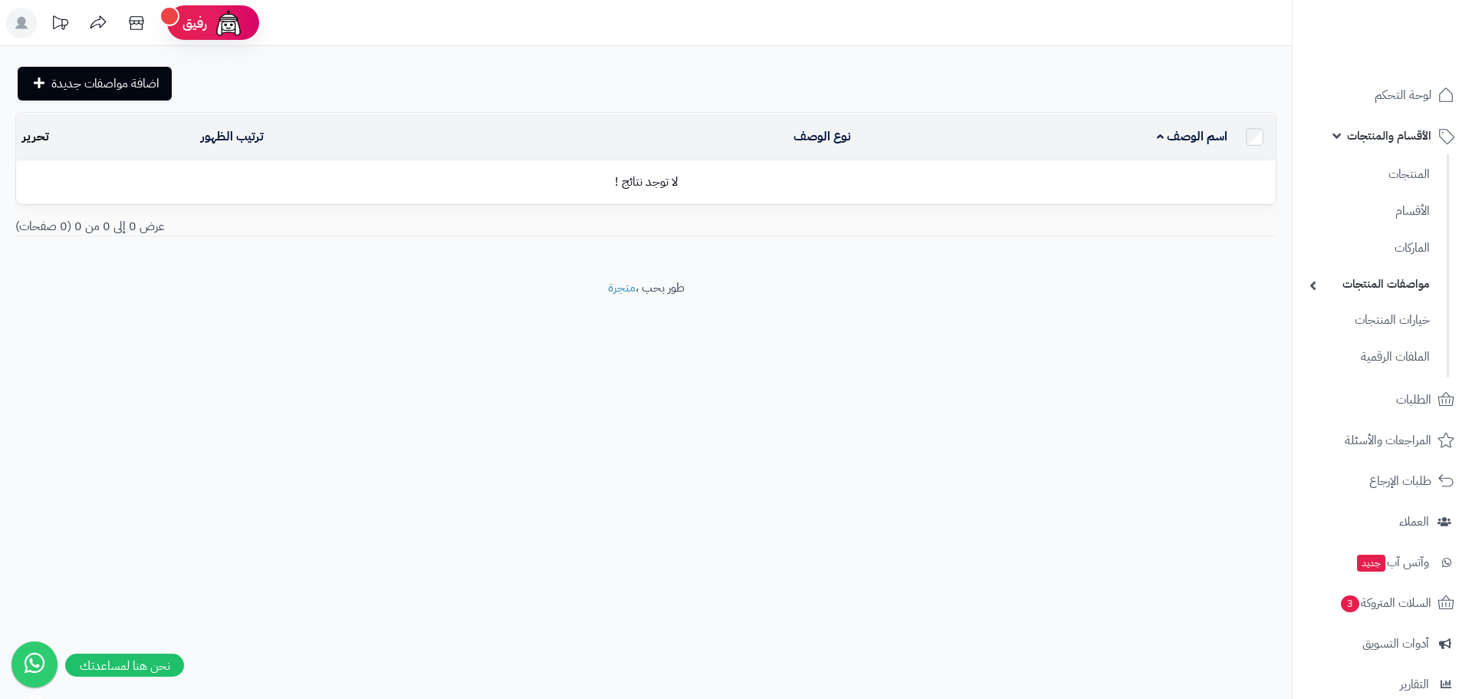
click at [1357, 282] on link "مواصفات المنتجات" at bounding box center [1370, 283] width 136 height 31
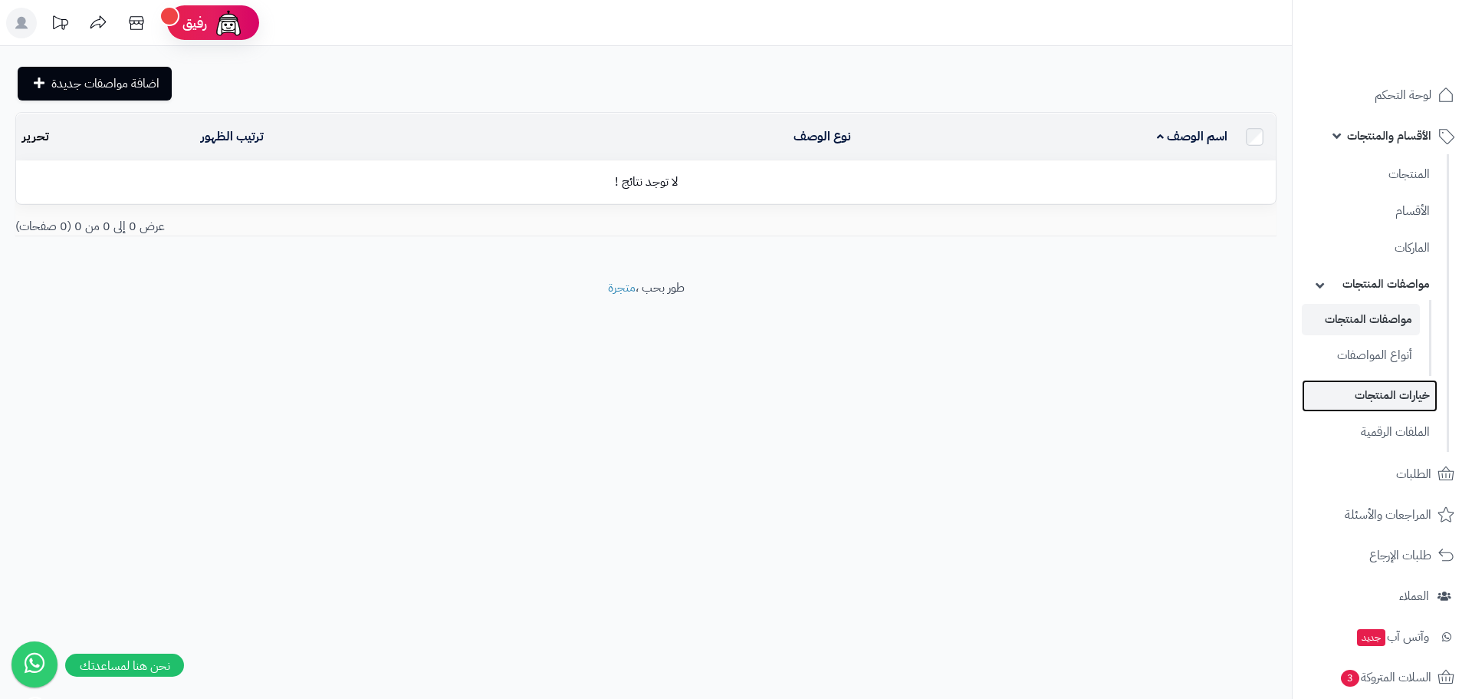
click at [1377, 391] on link "خيارات المنتجات" at bounding box center [1370, 395] width 136 height 31
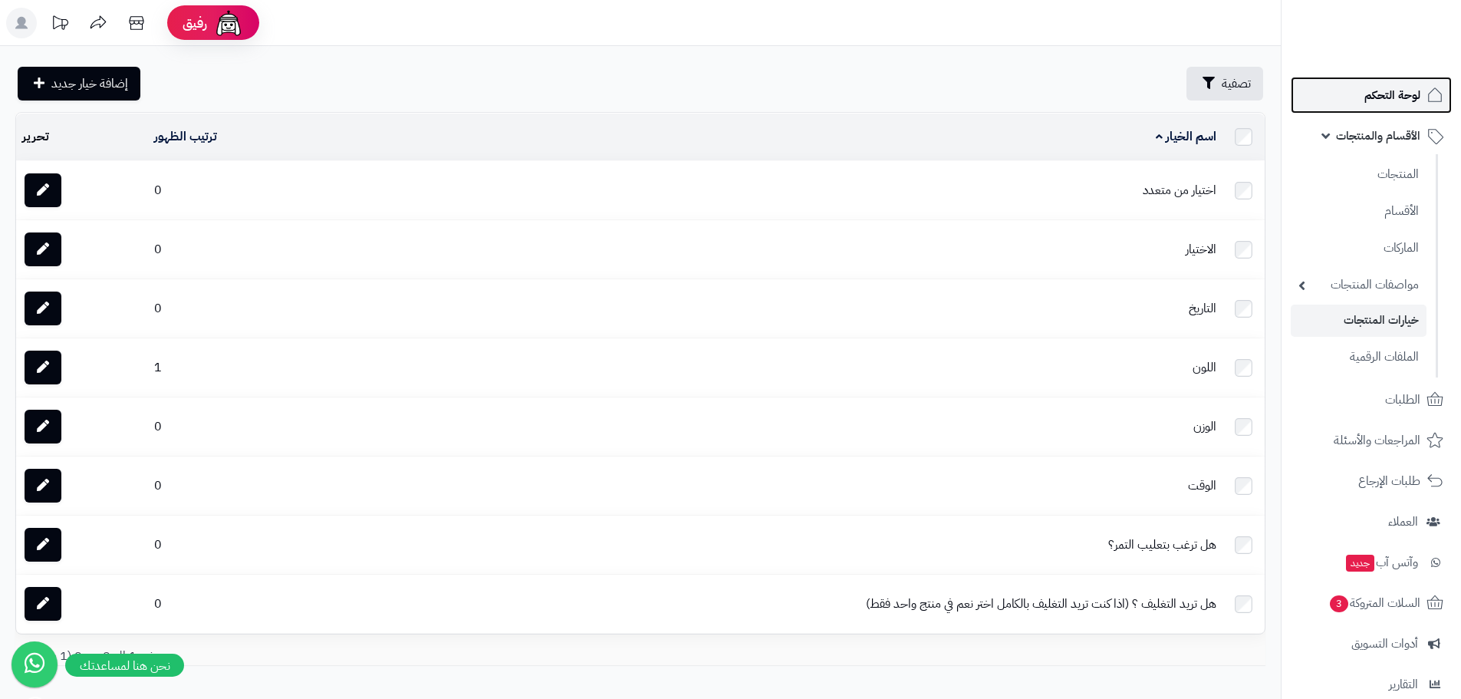
click at [1389, 99] on span "لوحة التحكم" at bounding box center [1392, 94] width 56 height 21
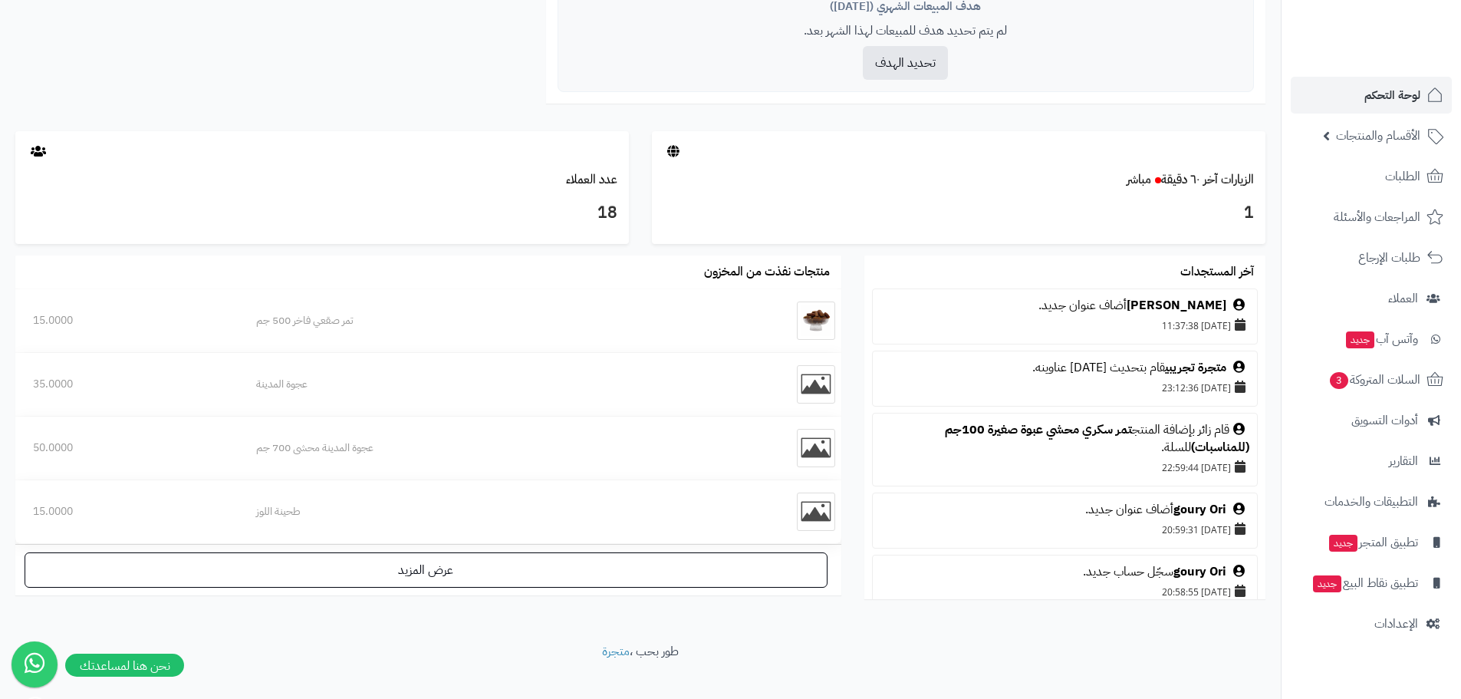
scroll to position [706, 0]
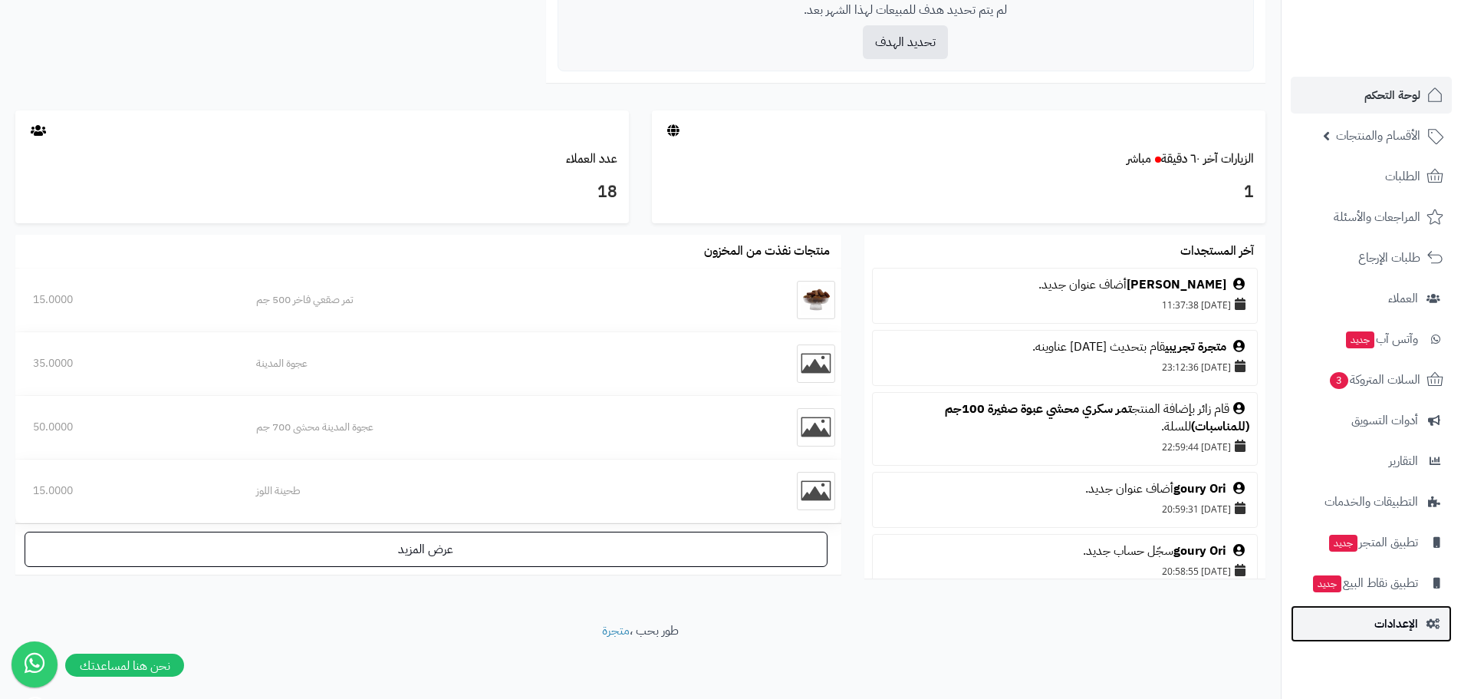
click at [1403, 626] on span "الإعدادات" at bounding box center [1396, 623] width 44 height 21
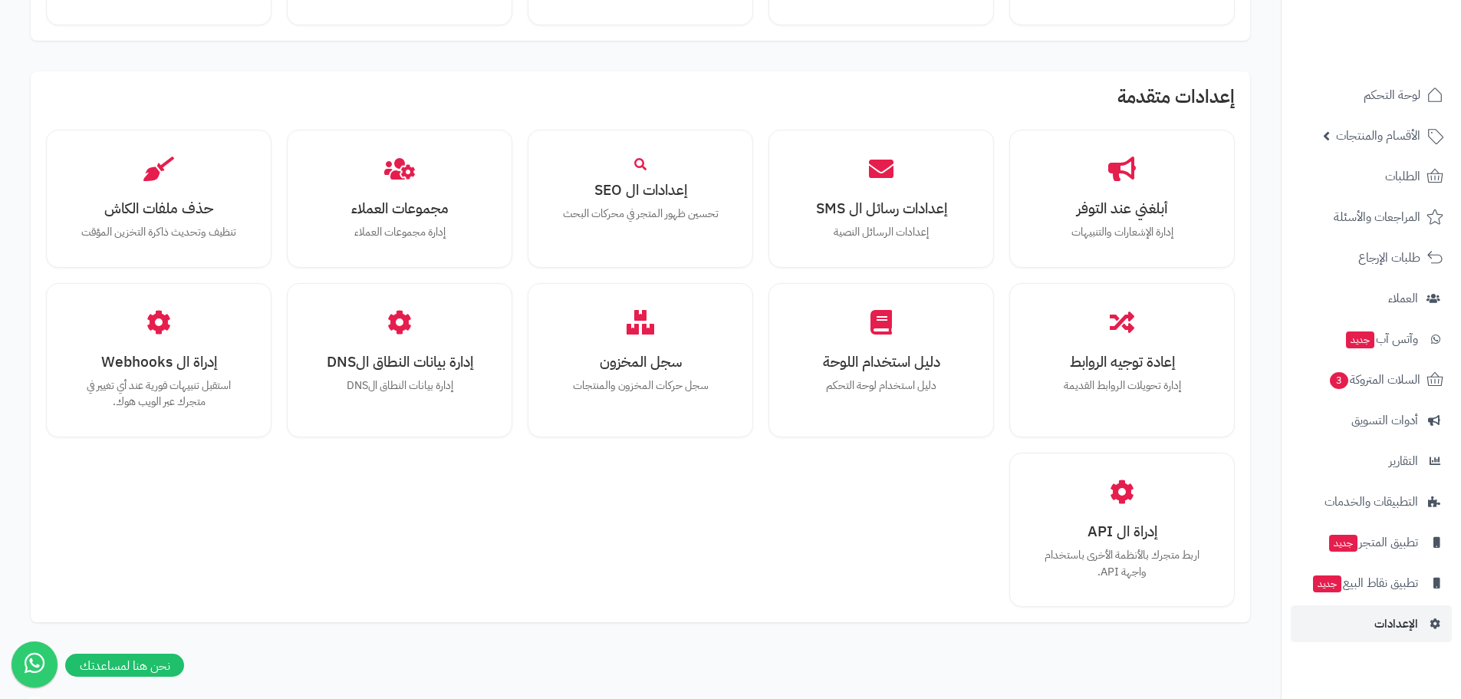
scroll to position [969, 0]
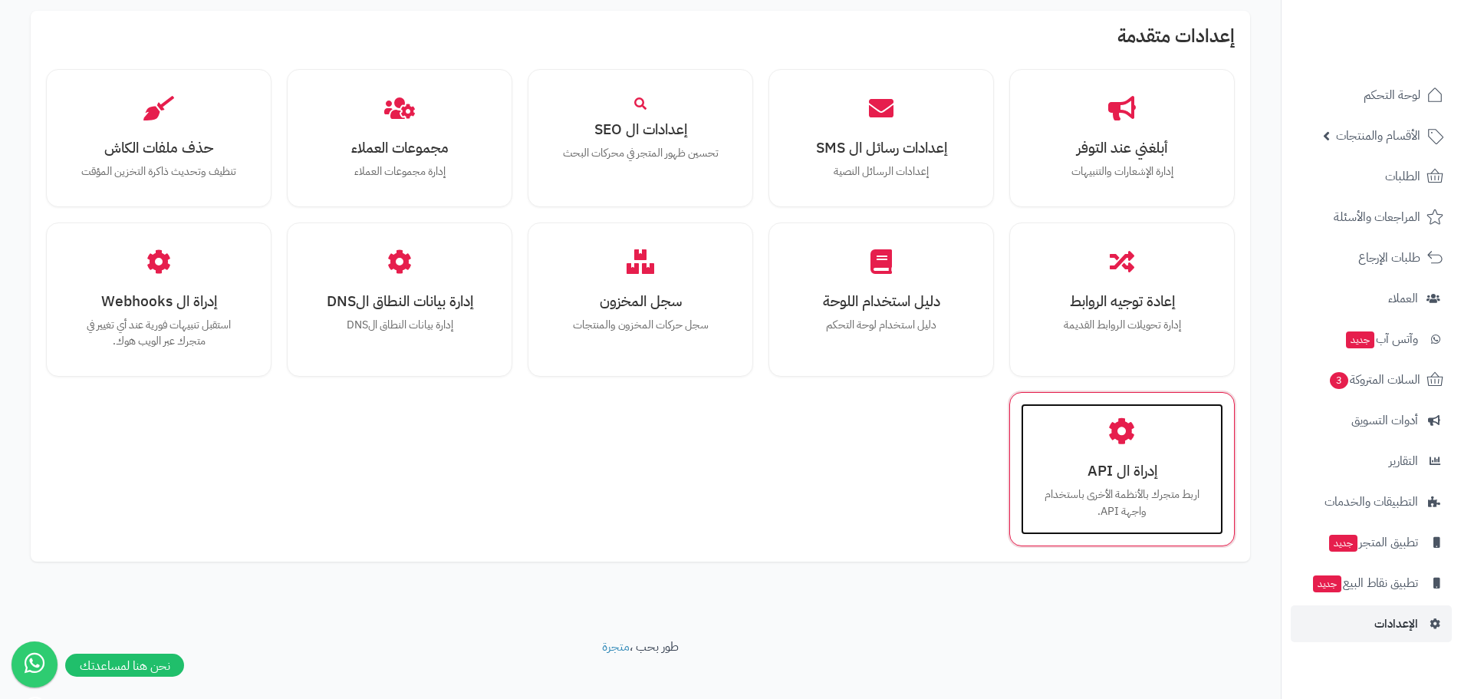
click at [1150, 428] on div "إدراة ال API اربط متجرك بالأنظمة الأخرى باستخدام واجهة API." at bounding box center [1122, 468] width 202 height 131
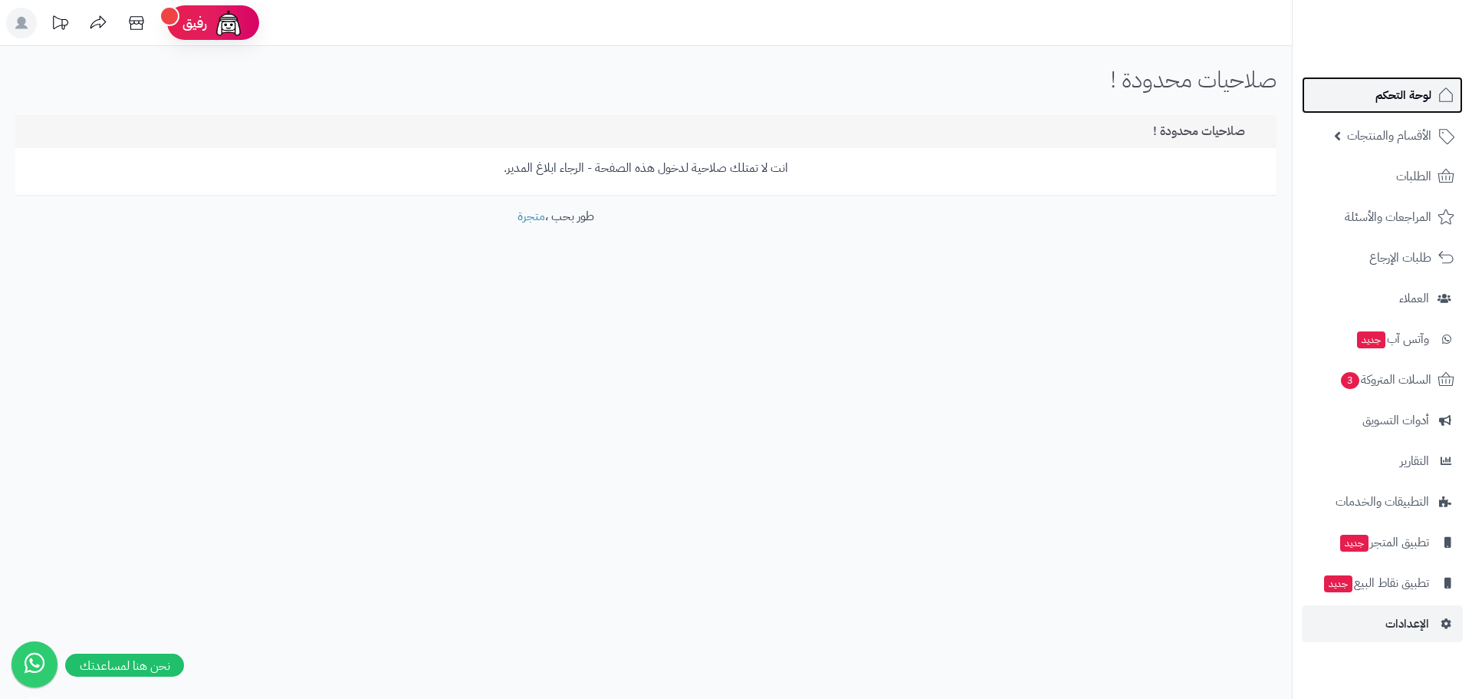
click at [1420, 98] on span "لوحة التحكم" at bounding box center [1404, 94] width 56 height 21
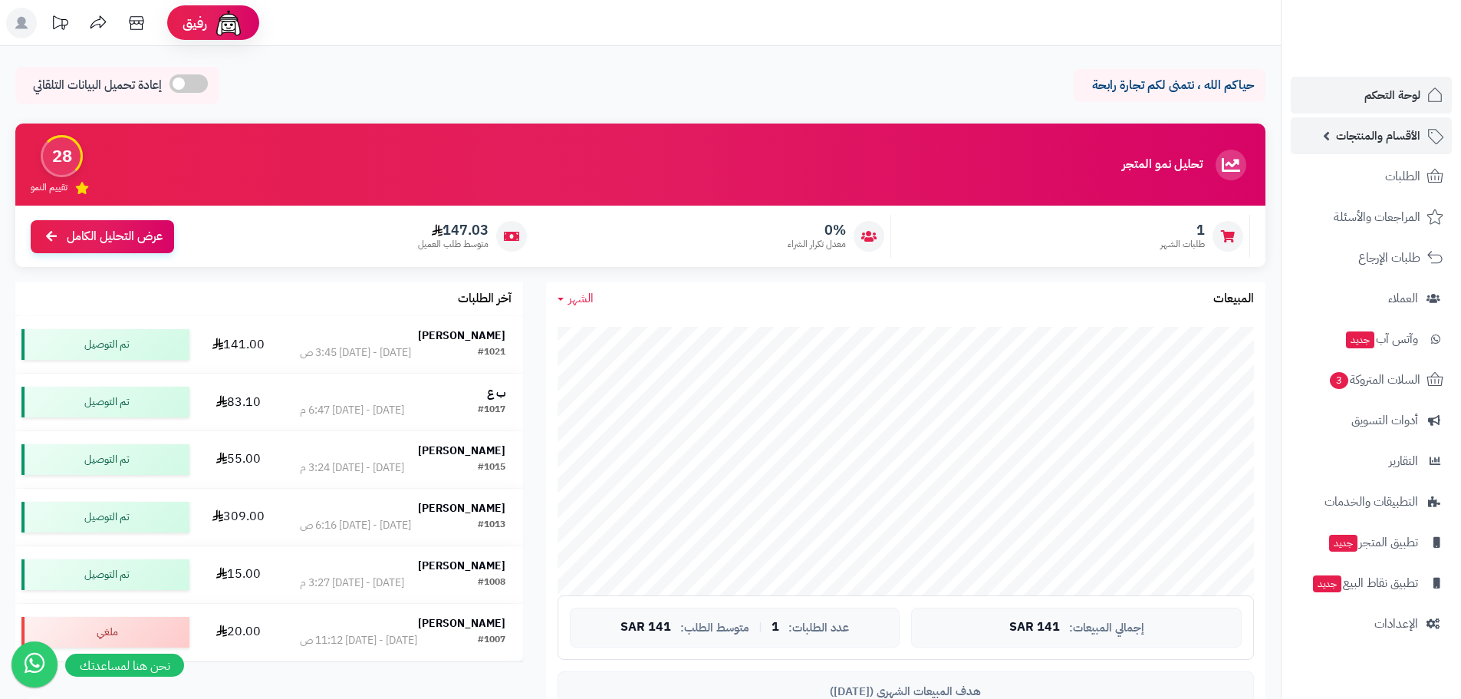
click at [1368, 137] on span "الأقسام والمنتجات" at bounding box center [1378, 135] width 84 height 21
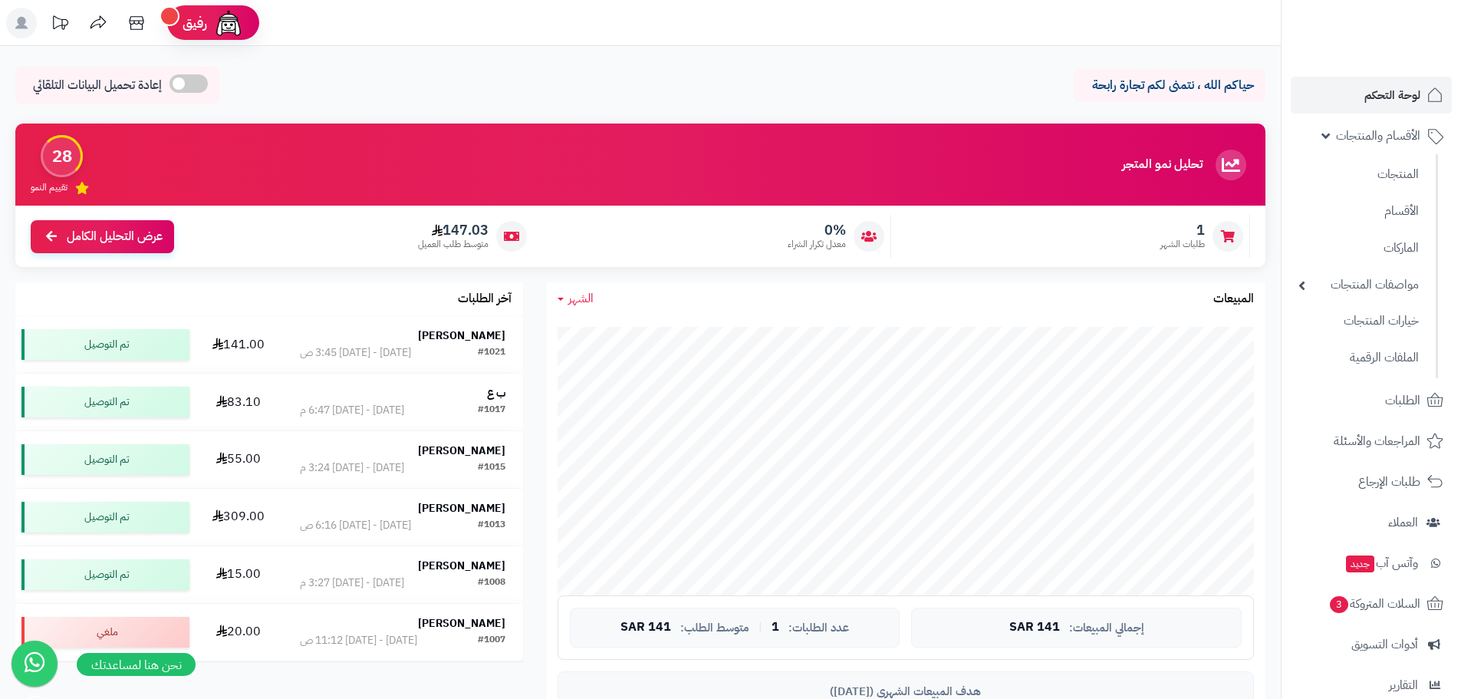
click at [43, 657] on icon at bounding box center [35, 661] width 40 height 43
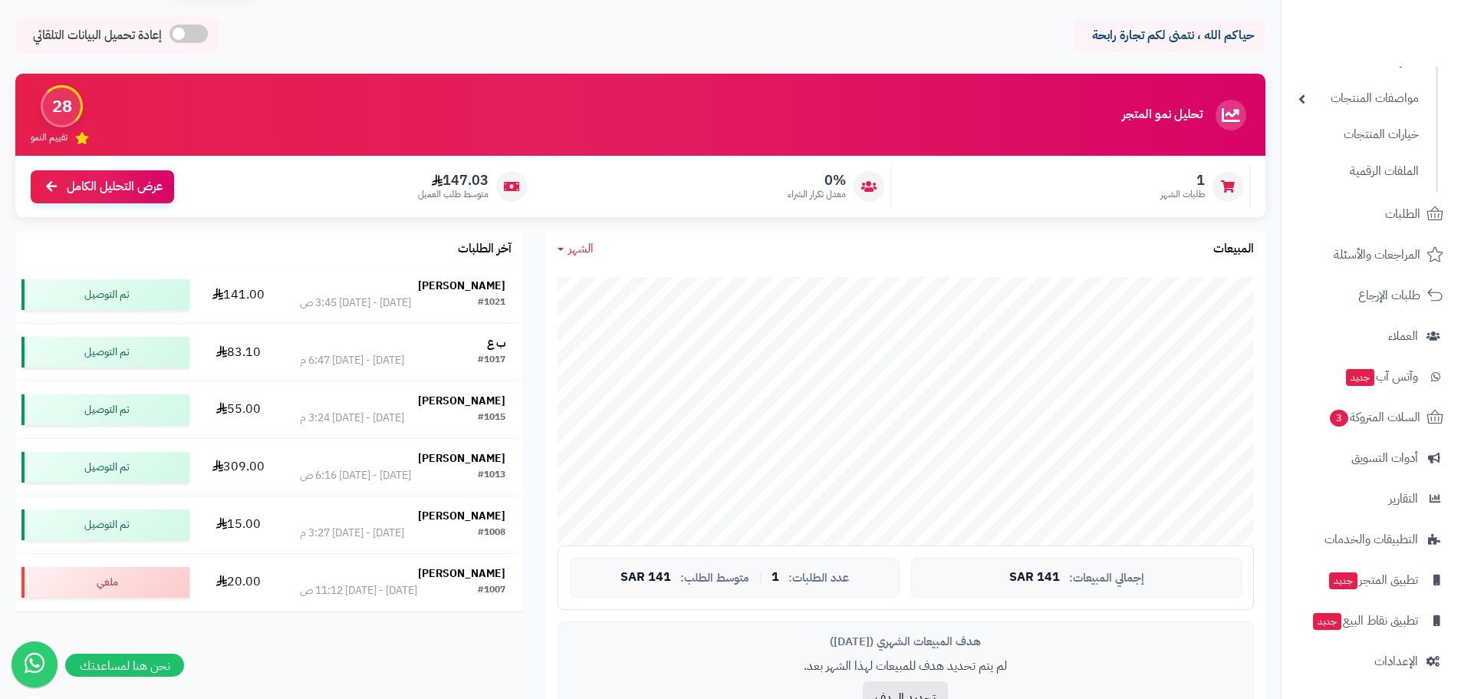
scroll to position [77, 0]
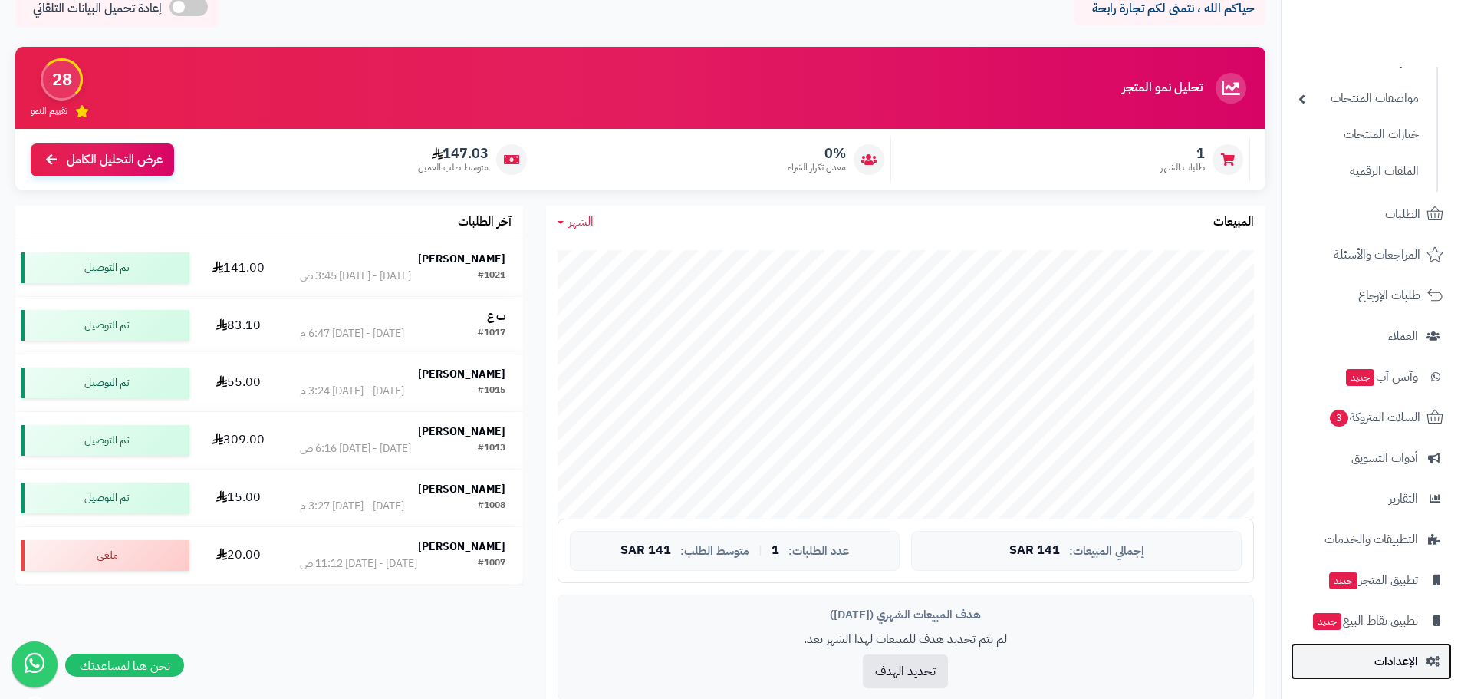
click at [1421, 667] on link "الإعدادات" at bounding box center [1371, 661] width 161 height 37
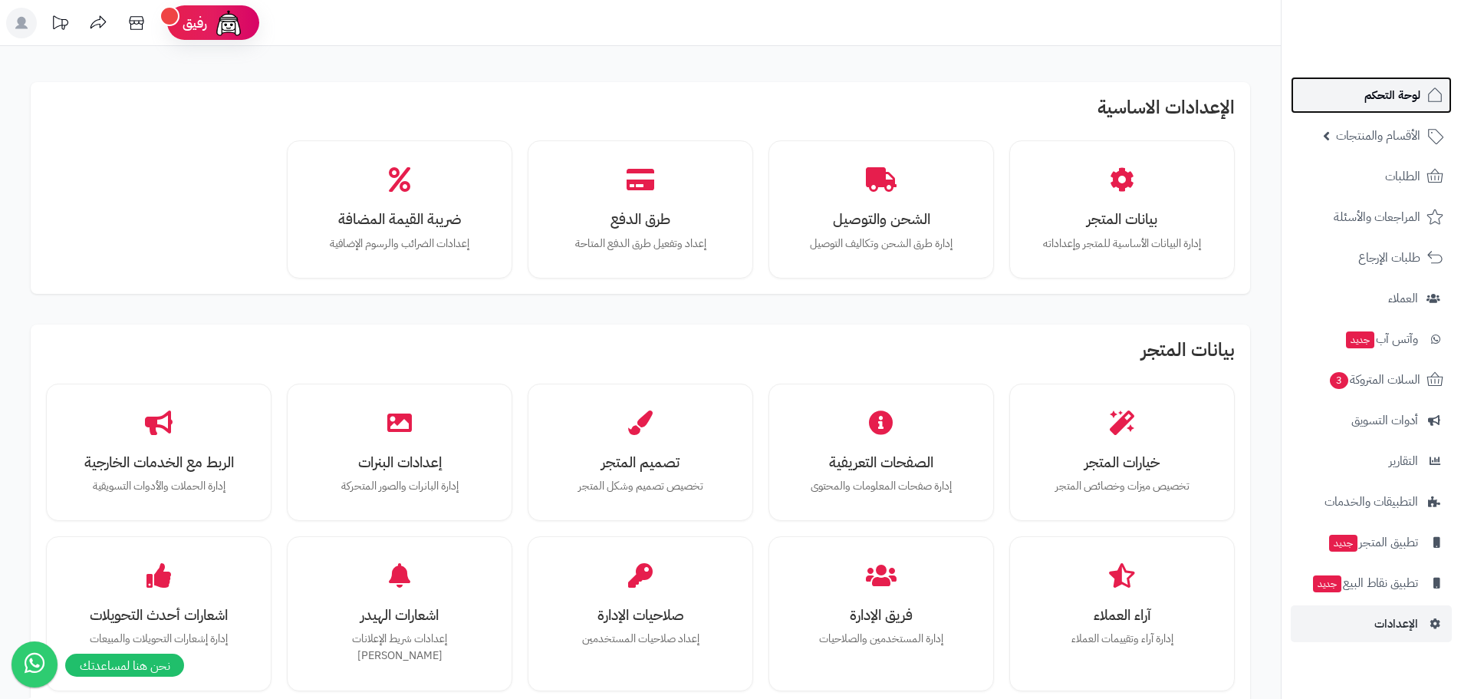
click at [1404, 98] on span "لوحة التحكم" at bounding box center [1392, 94] width 56 height 21
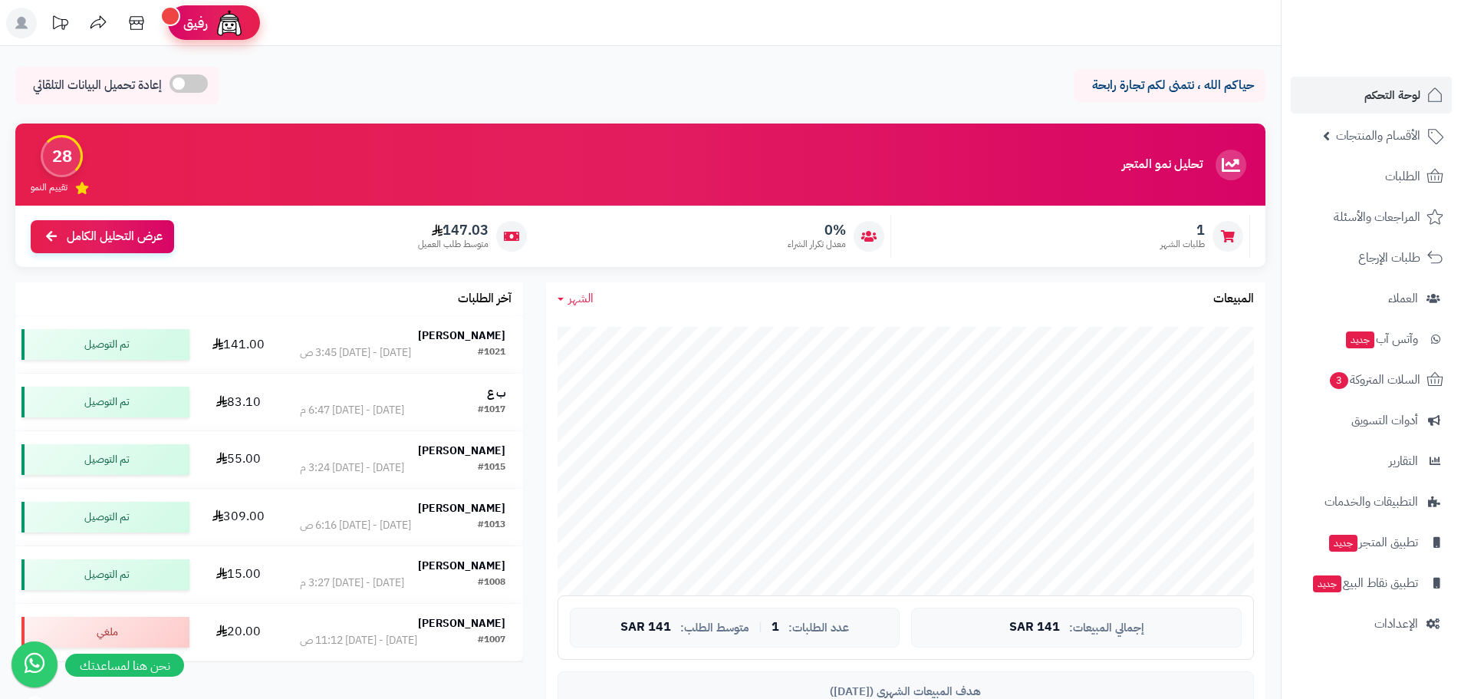
click at [229, 18] on img at bounding box center [229, 23] width 31 height 31
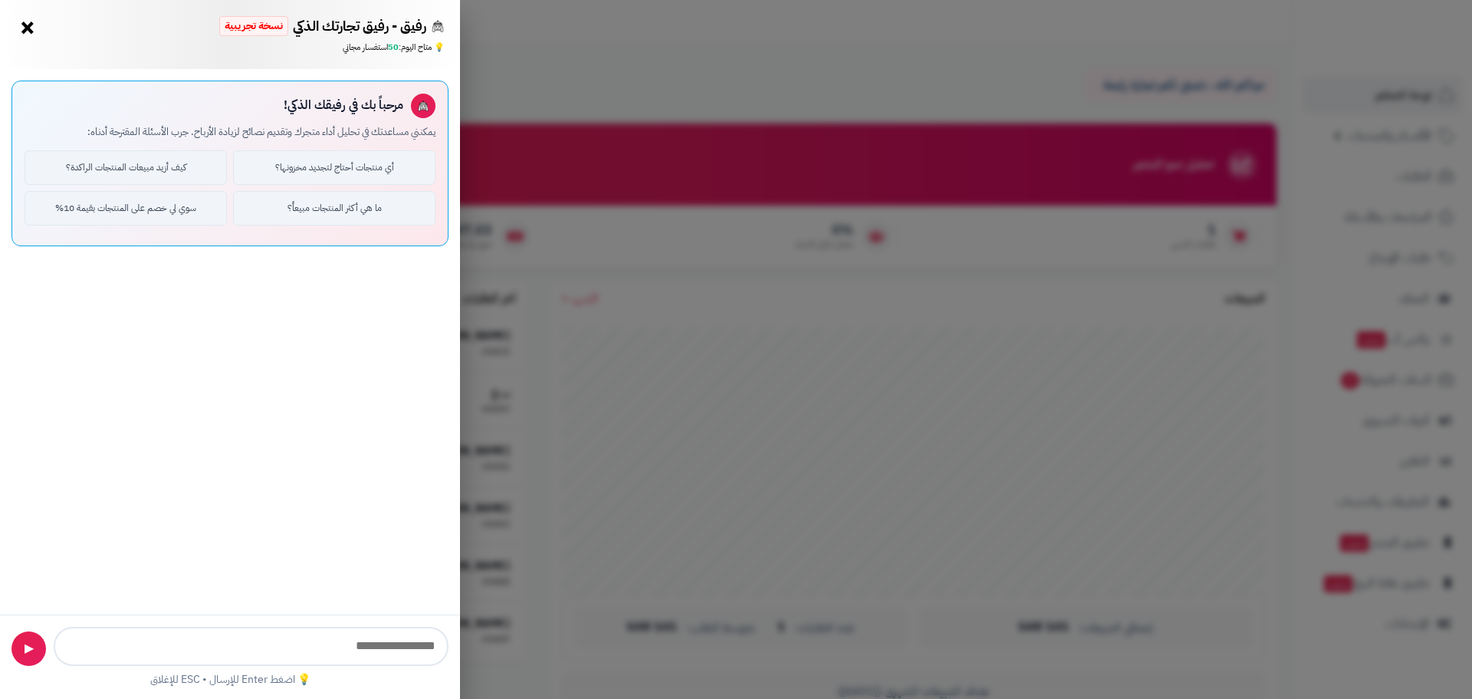
click at [331, 647] on input "text" at bounding box center [251, 646] width 395 height 39
click at [317, 105] on div "مرحباً بك في رفيقك الذكي!" at bounding box center [344, 106] width 120 height 18
click at [323, 31] on span "رفيق - رفيق تجارتك الذكي" at bounding box center [359, 26] width 133 height 20
click at [254, 18] on span "نسخة تجريبية" at bounding box center [253, 26] width 69 height 20
click at [253, 19] on span "نسخة تجريبية" at bounding box center [253, 26] width 69 height 20
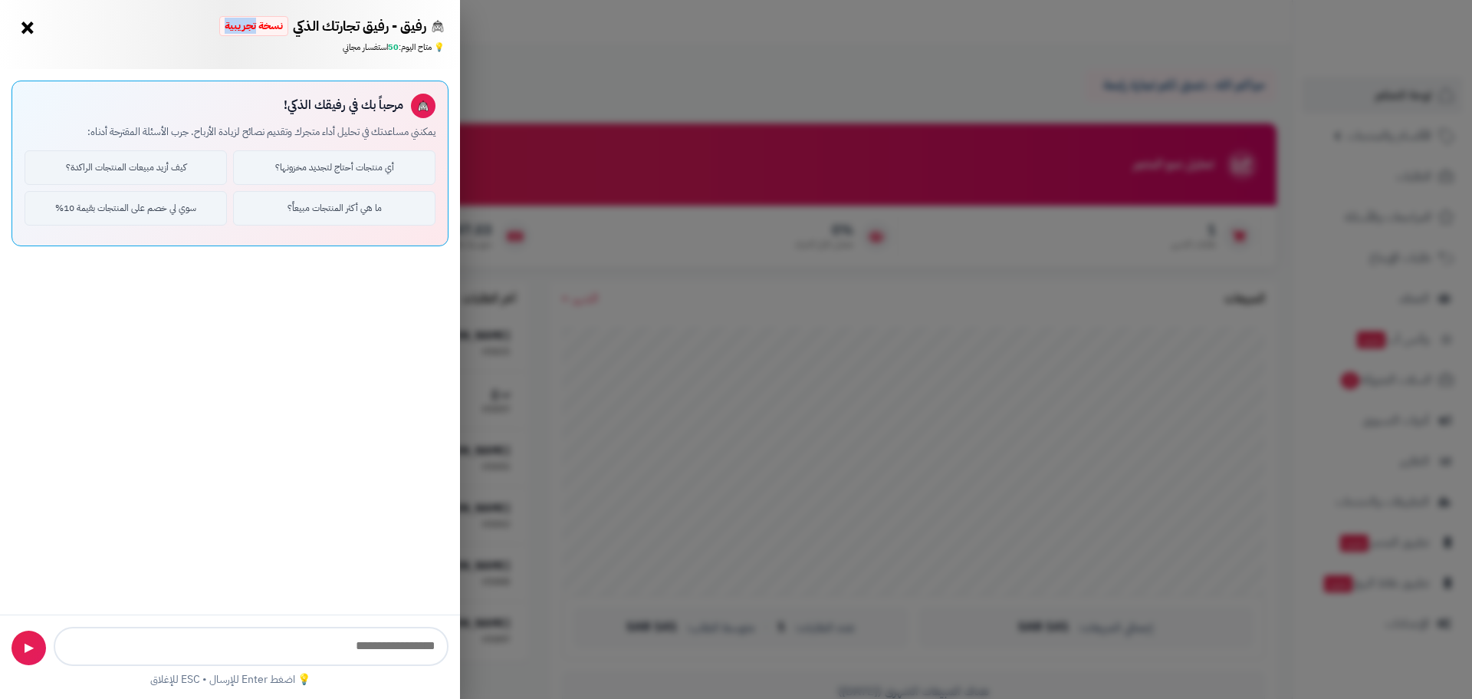
click at [35, 650] on button "▶" at bounding box center [29, 647] width 35 height 35
click at [33, 646] on span "▶" at bounding box center [29, 648] width 9 height 18
click at [27, 28] on button "×" at bounding box center [27, 27] width 25 height 25
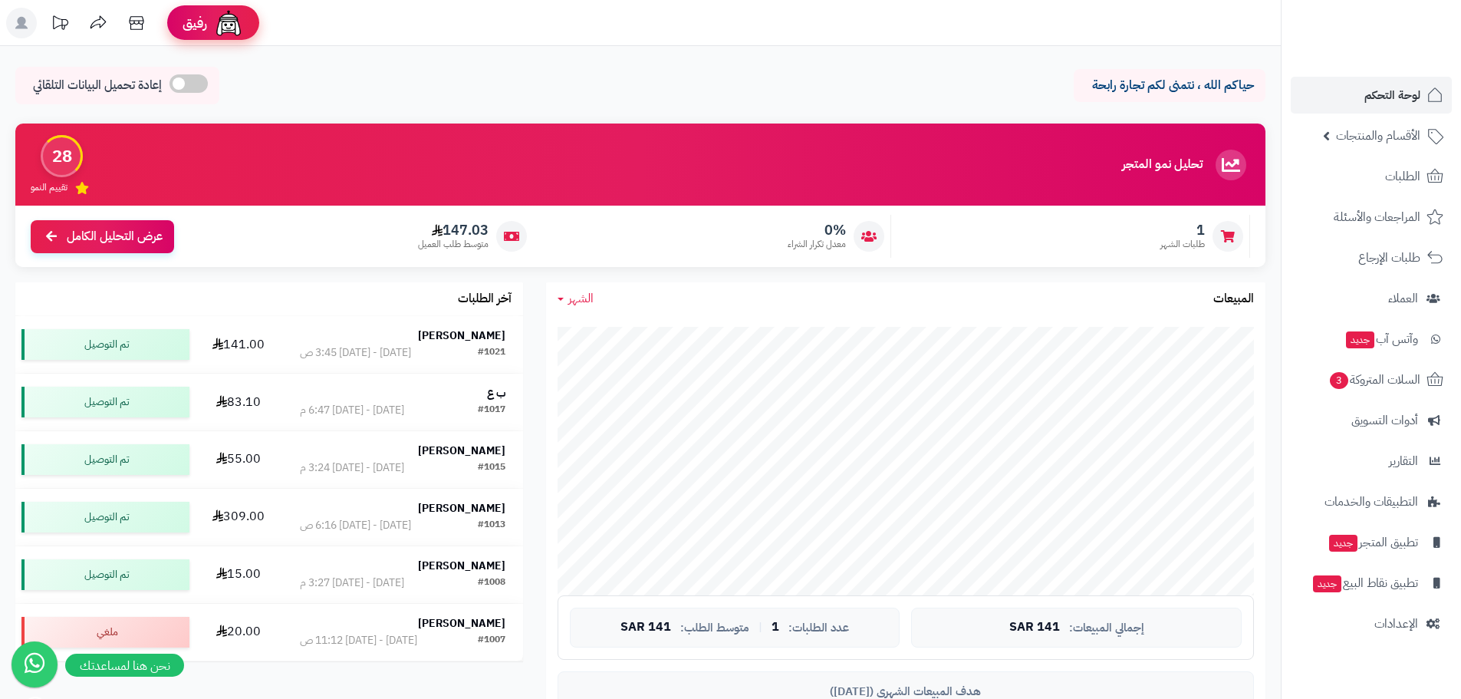
click at [213, 18] on img at bounding box center [228, 23] width 31 height 31
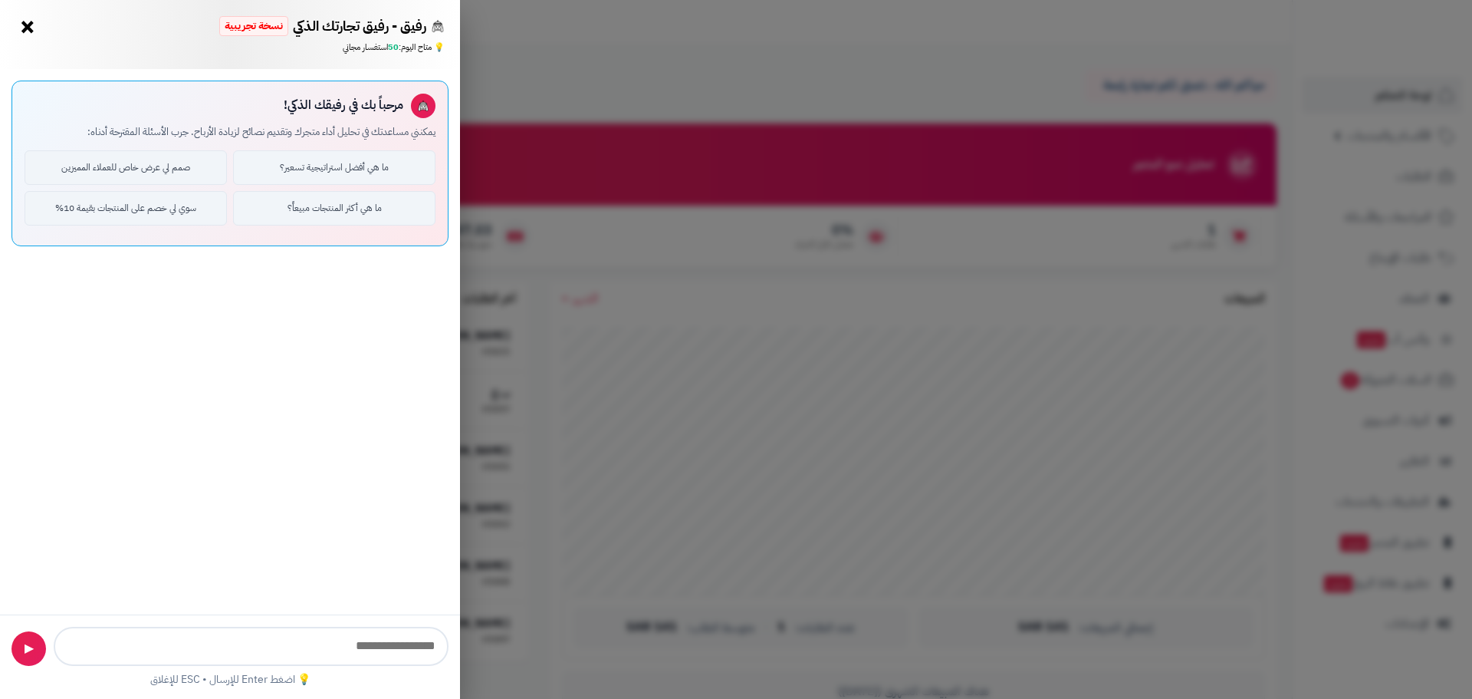
click at [29, 27] on button "×" at bounding box center [27, 27] width 25 height 25
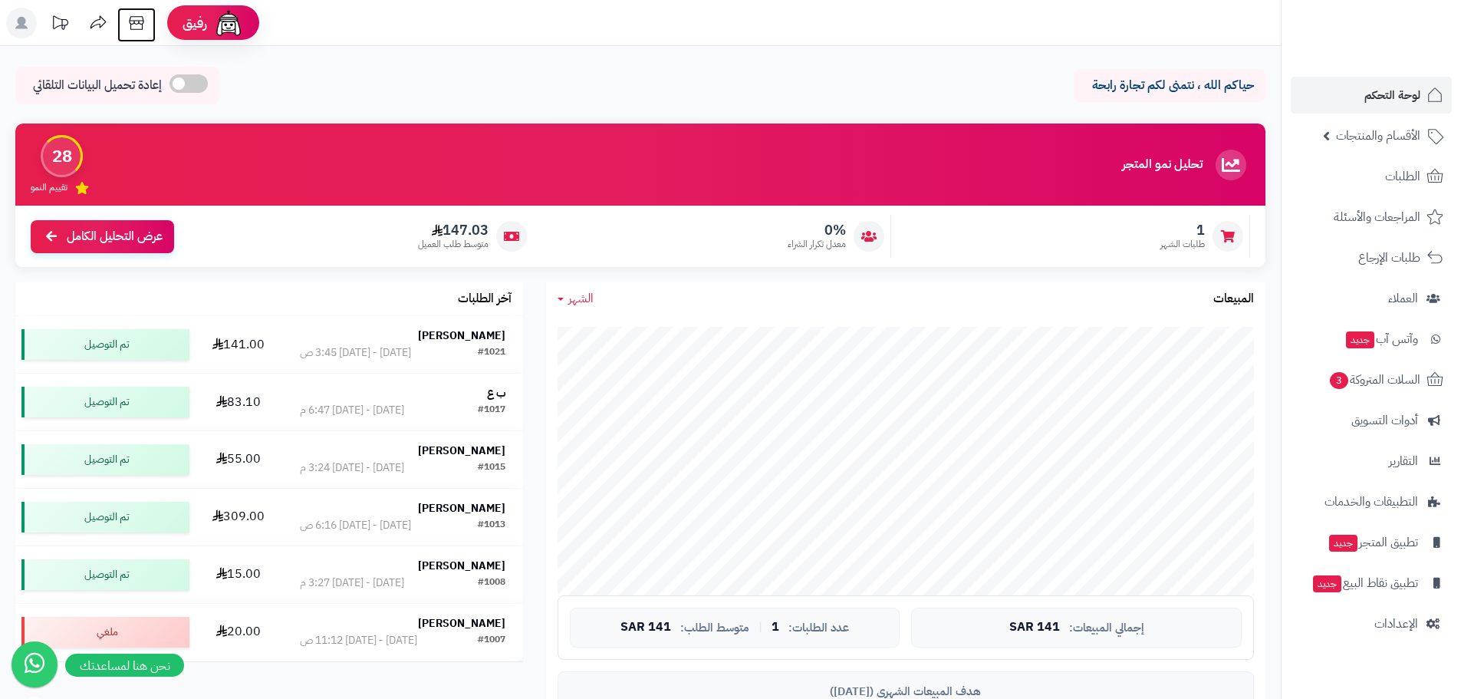
click at [137, 28] on icon at bounding box center [136, 23] width 31 height 31
click at [143, 29] on icon at bounding box center [136, 23] width 31 height 31
